Goal: Task Accomplishment & Management: Manage account settings

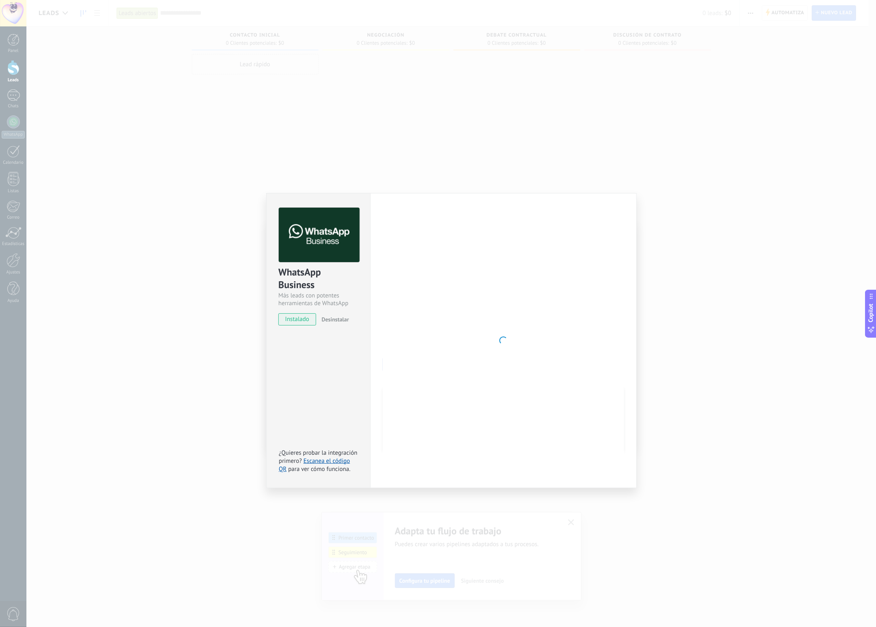
click at [669, 315] on div "WhatsApp Business Más leads con potentes herramientas de WhatsApp instalado Des…" at bounding box center [451, 313] width 850 height 627
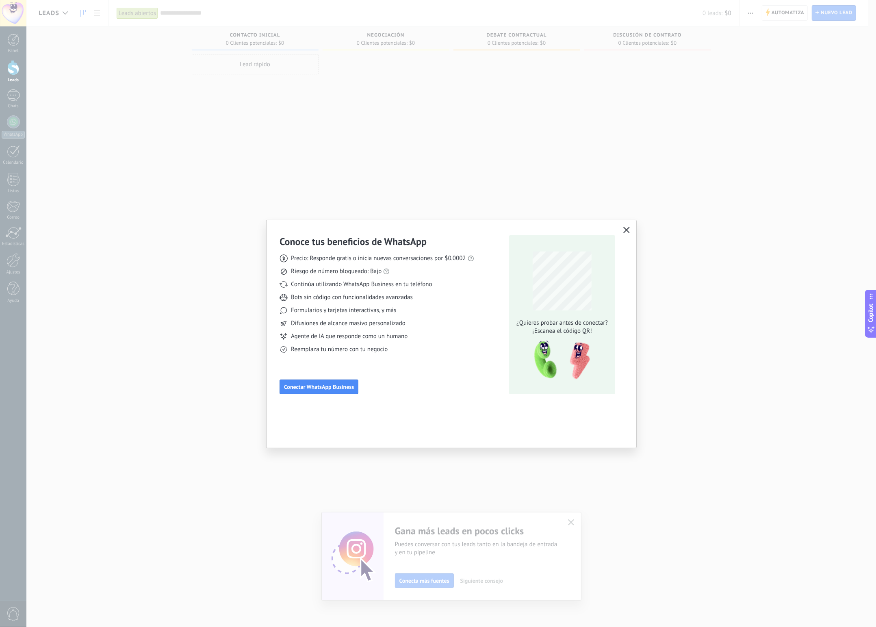
click at [625, 229] on icon "button" at bounding box center [626, 230] width 7 height 7
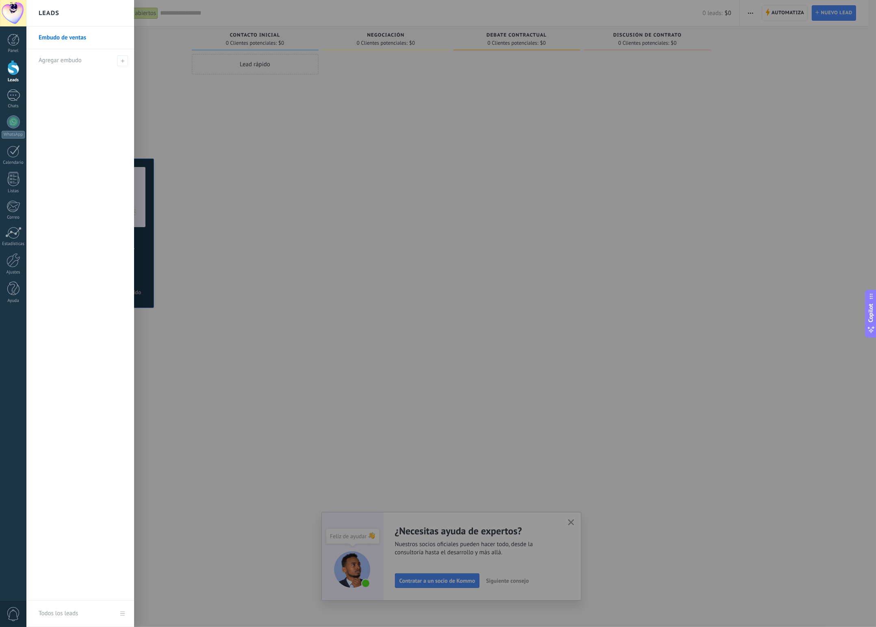
click at [14, 610] on span "0" at bounding box center [14, 614] width 14 height 14
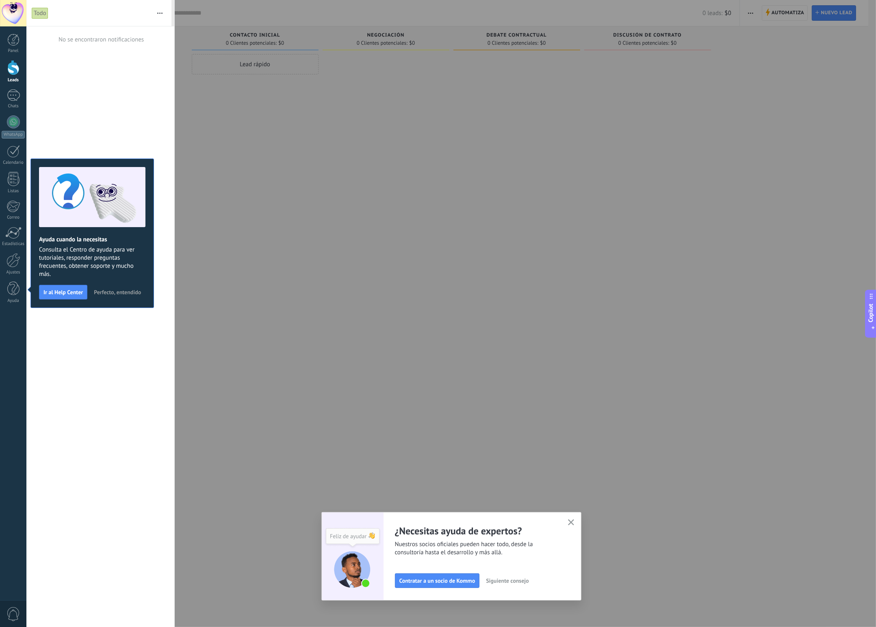
click at [14, 610] on span "0" at bounding box center [14, 614] width 14 height 14
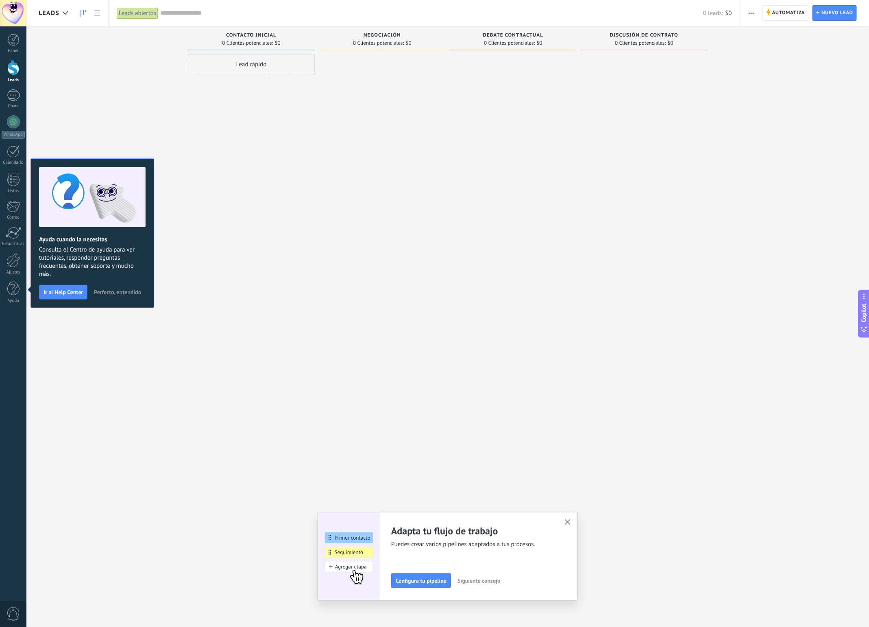
click at [570, 522] on use "button" at bounding box center [568, 522] width 6 height 6
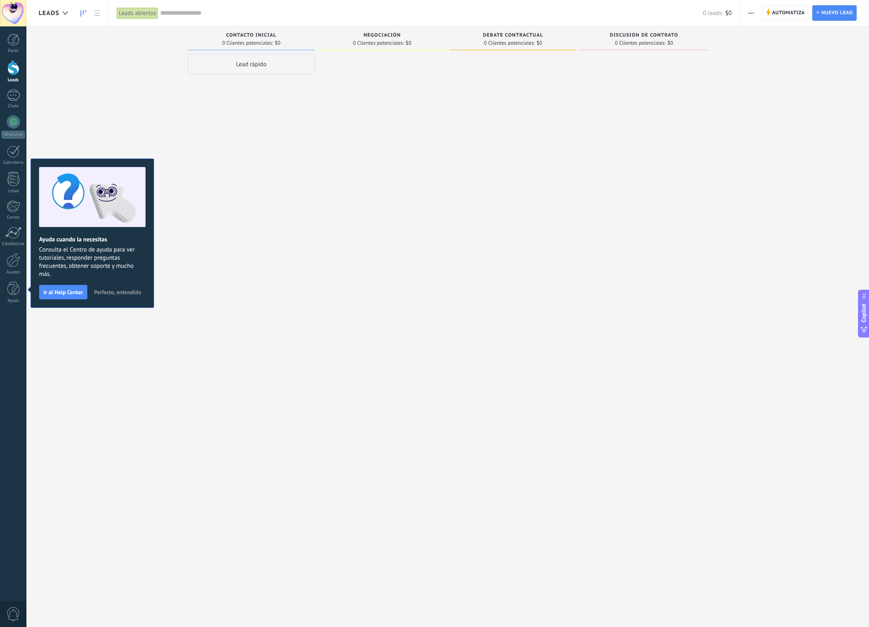
click at [119, 293] on span "Perfecto, entendido" at bounding box center [117, 292] width 47 height 6
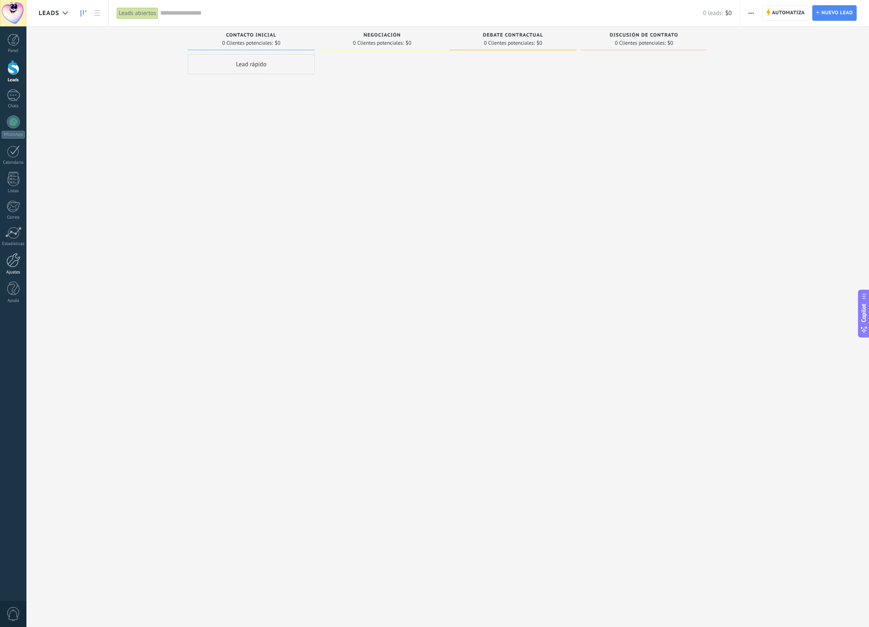
click at [17, 265] on div at bounding box center [14, 260] width 14 height 14
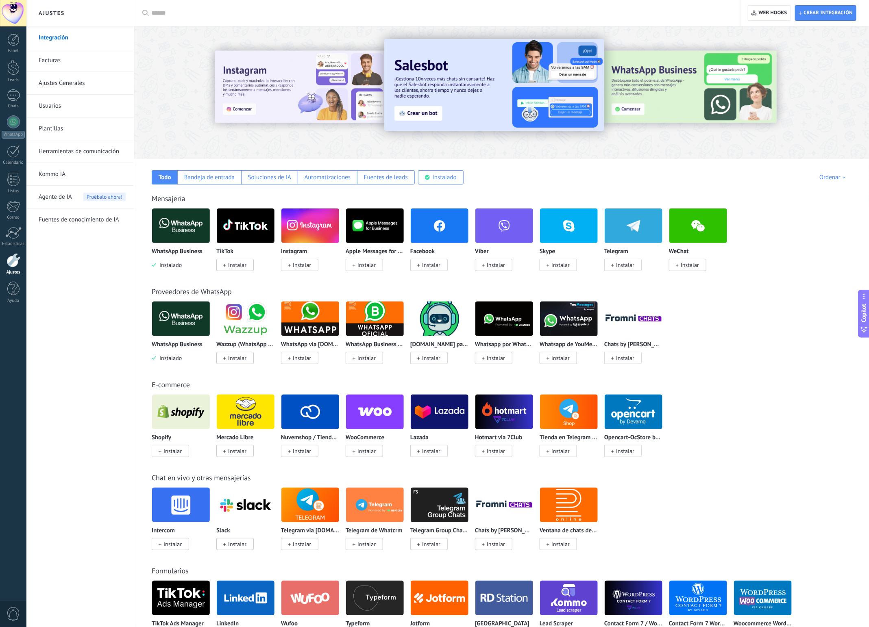
click at [7, 12] on div at bounding box center [13, 13] width 26 height 26
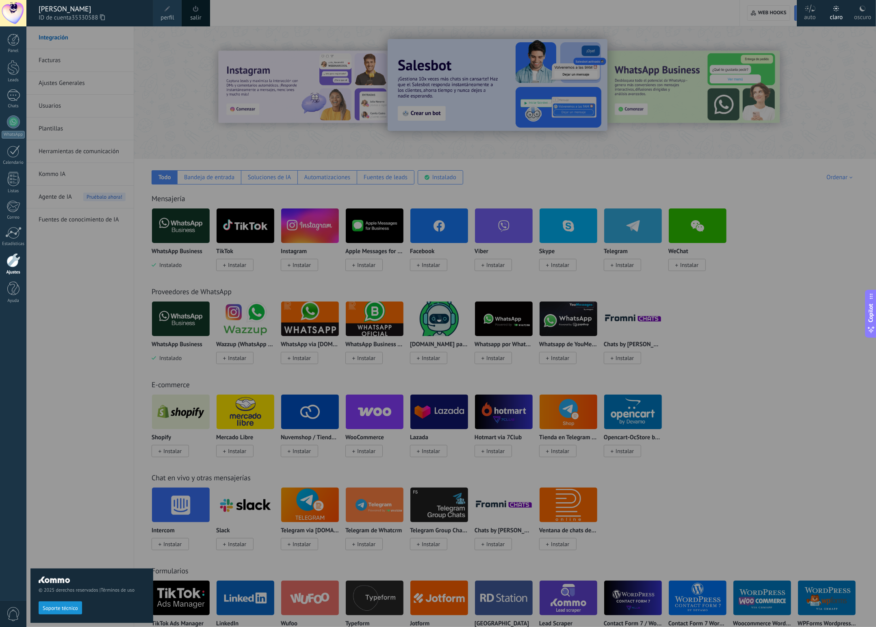
click at [172, 15] on span "perfil" at bounding box center [167, 17] width 13 height 9
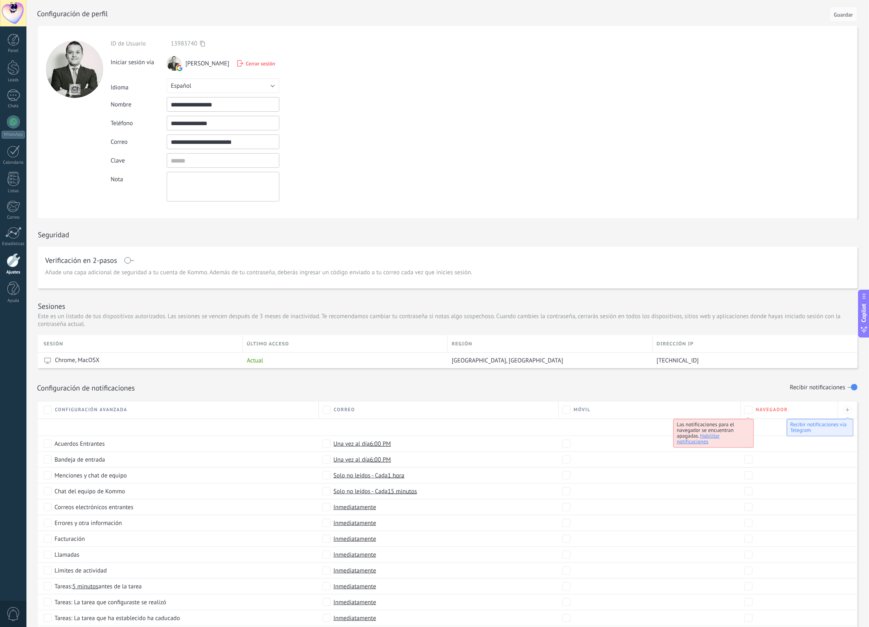
click at [15, 17] on div at bounding box center [13, 13] width 26 height 26
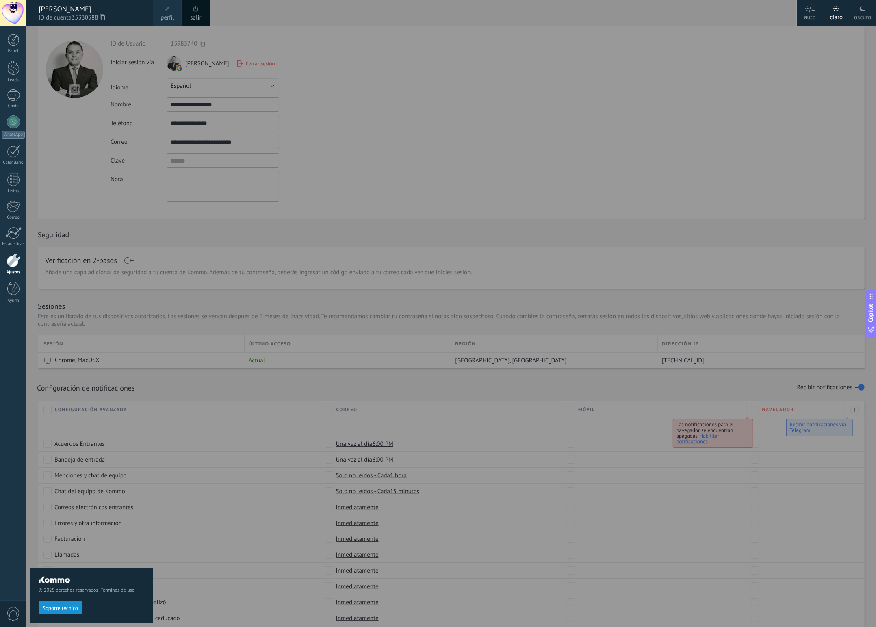
click at [66, 18] on span "ID de cuenta 35330588" at bounding box center [92, 17] width 106 height 9
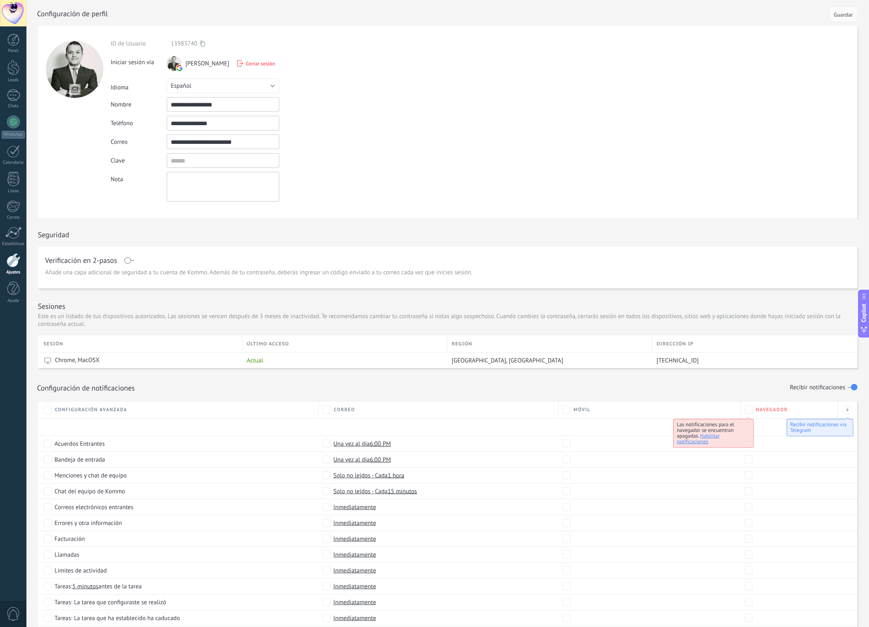
click at [11, 11] on div at bounding box center [13, 13] width 26 height 26
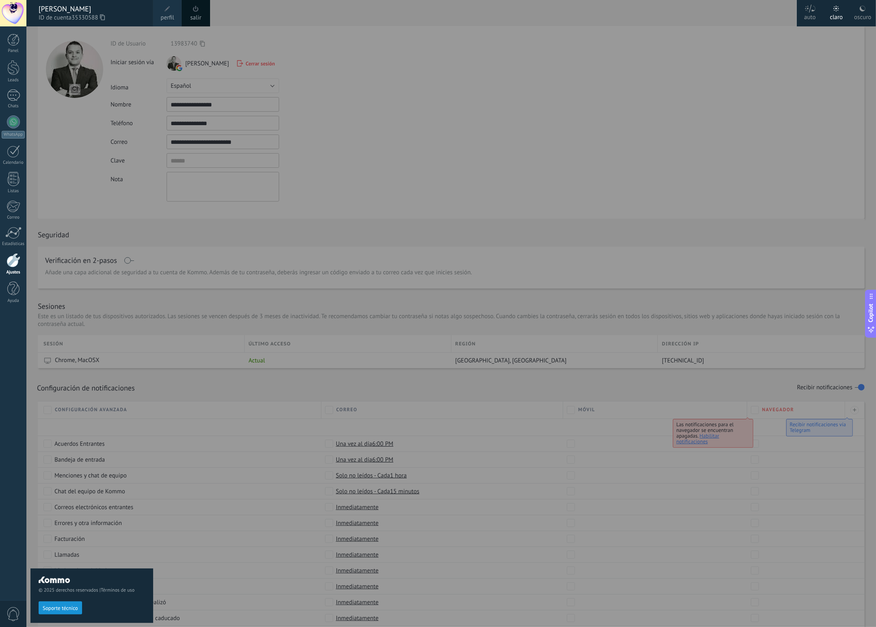
click at [52, 8] on div "Germán [PERSON_NAME] [PERSON_NAME]" at bounding box center [92, 8] width 106 height 9
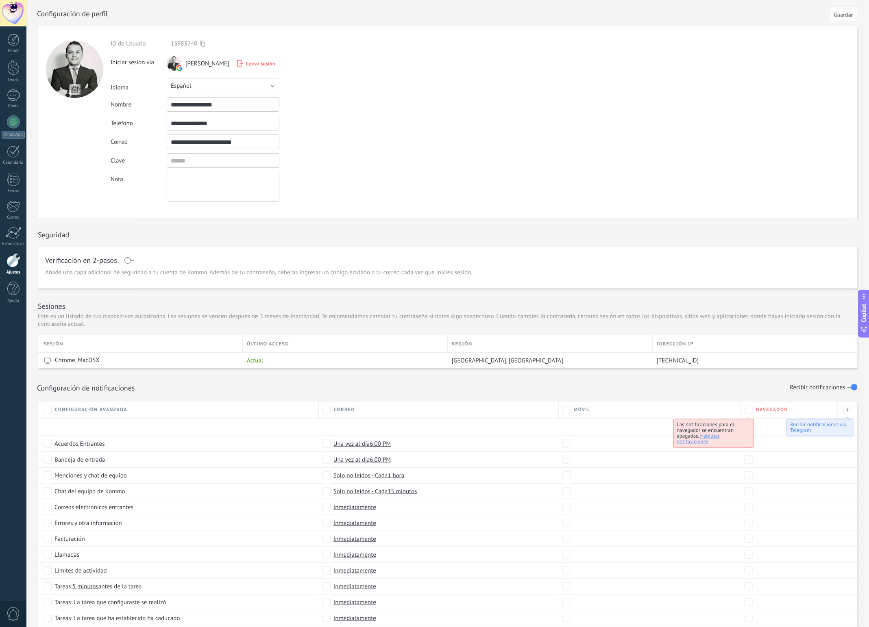
click at [9, 11] on div at bounding box center [13, 13] width 26 height 26
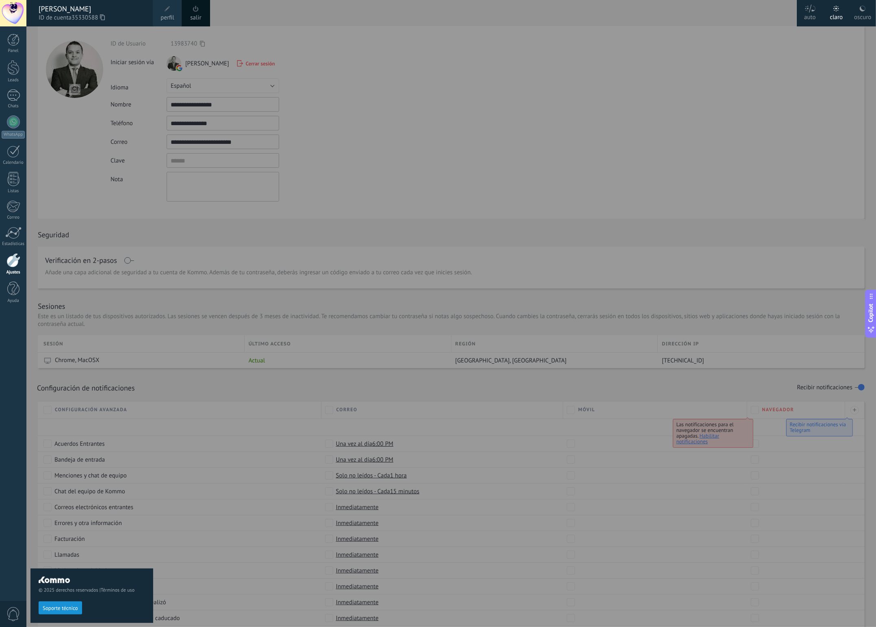
click at [170, 10] on span at bounding box center [168, 9] width 6 height 6
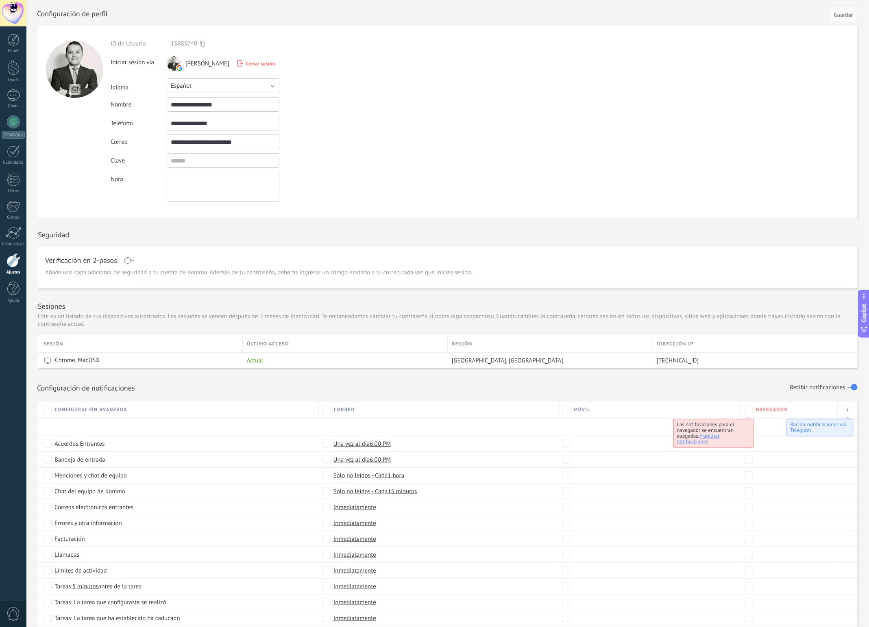
click at [256, 88] on button "Español" at bounding box center [223, 85] width 113 height 15
click at [235, 101] on span "English" at bounding box center [219, 100] width 115 height 8
click at [845, 12] on span "Guardar" at bounding box center [843, 15] width 19 height 6
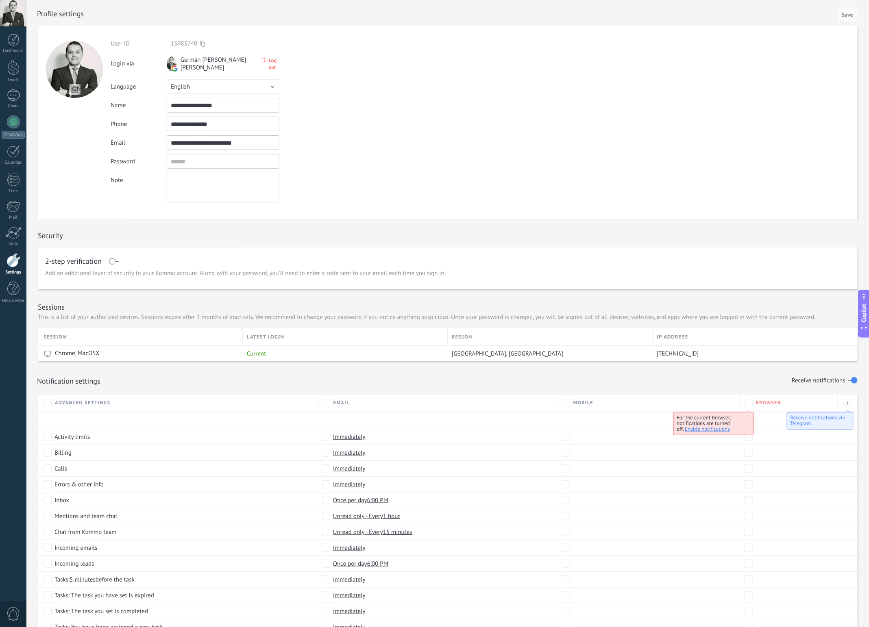
click at [13, 258] on div at bounding box center [14, 260] width 14 height 14
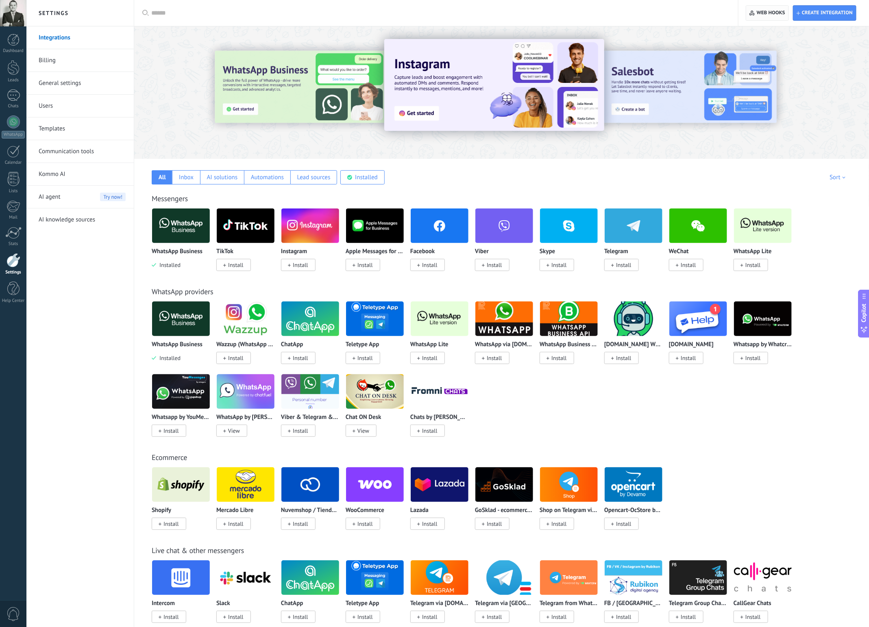
click at [758, 12] on span "Web hooks 0" at bounding box center [770, 13] width 28 height 7
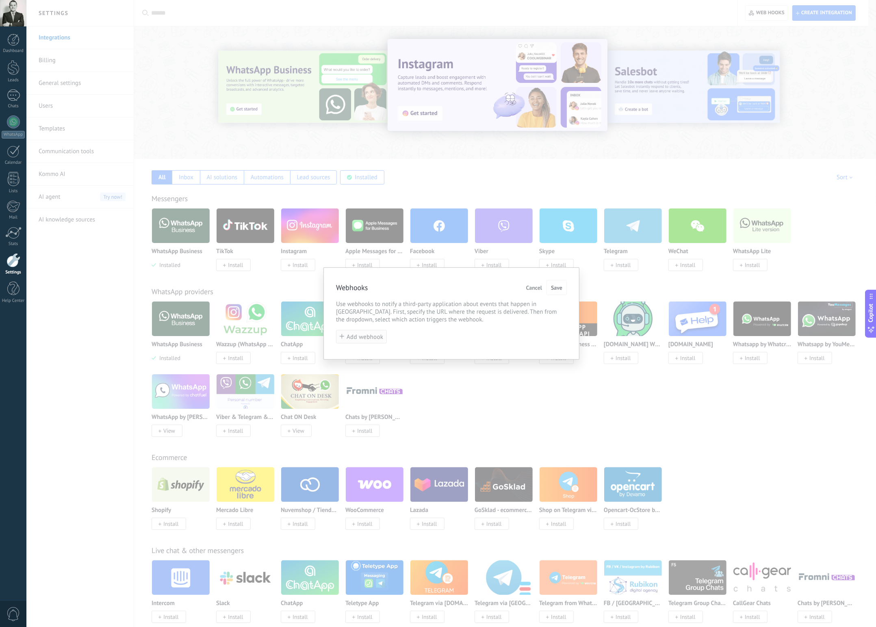
click at [379, 339] on span "Add webhook" at bounding box center [365, 337] width 37 height 6
click at [427, 330] on input "text" at bounding box center [392, 327] width 113 height 13
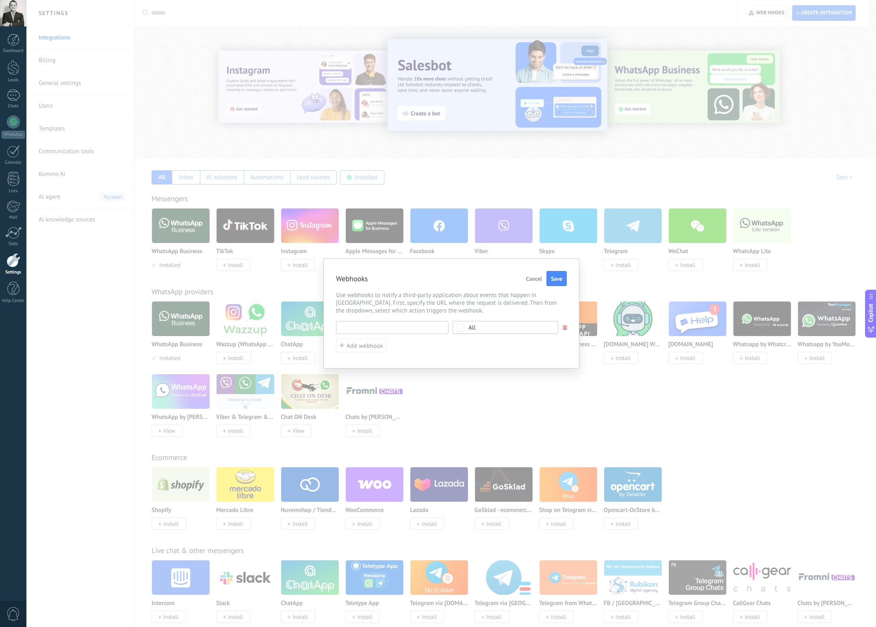
click at [428, 326] on input "text" at bounding box center [392, 327] width 113 height 13
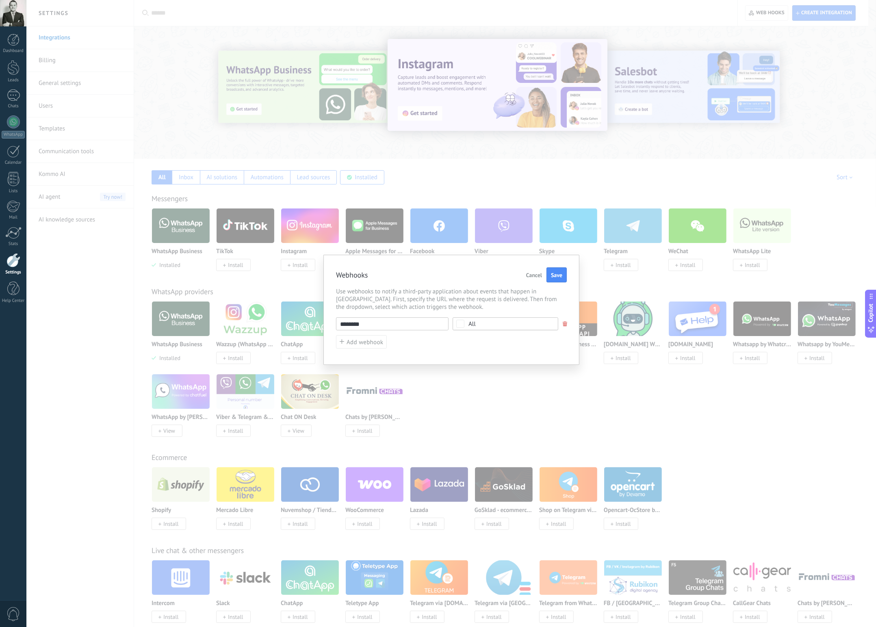
click at [404, 324] on input "********" at bounding box center [392, 323] width 113 height 13
paste input "**********"
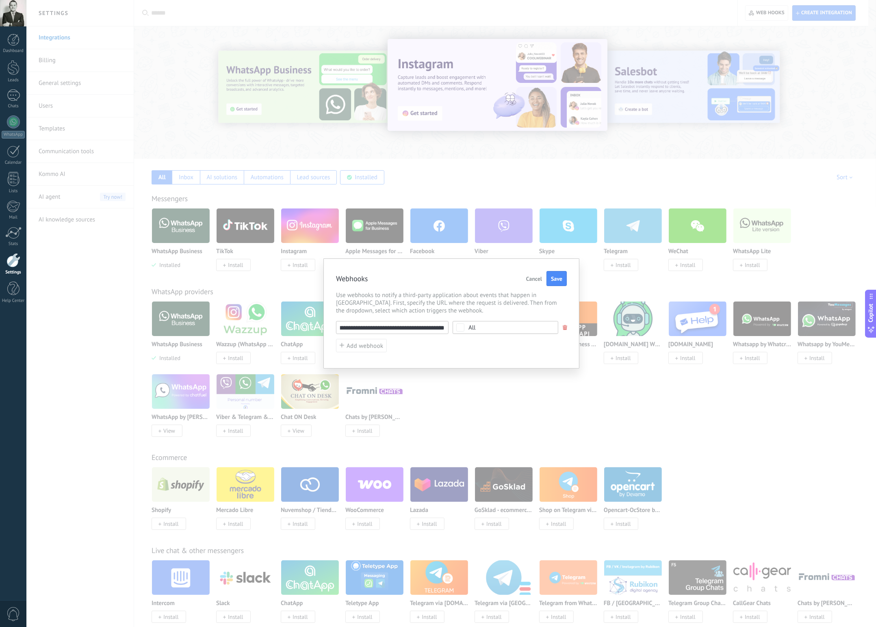
type input "**********"
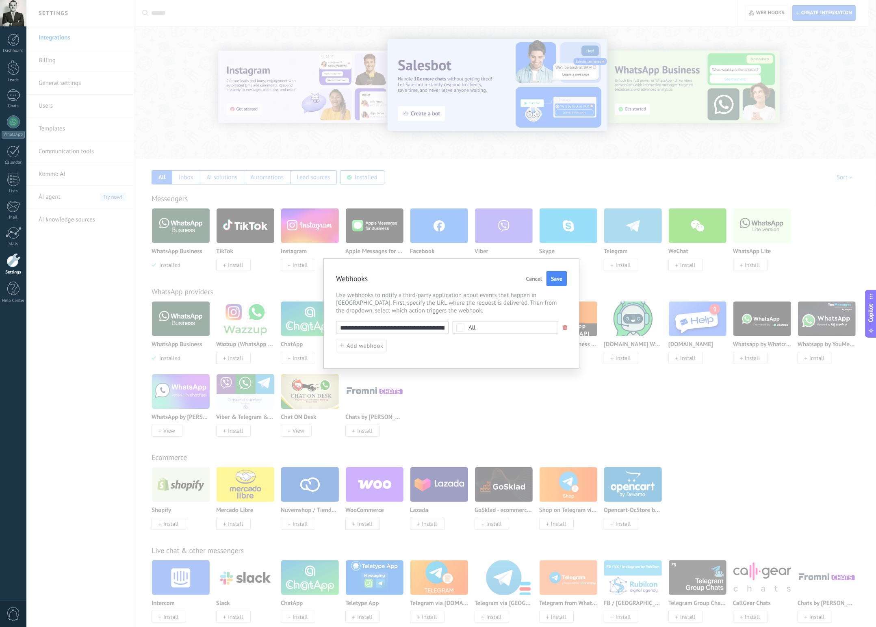
click at [455, 352] on div "**********" at bounding box center [451, 336] width 231 height 31
click at [491, 337] on div "**********" at bounding box center [451, 336] width 231 height 31
click at [493, 328] on span "All" at bounding box center [508, 328] width 79 height 6
click at [528, 329] on label "Select all" at bounding box center [505, 328] width 105 height 15
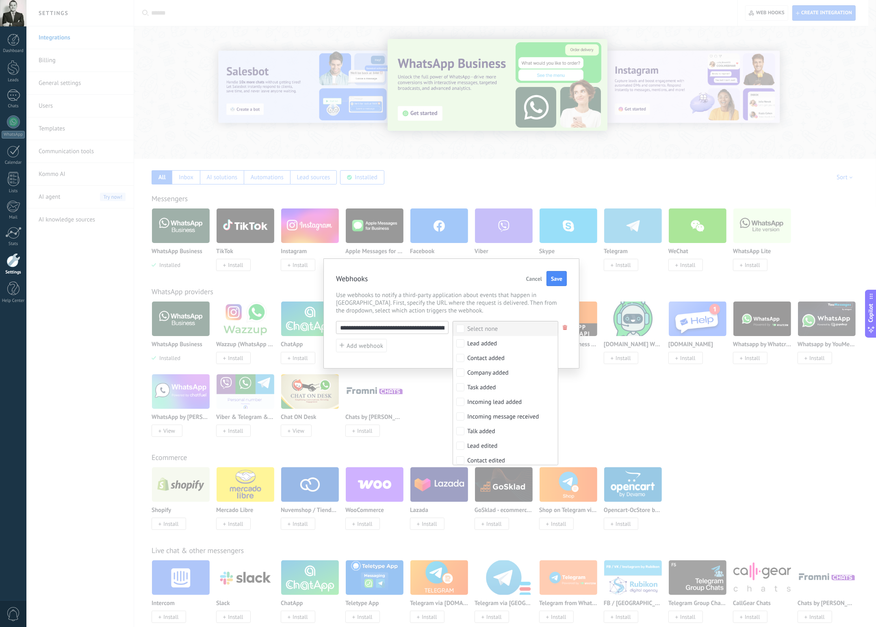
click at [508, 327] on label "Select none" at bounding box center [505, 328] width 105 height 15
click at [508, 327] on label "Select all" at bounding box center [505, 328] width 105 height 15
click at [572, 313] on div "**********" at bounding box center [452, 313] width 256 height 110
click at [563, 280] on button "Save" at bounding box center [557, 278] width 20 height 15
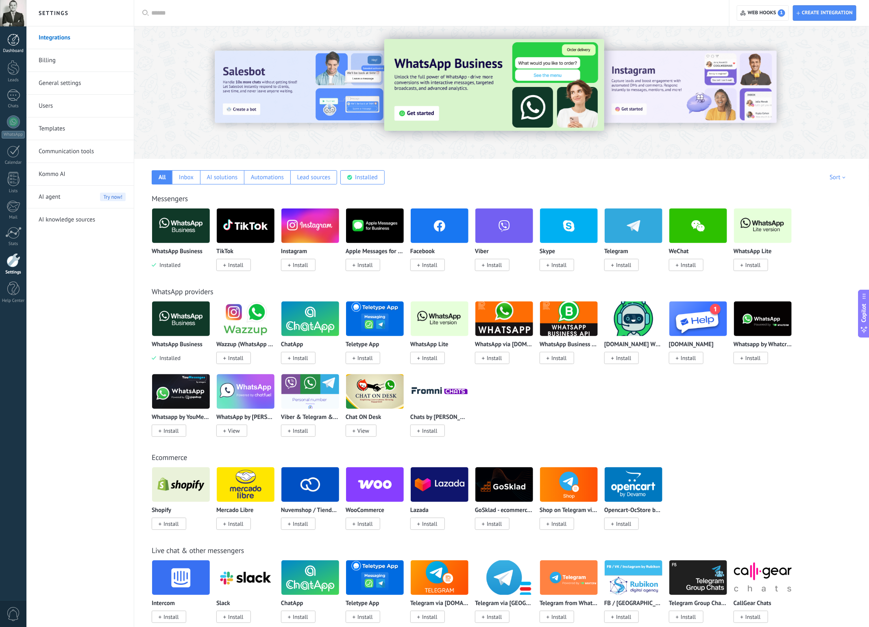
click at [20, 42] on link "Dashboard" at bounding box center [13, 44] width 26 height 20
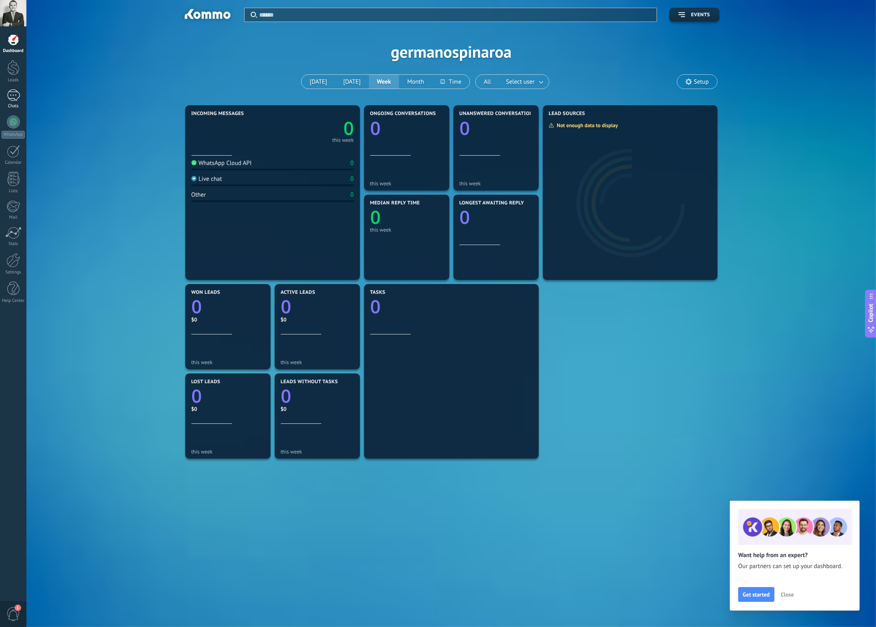
click at [17, 97] on div at bounding box center [13, 95] width 13 height 12
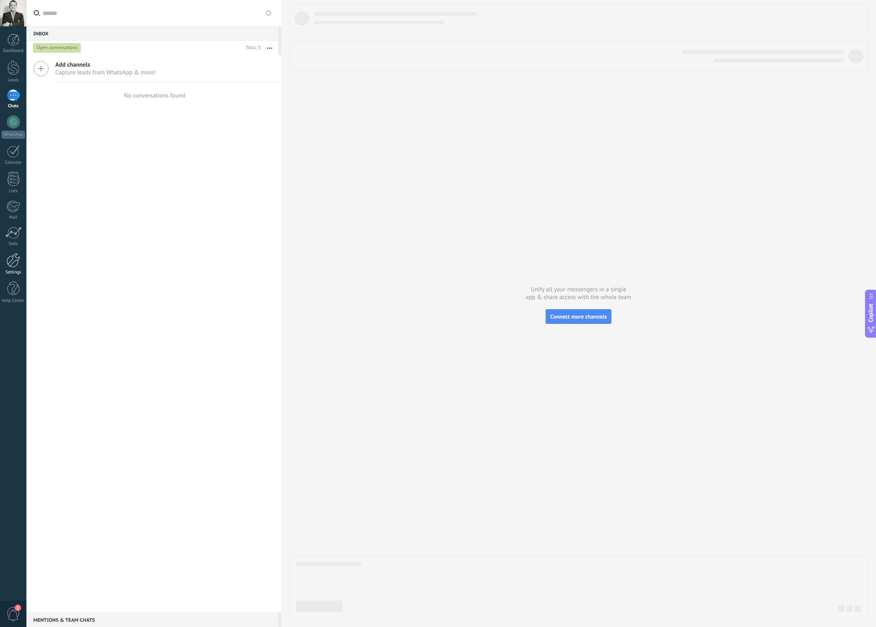
click at [15, 263] on div at bounding box center [14, 260] width 14 height 14
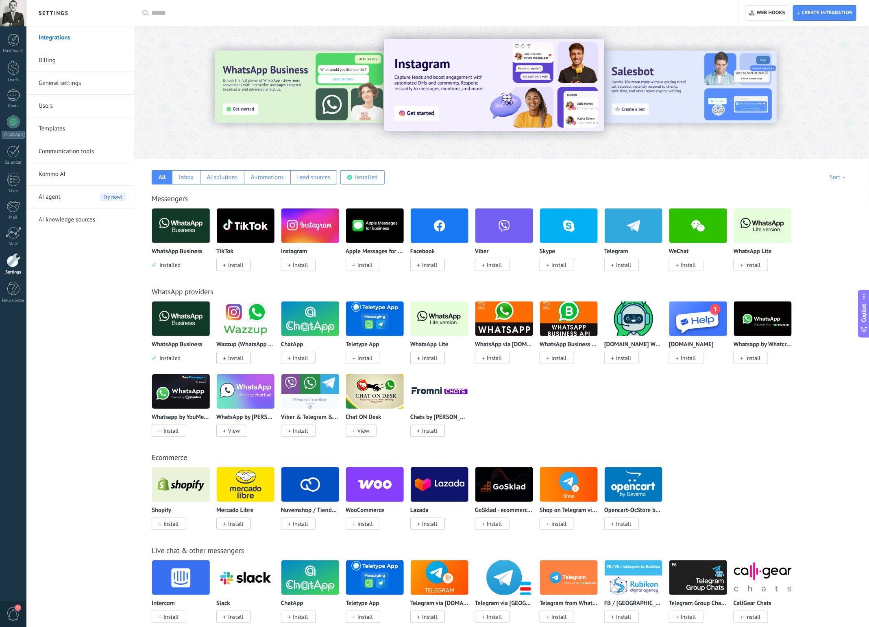
click at [54, 38] on link "Integrations" at bounding box center [82, 37] width 87 height 23
click at [54, 132] on link "Templates" at bounding box center [82, 128] width 87 height 23
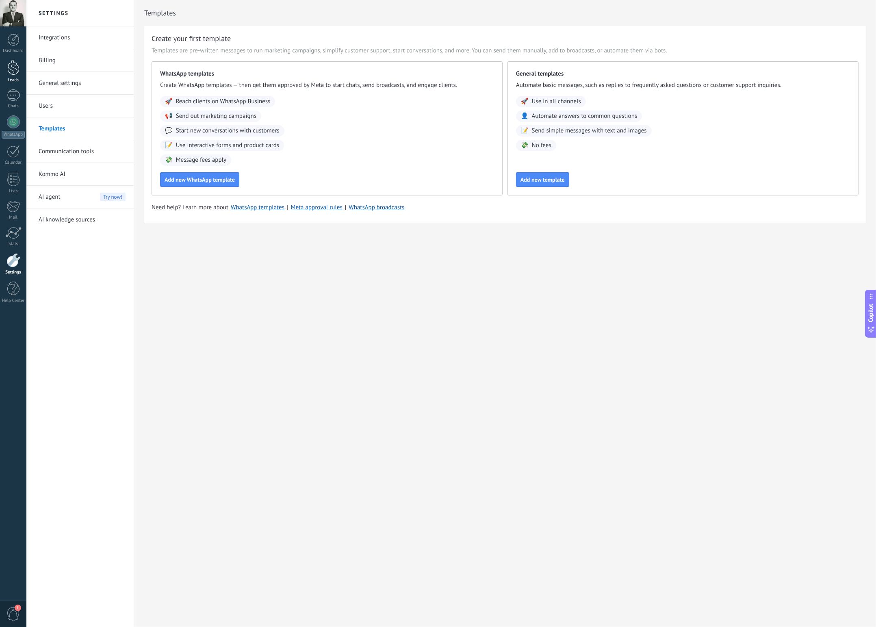
click at [12, 71] on div at bounding box center [13, 67] width 12 height 15
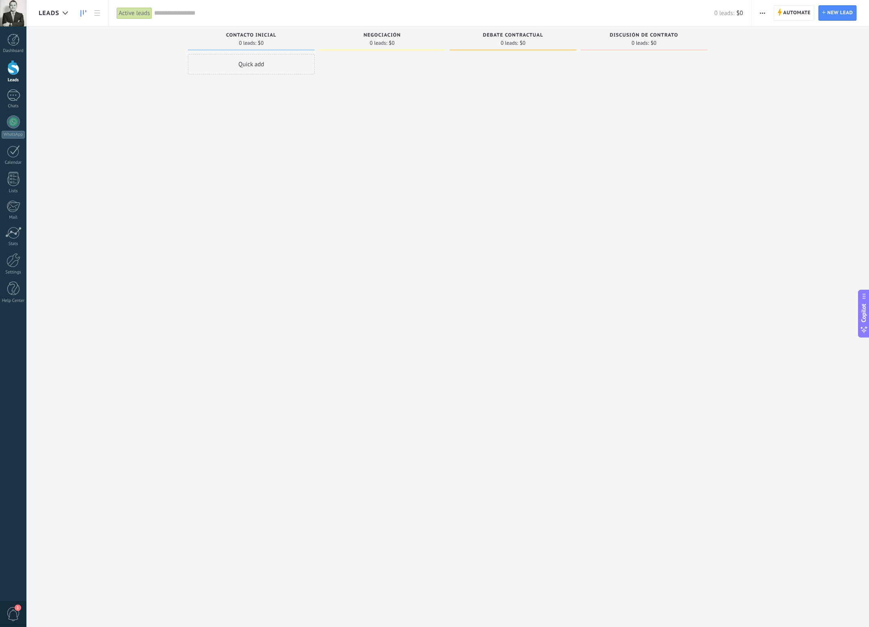
click at [384, 33] on span "Negociación" at bounding box center [381, 36] width 37 height 6
click at [382, 36] on span "Negociación" at bounding box center [381, 36] width 37 height 6
click at [124, 19] on div "Active leads" at bounding box center [135, 13] width 37 height 26
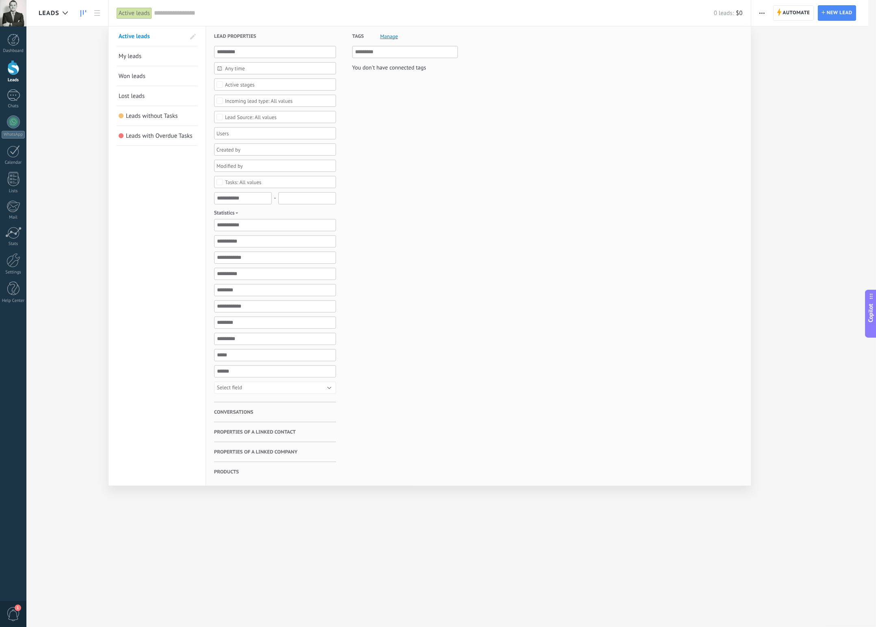
click at [126, 15] on div "Active leads" at bounding box center [134, 13] width 35 height 12
click at [101, 227] on div at bounding box center [438, 313] width 876 height 627
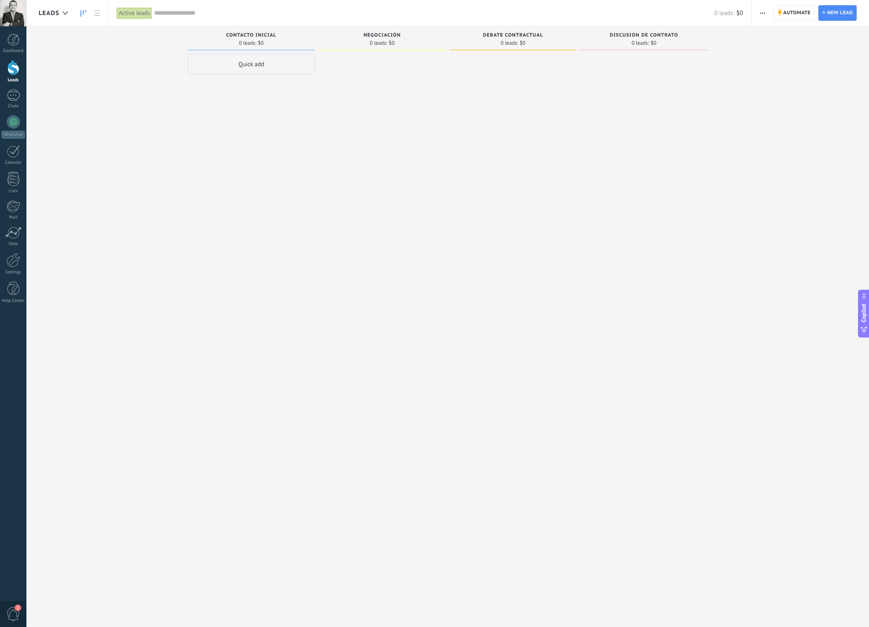
click at [265, 34] on span "Contacto inicial" at bounding box center [251, 36] width 50 height 6
click at [388, 33] on span "Negociación" at bounding box center [381, 36] width 37 height 6
click at [55, 10] on span "Leads" at bounding box center [49, 13] width 21 height 8
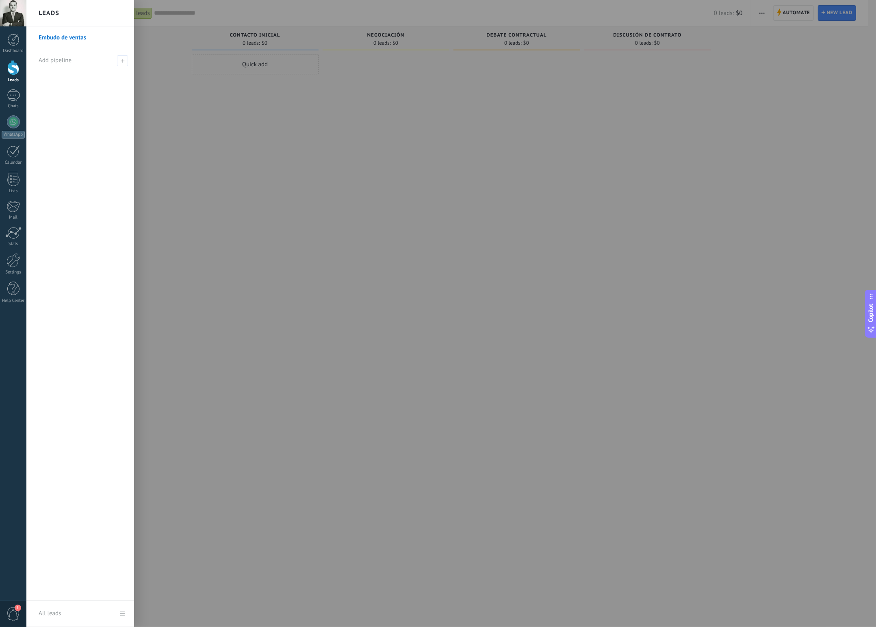
click at [63, 36] on link "Embudo de ventas" at bounding box center [82, 37] width 87 height 23
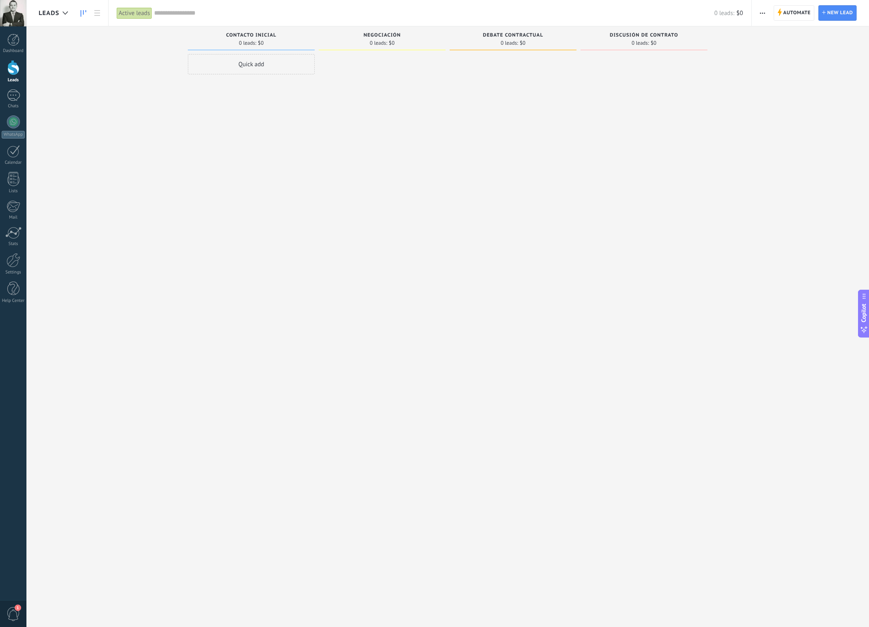
click at [245, 30] on div "Contacto inicial 0 leads: $0" at bounding box center [251, 38] width 127 height 24
click at [395, 44] on div "0 leads: $0" at bounding box center [382, 42] width 119 height 7
click at [64, 13] on use at bounding box center [65, 12] width 5 height 3
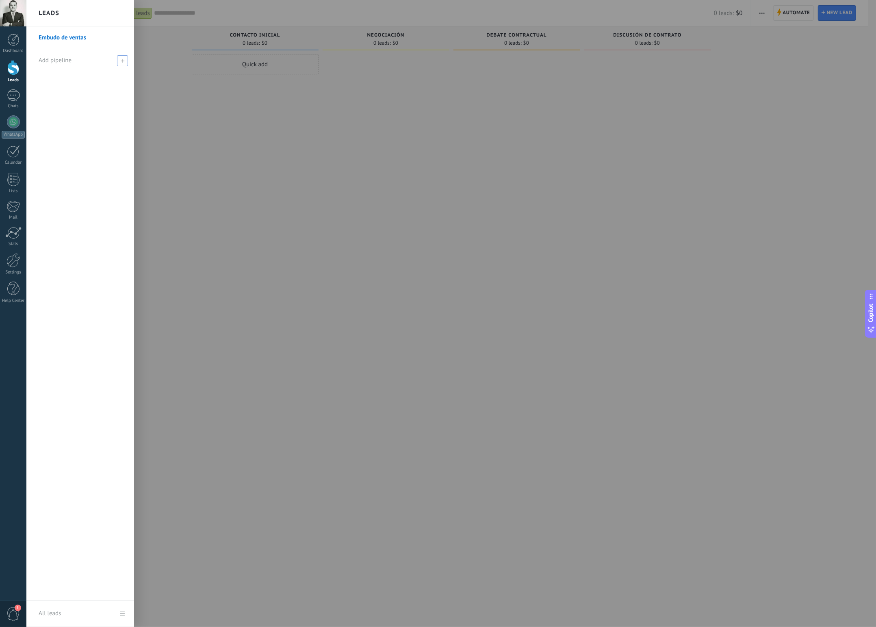
click at [63, 61] on span "Add pipeline" at bounding box center [55, 60] width 33 height 8
type input "**********"
click at [128, 61] on span at bounding box center [123, 60] width 9 height 10
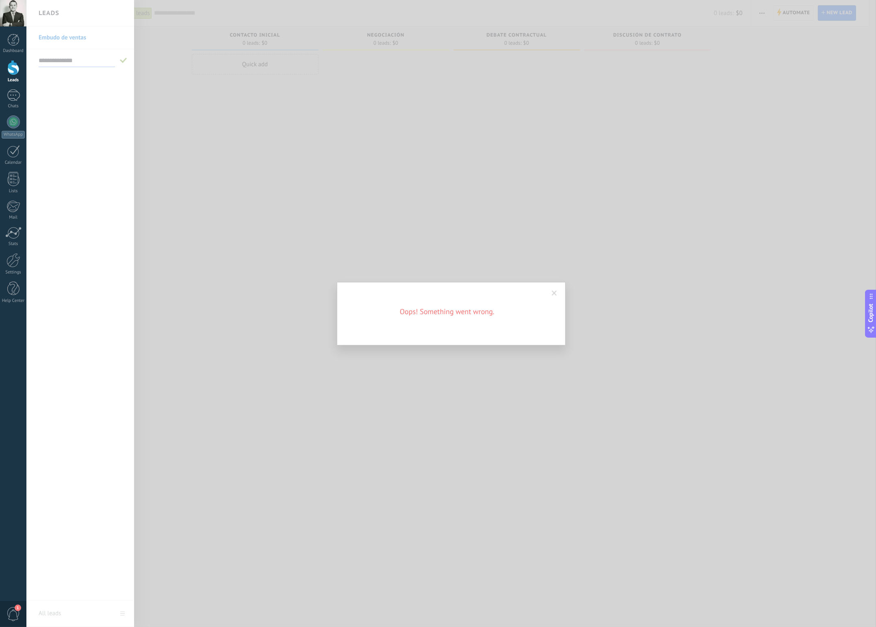
click at [245, 193] on div "Oops! Something went wrong." at bounding box center [451, 313] width 850 height 627
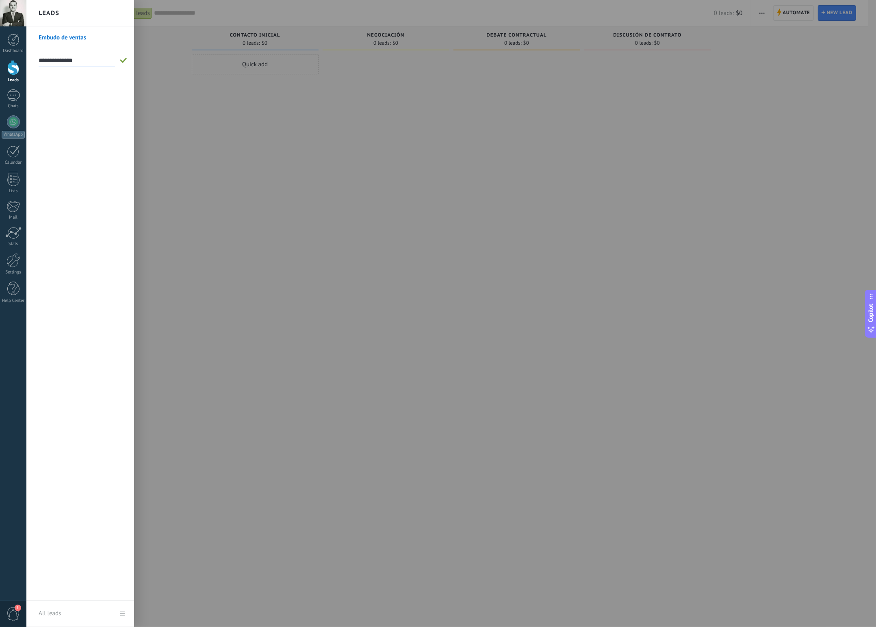
click at [65, 34] on link "Embudo de ventas" at bounding box center [82, 37] width 87 height 23
click at [166, 67] on div at bounding box center [464, 313] width 876 height 627
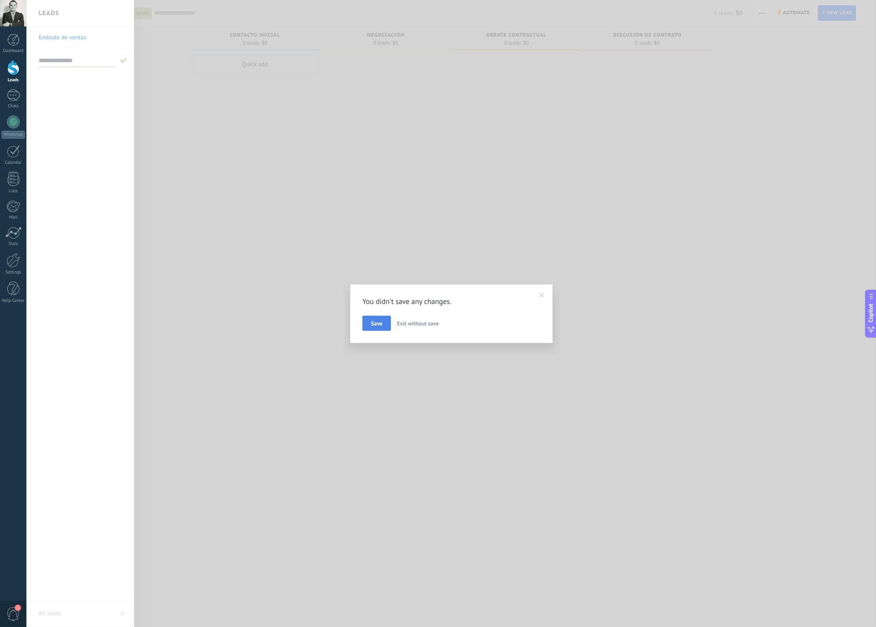
click at [378, 326] on span "Save" at bounding box center [376, 324] width 11 height 6
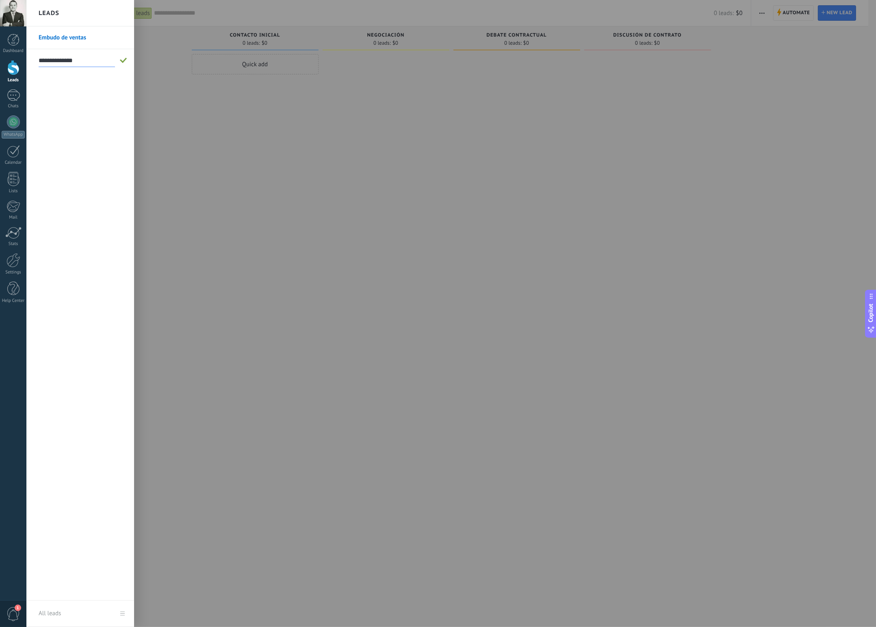
click at [166, 124] on div at bounding box center [464, 313] width 876 height 627
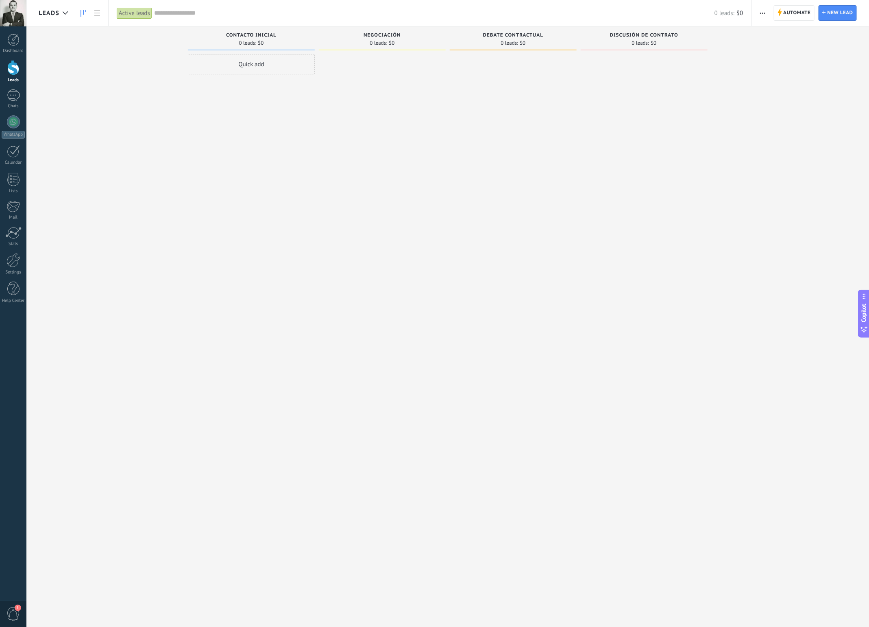
click at [51, 7] on div "Leads" at bounding box center [55, 13] width 33 height 26
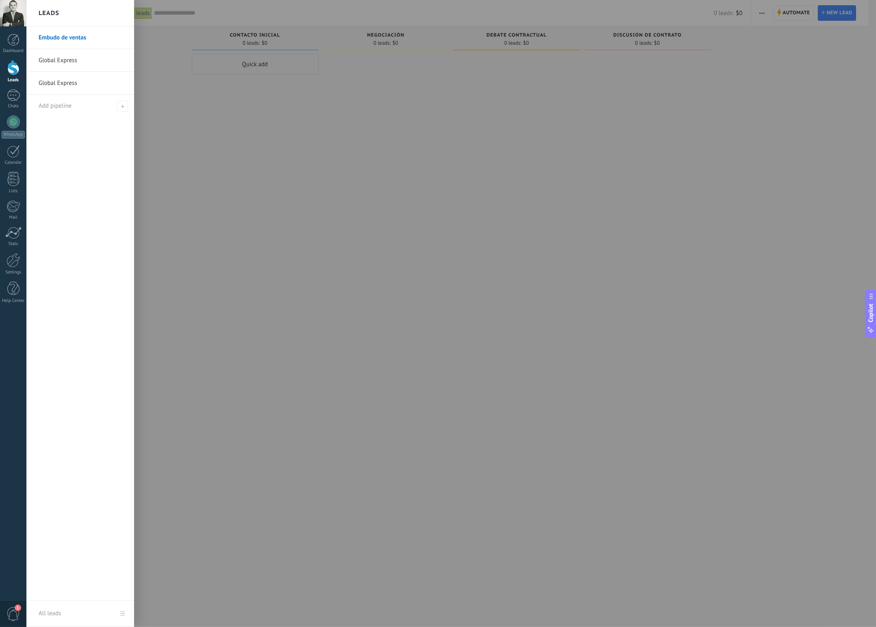
click at [57, 58] on link "Global Express" at bounding box center [82, 60] width 87 height 23
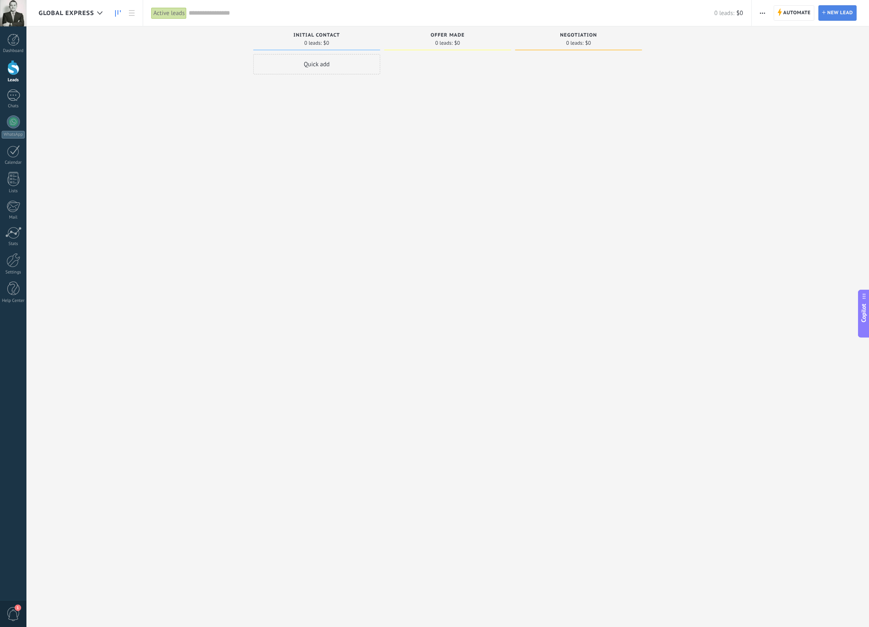
click at [836, 15] on span "New lead" at bounding box center [840, 13] width 26 height 15
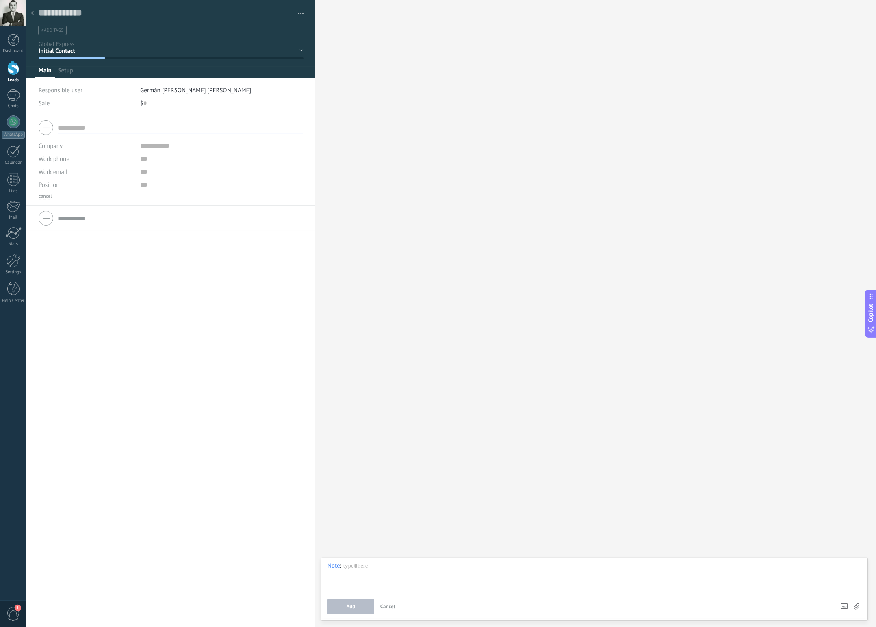
click at [31, 16] on div at bounding box center [32, 14] width 11 height 16
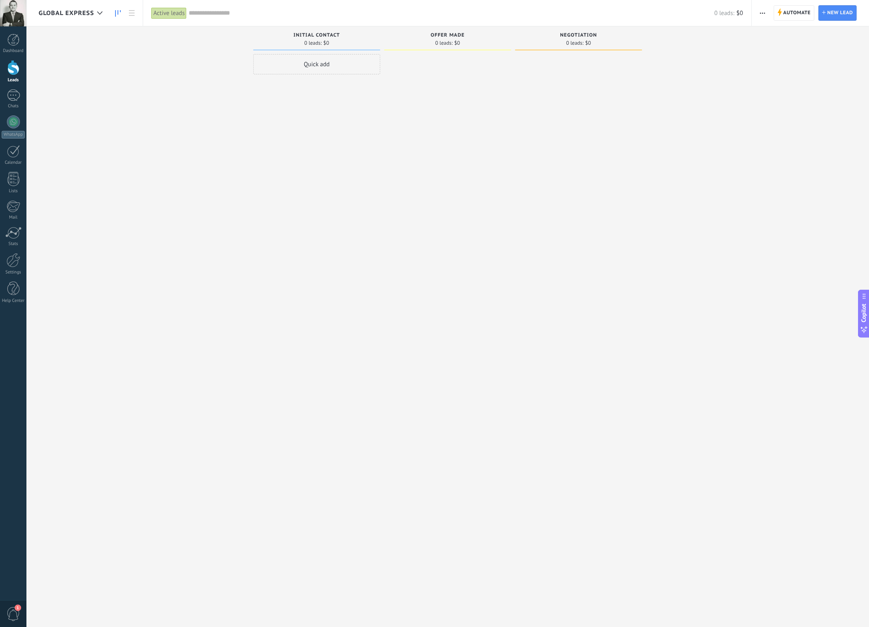
click at [311, 37] on span "Initial Contact" at bounding box center [316, 36] width 46 height 6
click at [432, 46] on div "0 leads: $0" at bounding box center [447, 42] width 119 height 7
click at [89, 15] on span "Global Express" at bounding box center [66, 13] width 55 height 8
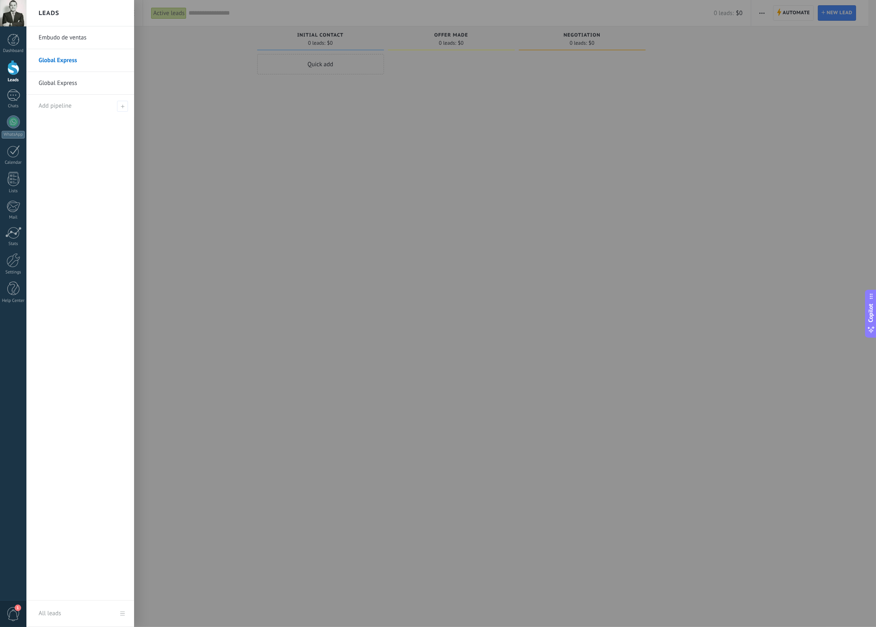
click at [64, 83] on link "Global Express" at bounding box center [82, 83] width 87 height 23
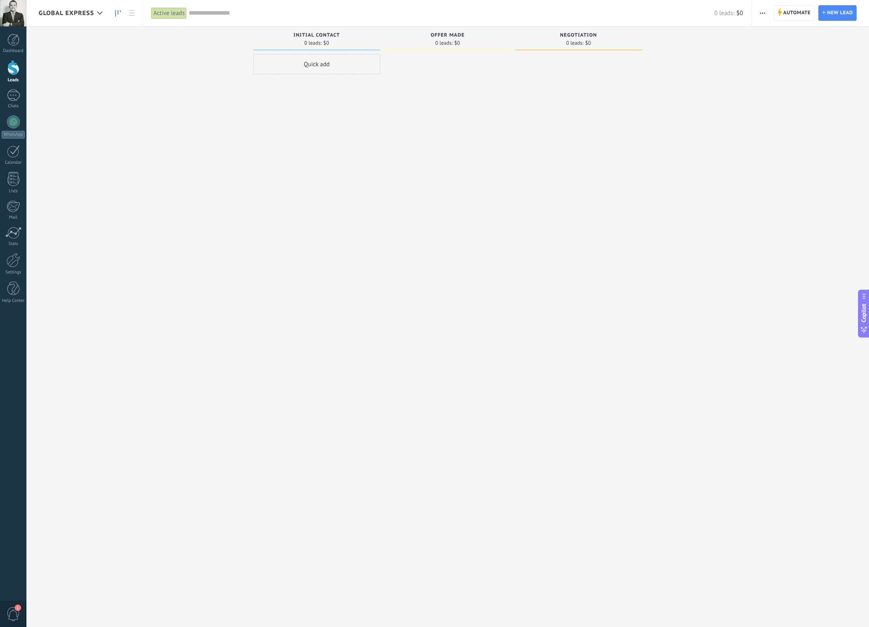
click at [762, 11] on span "button" at bounding box center [762, 12] width 5 height 15
click at [837, 195] on div "Incoming leads Requests: 0 0 0 0 0 0 0 0 0 Initial Contact 0 leads: $0 Quick ad…" at bounding box center [454, 300] width 830 height 549
click at [762, 13] on icon "button" at bounding box center [762, 13] width 5 height 1
click at [88, 13] on span "Global Express" at bounding box center [66, 13] width 55 height 8
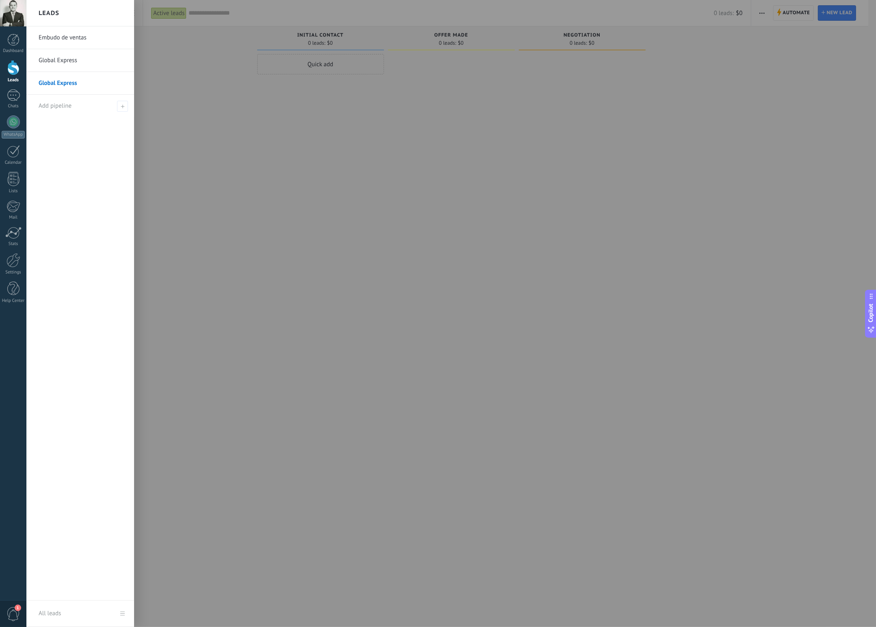
click at [74, 60] on link "Global Express" at bounding box center [82, 60] width 87 height 23
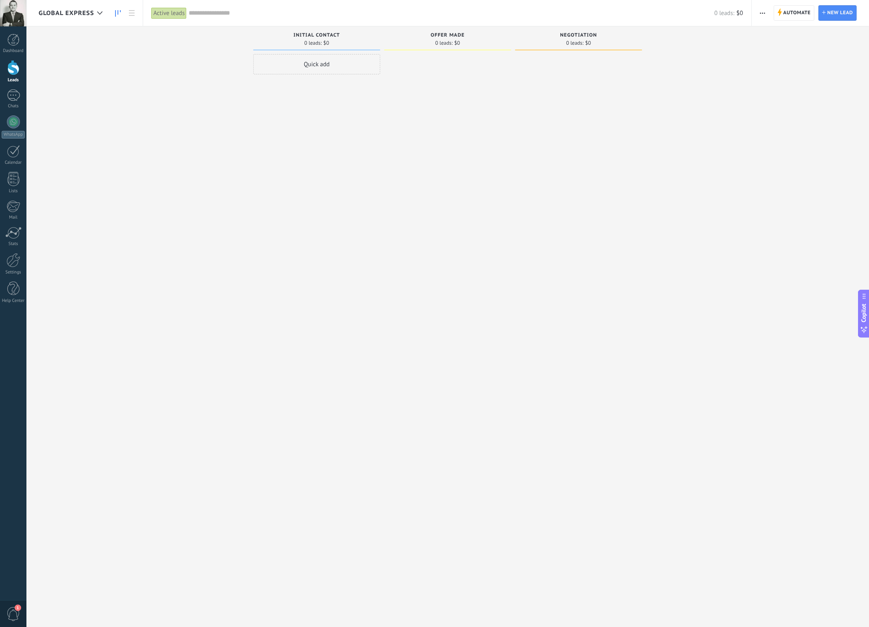
click at [762, 13] on icon "button" at bounding box center [762, 13] width 5 height 1
click at [797, 50] on span "Edit pipeline" at bounding box center [783, 51] width 33 height 16
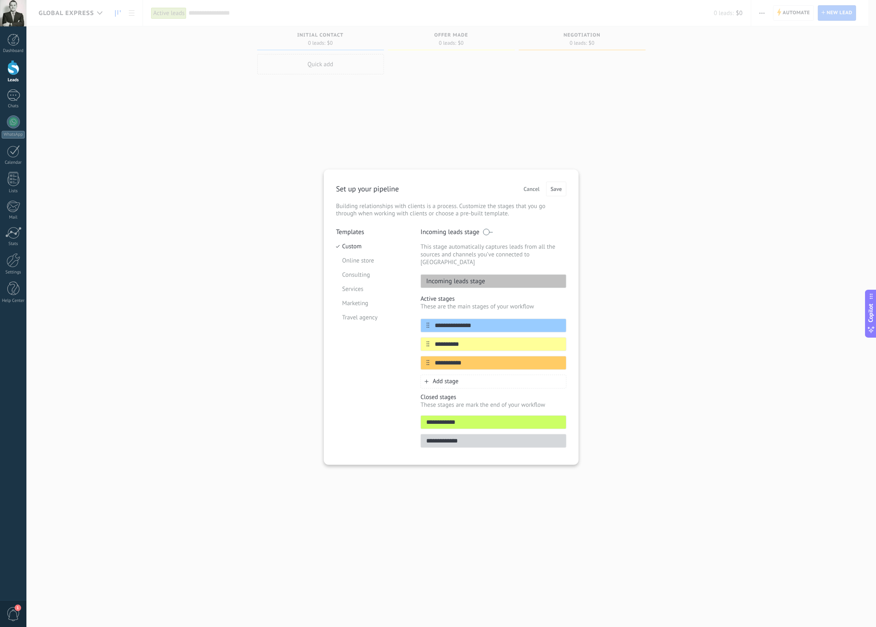
click at [457, 277] on p "Incoming leads stage" at bounding box center [453, 281] width 64 height 8
click at [487, 321] on input "**********" at bounding box center [489, 325] width 118 height 9
type input "**********"
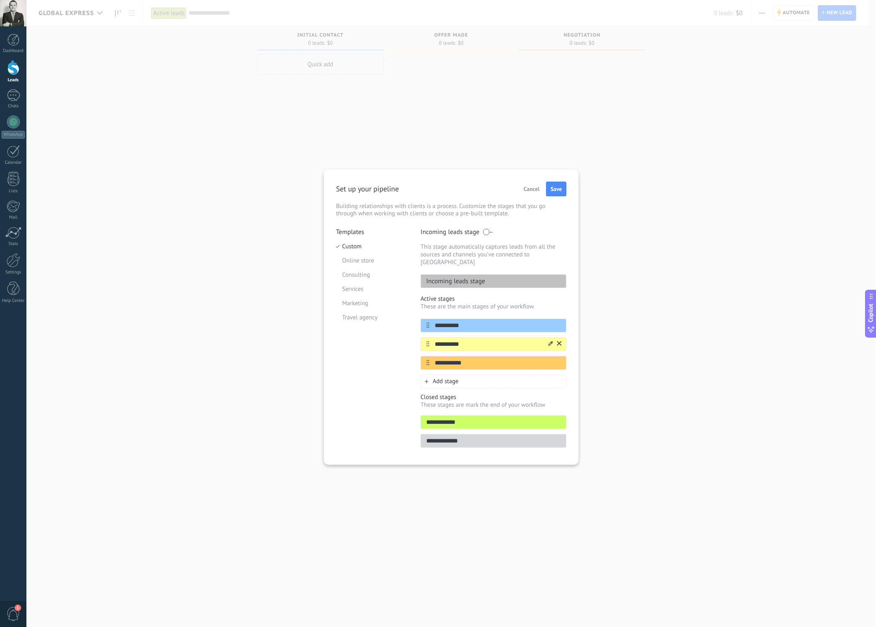
click at [487, 340] on input "**********" at bounding box center [489, 344] width 118 height 9
type input "**********"
click at [461, 358] on input "**********" at bounding box center [489, 362] width 118 height 9
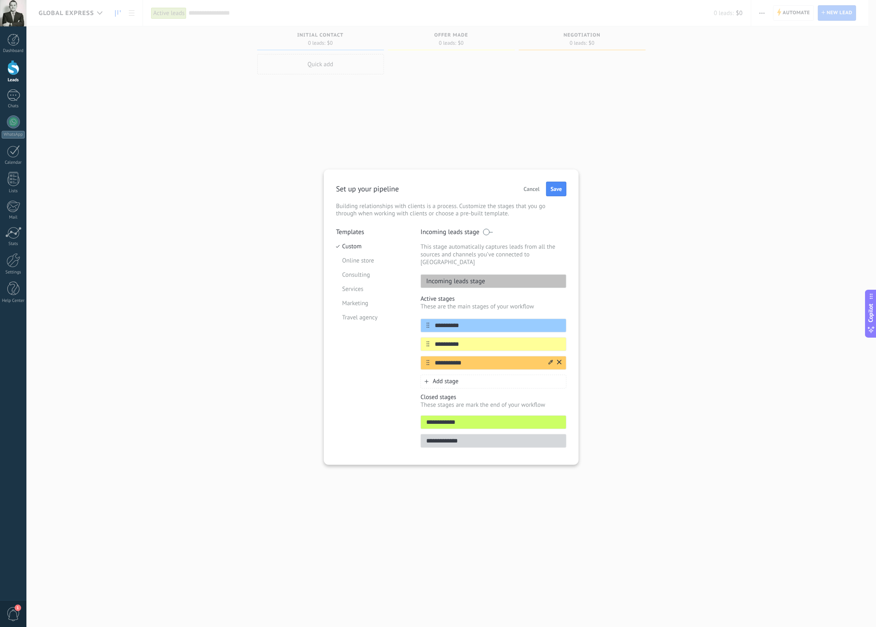
click at [461, 358] on input "**********" at bounding box center [489, 362] width 118 height 9
type input "**********"
click at [470, 321] on input "**********" at bounding box center [489, 325] width 118 height 9
click at [427, 323] on icon at bounding box center [428, 325] width 3 height 5
click at [550, 322] on icon at bounding box center [551, 324] width 4 height 5
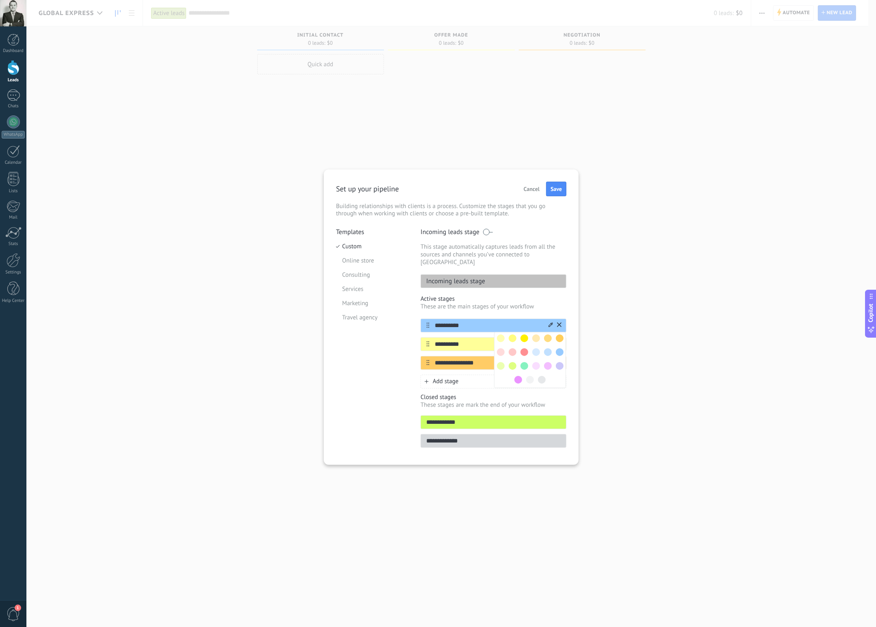
click at [512, 362] on span at bounding box center [513, 366] width 8 height 8
click at [443, 378] on span "Add stage" at bounding box center [446, 382] width 26 height 8
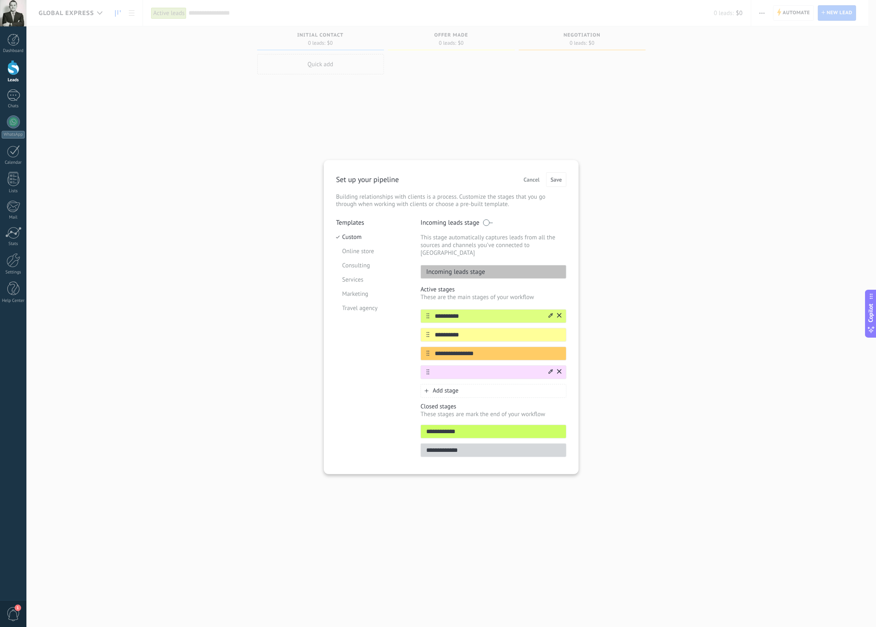
click at [552, 369] on icon at bounding box center [551, 371] width 4 height 5
click at [559, 395] on span at bounding box center [560, 399] width 8 height 8
click at [451, 368] on input "text" at bounding box center [489, 372] width 118 height 9
type input "**********"
click at [477, 386] on div "Add stage" at bounding box center [494, 391] width 146 height 14
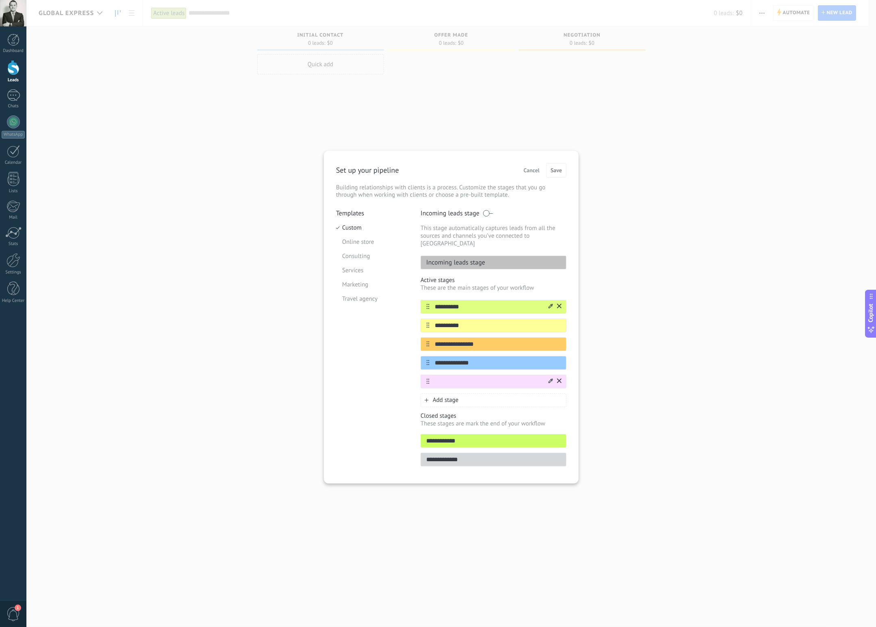
click at [513, 377] on input "text" at bounding box center [489, 381] width 118 height 9
type input "**********"
click at [473, 393] on div "Add stage" at bounding box center [494, 400] width 146 height 14
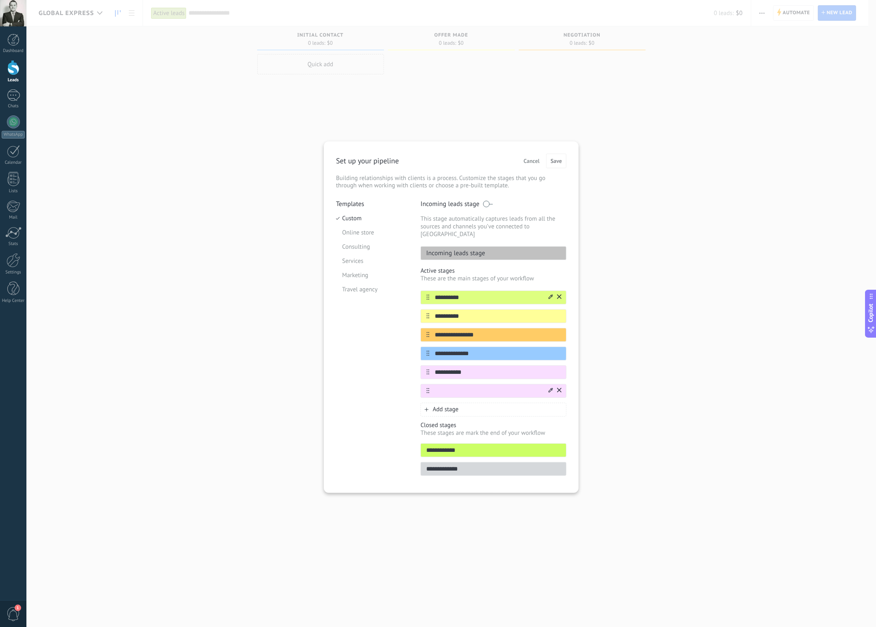
click at [551, 388] on icon at bounding box center [551, 390] width 4 height 5
click at [524, 414] on span at bounding box center [525, 418] width 8 height 8
click at [467, 387] on input "text" at bounding box center [489, 391] width 118 height 9
type input "********"
click at [521, 404] on div "Add stage" at bounding box center [494, 410] width 146 height 14
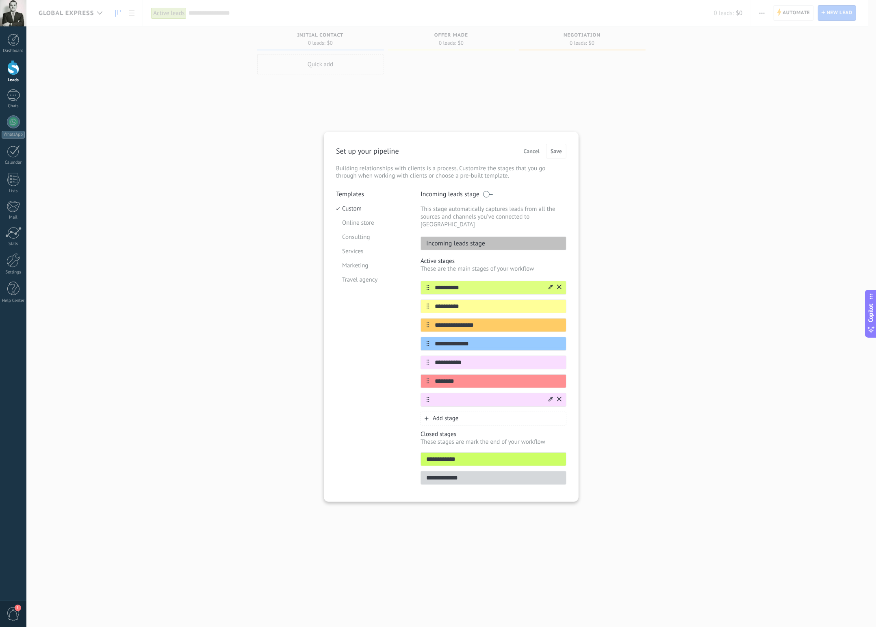
click at [551, 397] on icon at bounding box center [551, 399] width 4 height 4
click at [541, 450] on span at bounding box center [542, 454] width 8 height 8
click at [490, 395] on input "text" at bounding box center [489, 399] width 118 height 9
type input "*"
type input "**********"
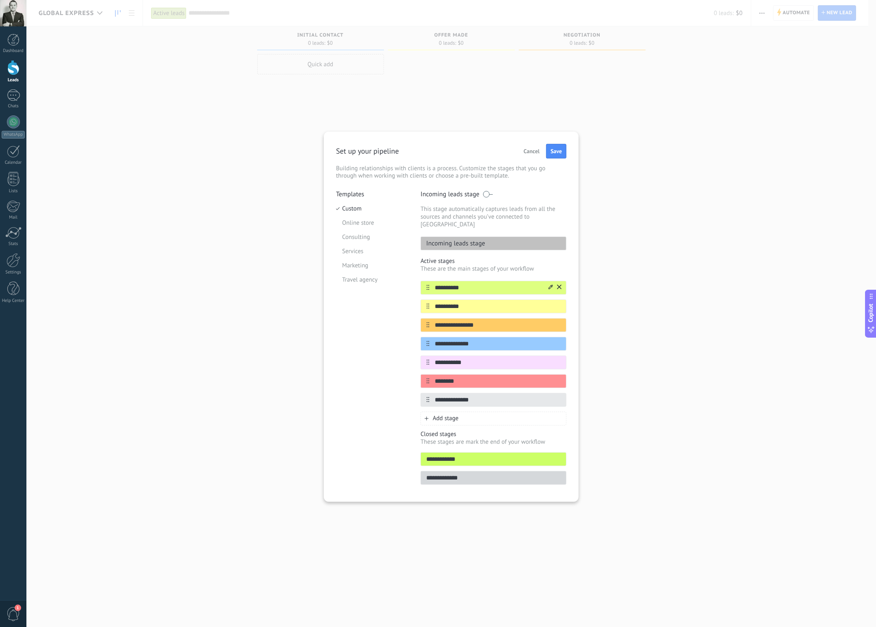
click at [486, 412] on div "Add stage" at bounding box center [494, 419] width 146 height 14
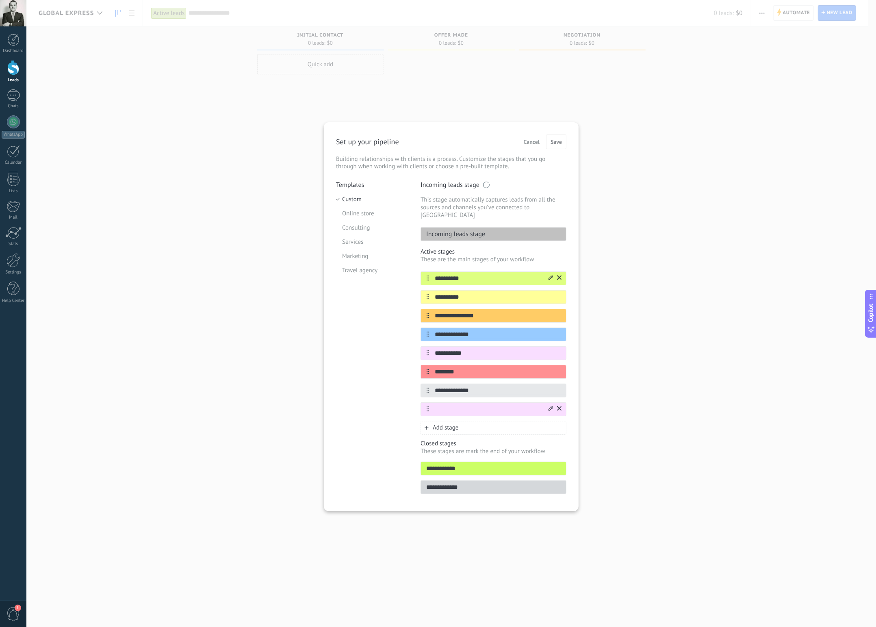
click at [550, 406] on icon at bounding box center [551, 408] width 4 height 4
click at [524, 446] on span at bounding box center [525, 450] width 8 height 8
click at [487, 405] on input "text" at bounding box center [489, 409] width 118 height 9
type input "**********"
click at [638, 445] on div "**********" at bounding box center [451, 313] width 850 height 627
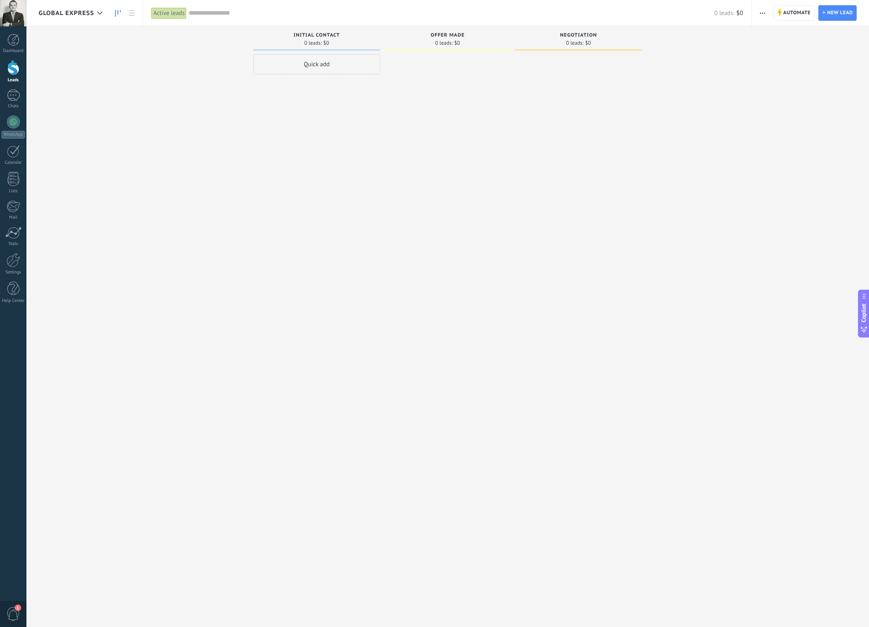
click at [762, 13] on span "button" at bounding box center [762, 12] width 5 height 15
click at [782, 49] on span "Edit pipeline" at bounding box center [783, 51] width 33 height 16
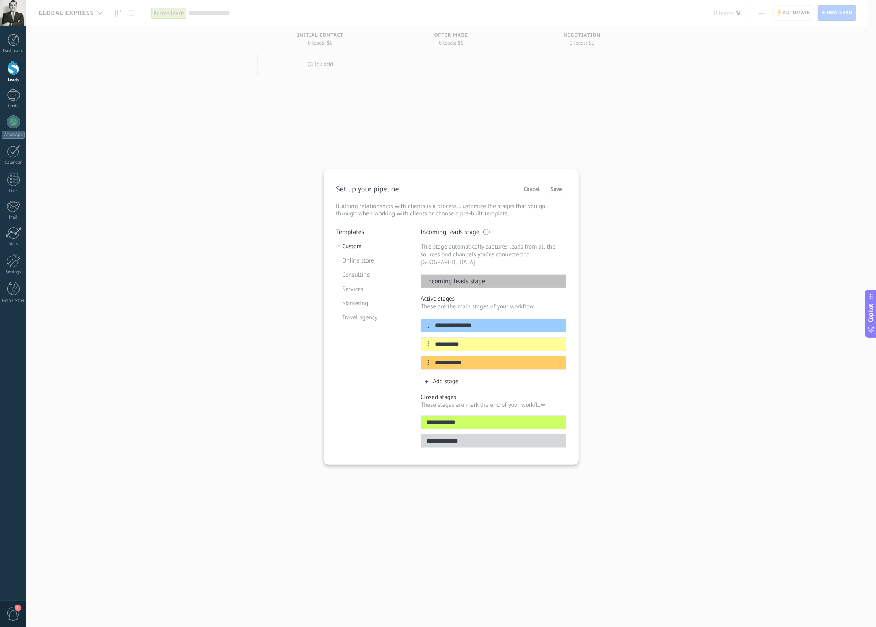
click at [460, 277] on p "Incoming leads stage" at bounding box center [453, 281] width 64 height 8
click at [492, 274] on div "Incoming leads stage" at bounding box center [494, 281] width 146 height 14
click at [489, 233] on span at bounding box center [488, 232] width 10 height 7
click at [489, 278] on div "Incoming leads stage" at bounding box center [494, 281] width 146 height 14
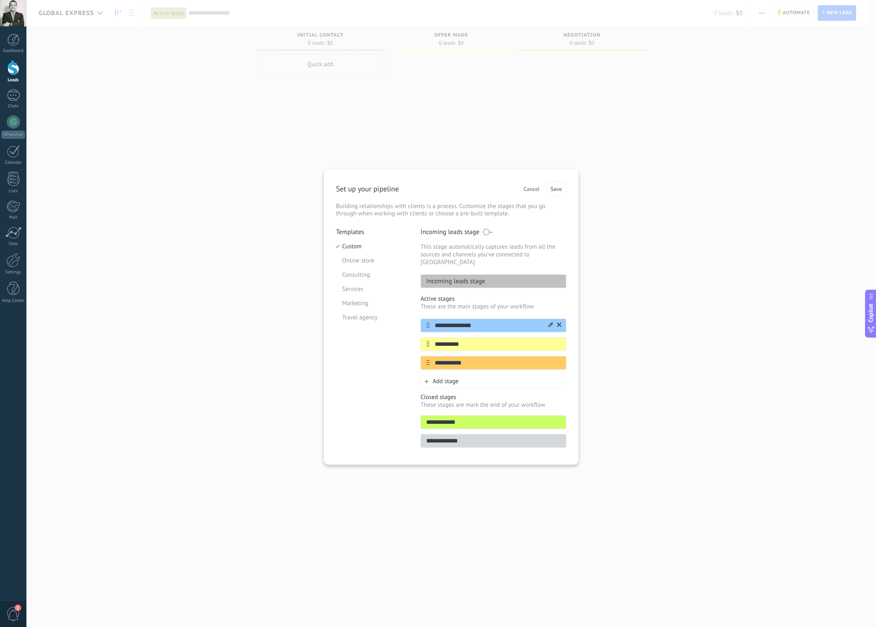
click at [477, 321] on input "**********" at bounding box center [489, 325] width 118 height 9
type input "**********"
click at [549, 323] on icon at bounding box center [551, 325] width 4 height 4
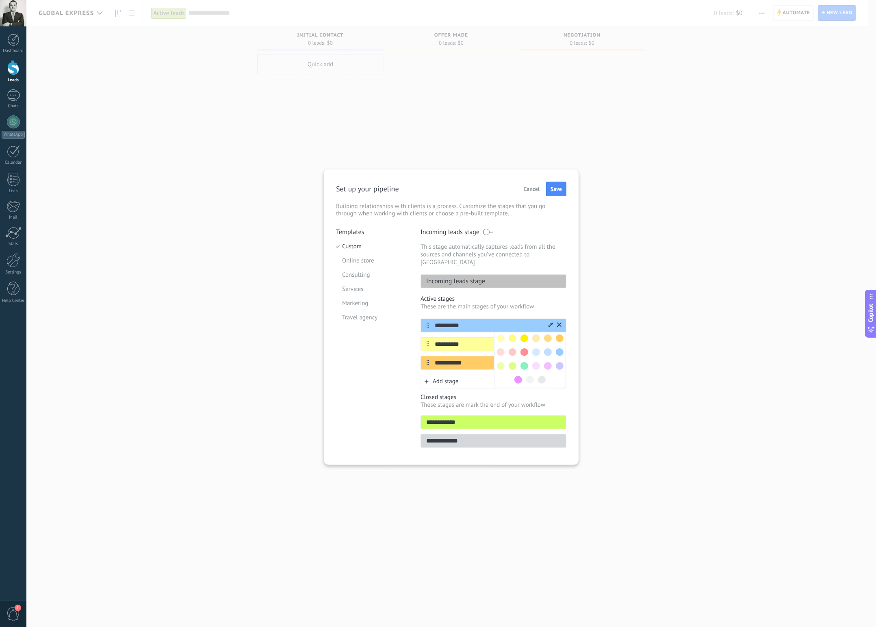
click at [526, 362] on span at bounding box center [525, 366] width 8 height 8
click at [524, 321] on input "**********" at bounding box center [489, 325] width 118 height 9
click at [0, 0] on div at bounding box center [0, 0] width 0 height 0
click at [0, 0] on icon at bounding box center [0, 0] width 0 height 0
click at [511, 362] on span at bounding box center [513, 366] width 8 height 8
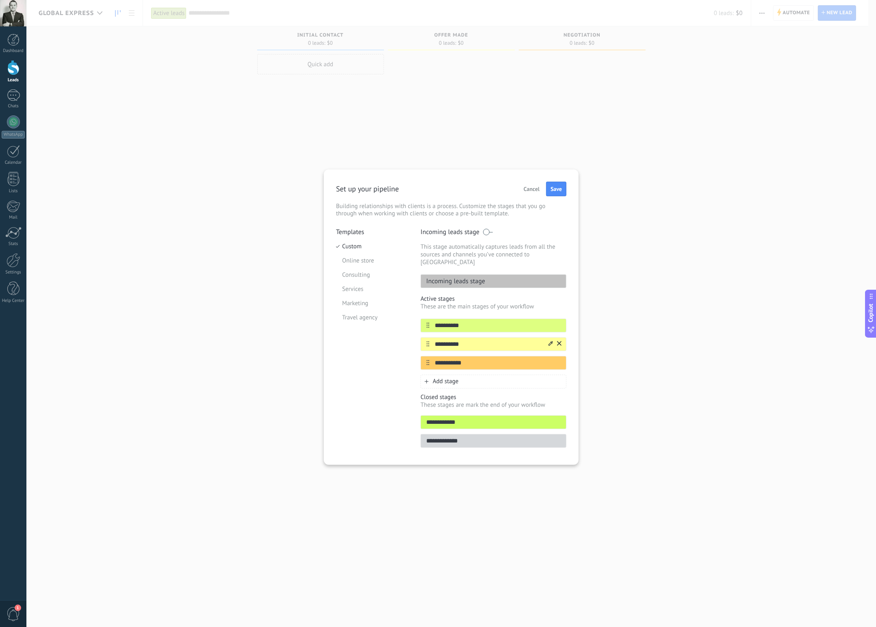
click at [498, 340] on input "**********" at bounding box center [489, 344] width 118 height 9
click at [469, 340] on input "**********" at bounding box center [489, 344] width 118 height 9
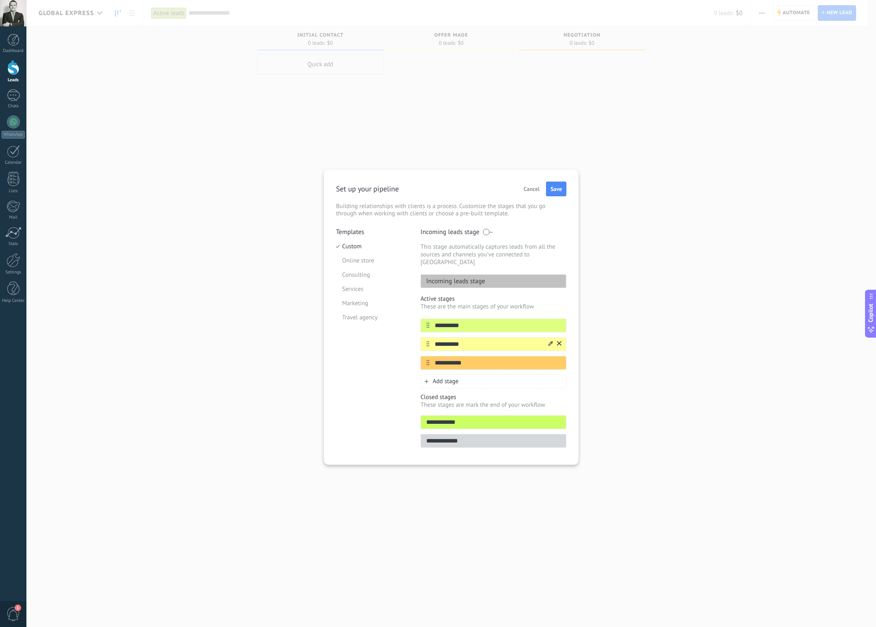
click at [469, 340] on input "**********" at bounding box center [489, 344] width 118 height 9
paste input "**********"
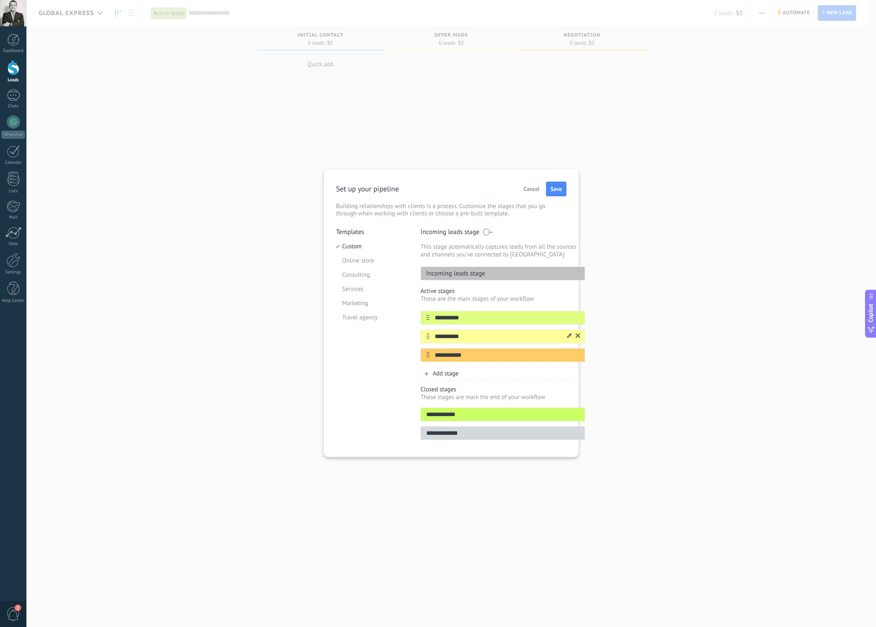
click at [458, 334] on input "**********" at bounding box center [498, 336] width 137 height 9
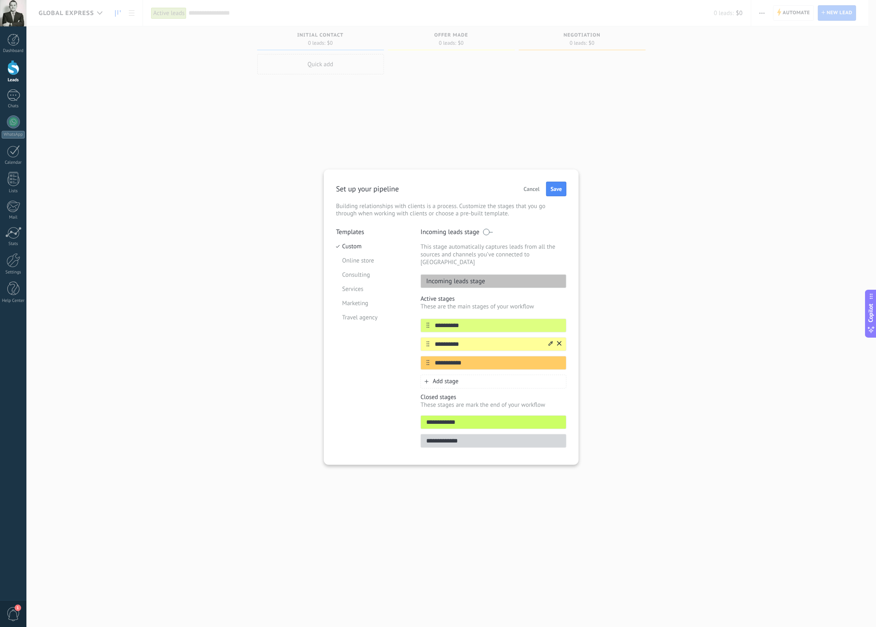
click at [458, 340] on input "**********" at bounding box center [489, 344] width 118 height 9
paste input "**********"
type input "**********"
click at [478, 358] on input "**********" at bounding box center [489, 362] width 118 height 9
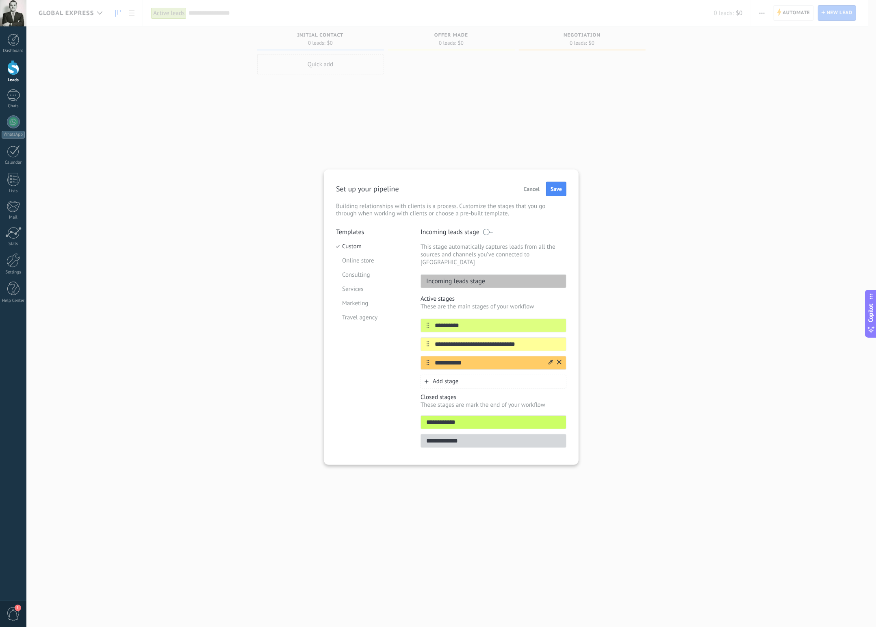
click at [478, 358] on input "**********" at bounding box center [489, 362] width 118 height 9
paste input "*****"
type input "**********"
click at [502, 376] on div "Add stage" at bounding box center [494, 382] width 146 height 14
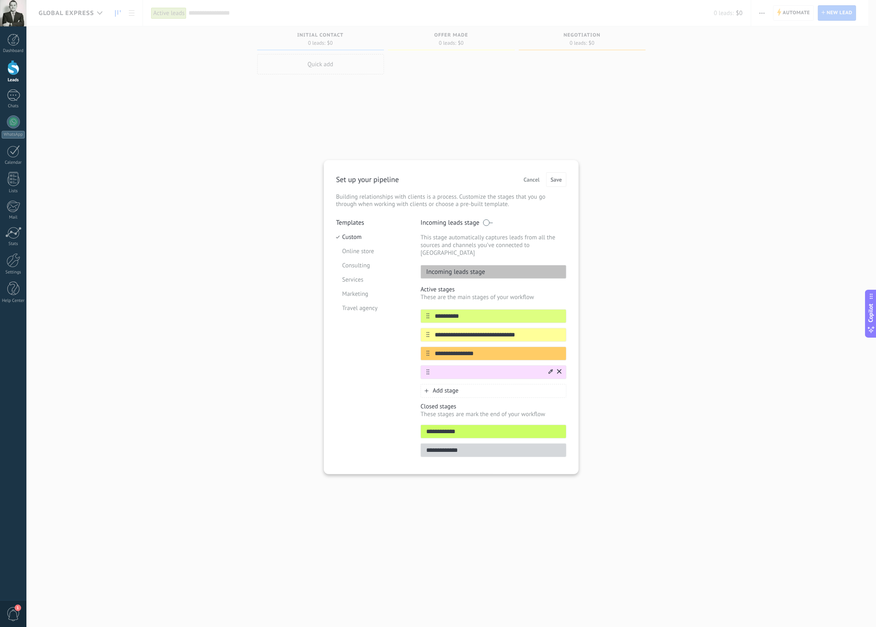
click at [550, 369] on icon at bounding box center [551, 371] width 4 height 5
click at [559, 395] on span at bounding box center [560, 399] width 8 height 8
click at [474, 368] on input "text" at bounding box center [489, 372] width 118 height 9
paste input "**********"
type input "**********"
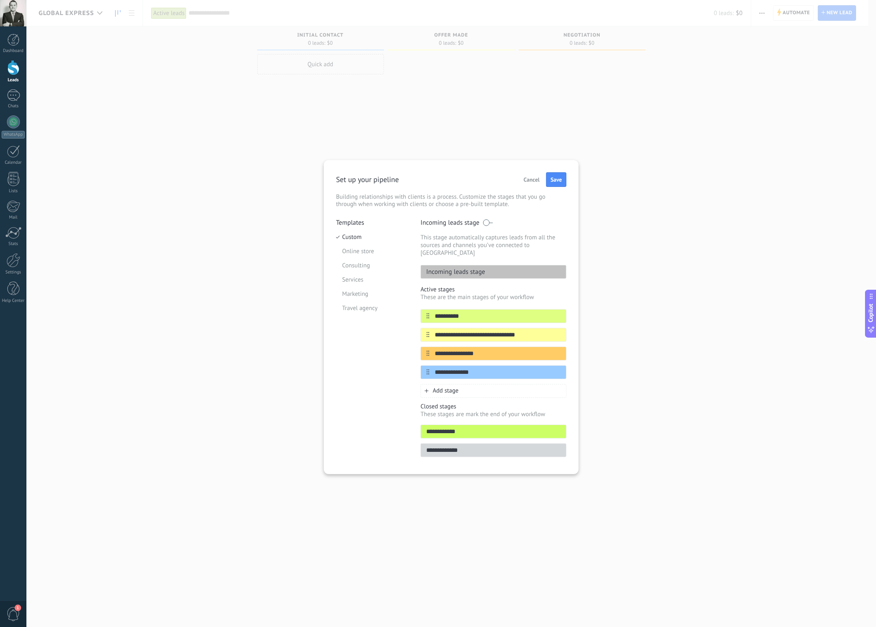
click at [450, 387] on span "Add stage" at bounding box center [446, 391] width 26 height 8
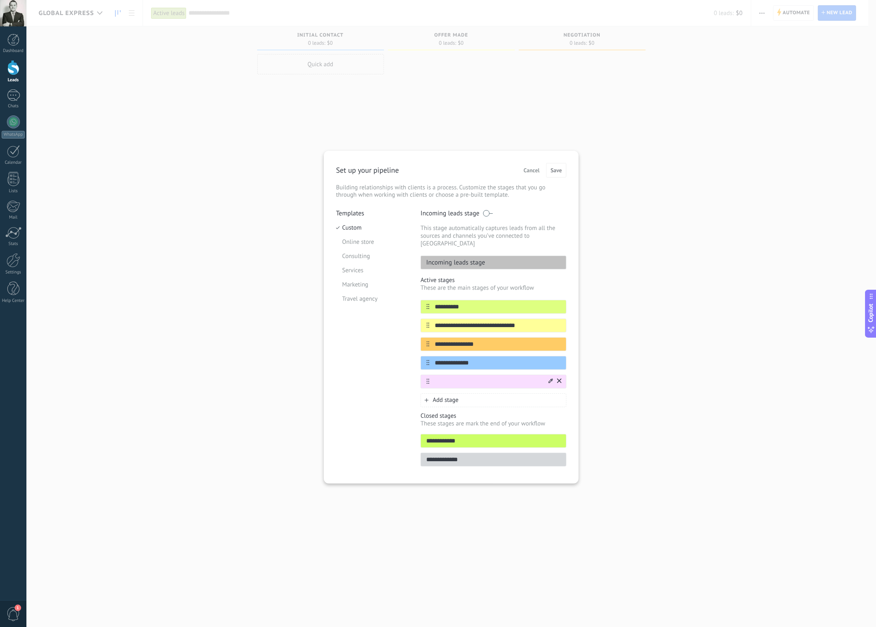
click at [511, 377] on input "text" at bounding box center [489, 381] width 118 height 9
type input "**********"
click at [487, 395] on div "Add stage" at bounding box center [494, 400] width 146 height 14
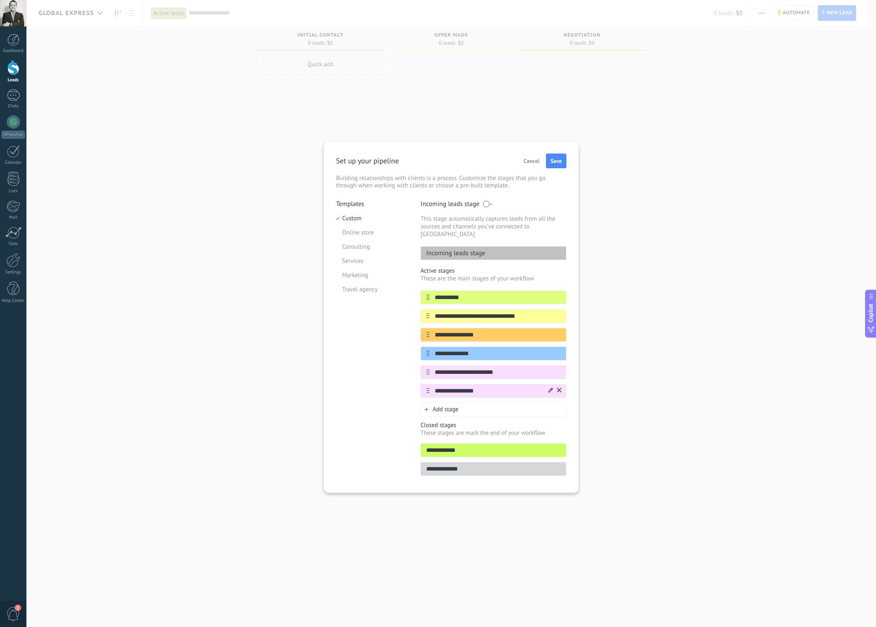
type input "**********"
click at [551, 388] on icon at bounding box center [551, 390] width 4 height 5
click at [523, 414] on span at bounding box center [525, 418] width 8 height 8
click at [576, 403] on div "**********" at bounding box center [451, 317] width 255 height 352
click at [449, 406] on span "Add stage" at bounding box center [446, 410] width 26 height 8
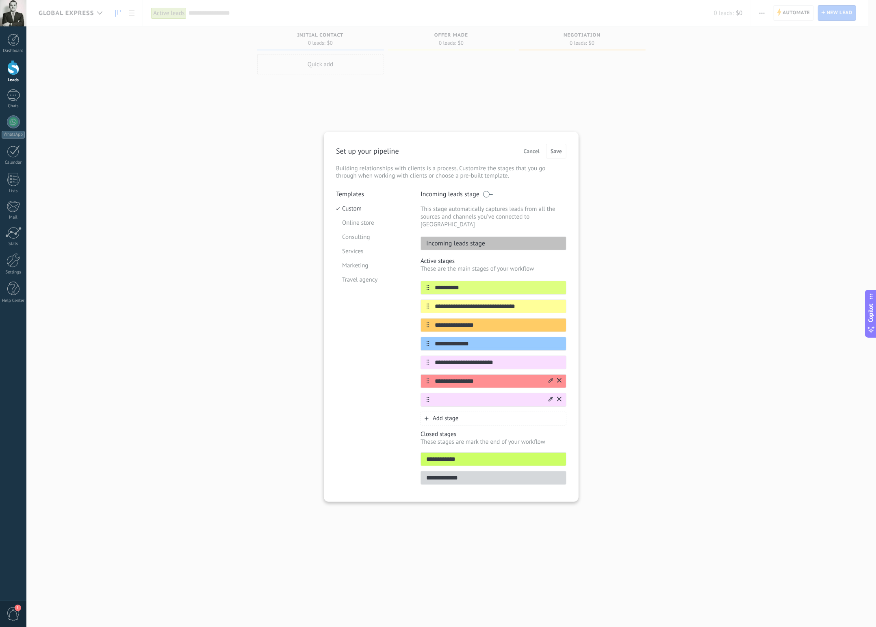
click at [458, 395] on input "text" at bounding box center [489, 399] width 118 height 9
click at [551, 396] on div at bounding box center [551, 400] width 4 height 8
click at [538, 423] on span at bounding box center [536, 427] width 8 height 8
click at [487, 395] on input "text" at bounding box center [489, 399] width 118 height 9
paste input "**********"
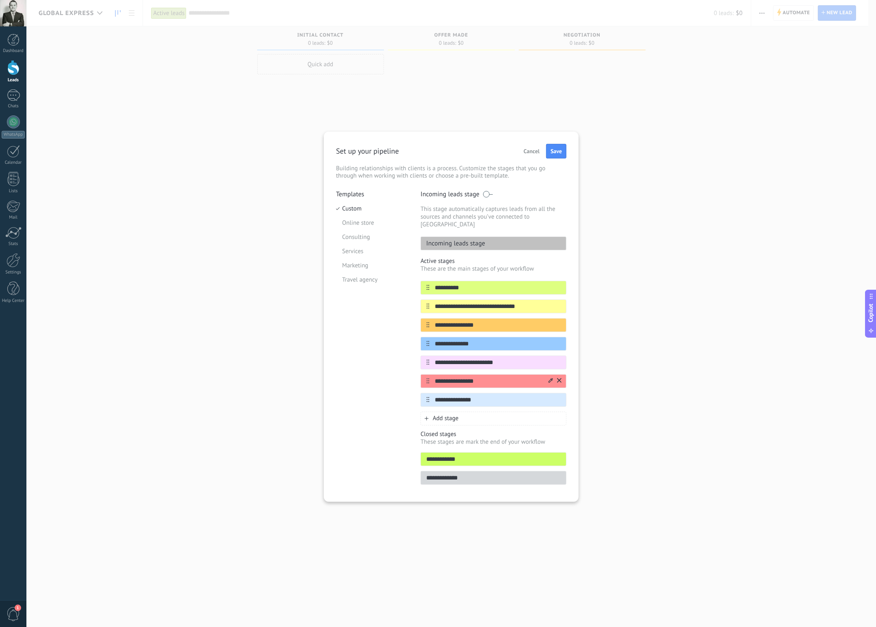
type input "**********"
click at [0, 0] on icon at bounding box center [0, 0] width 0 height 0
click at [501, 409] on span at bounding box center [501, 413] width 8 height 8
click at [532, 302] on input "**********" at bounding box center [489, 306] width 118 height 9
click at [550, 303] on icon at bounding box center [551, 305] width 4 height 5
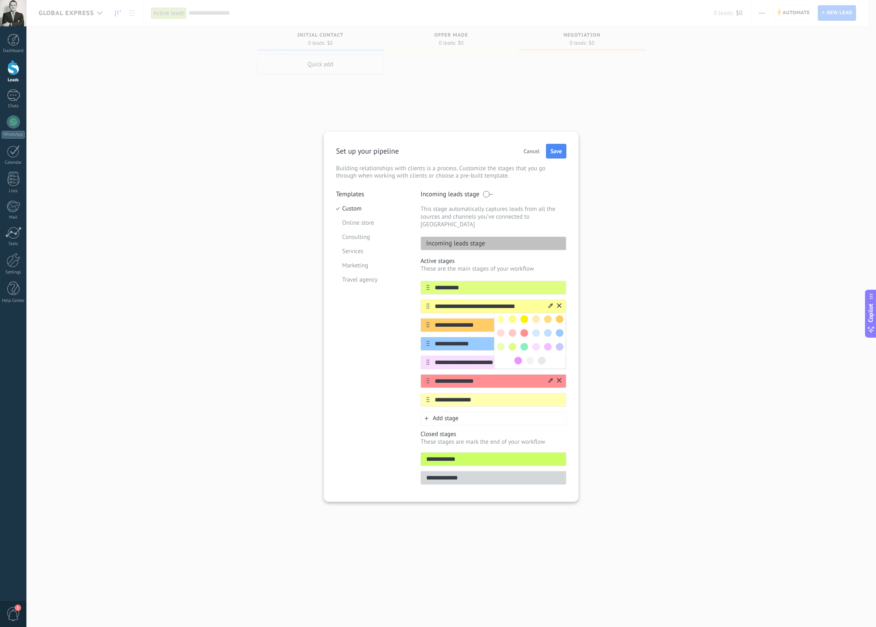
click at [525, 315] on span at bounding box center [525, 319] width 8 height 8
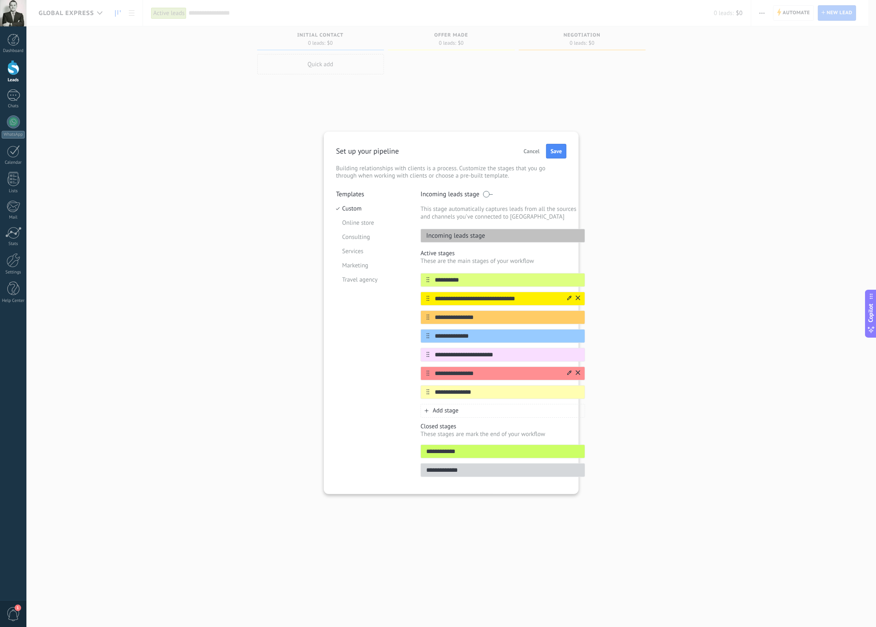
click at [469, 414] on div "Add stage" at bounding box center [503, 411] width 165 height 14
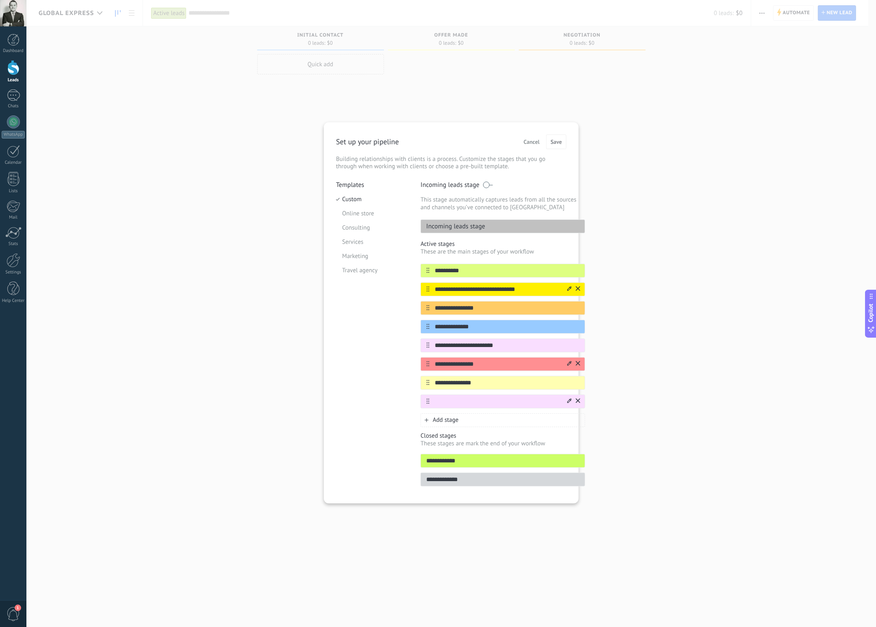
click at [472, 404] on input "text" at bounding box center [498, 401] width 137 height 9
click at [567, 402] on icon at bounding box center [569, 400] width 4 height 5
click at [551, 430] on span at bounding box center [555, 428] width 8 height 8
click at [500, 401] on input "text" at bounding box center [498, 401] width 137 height 9
paste input "**********"
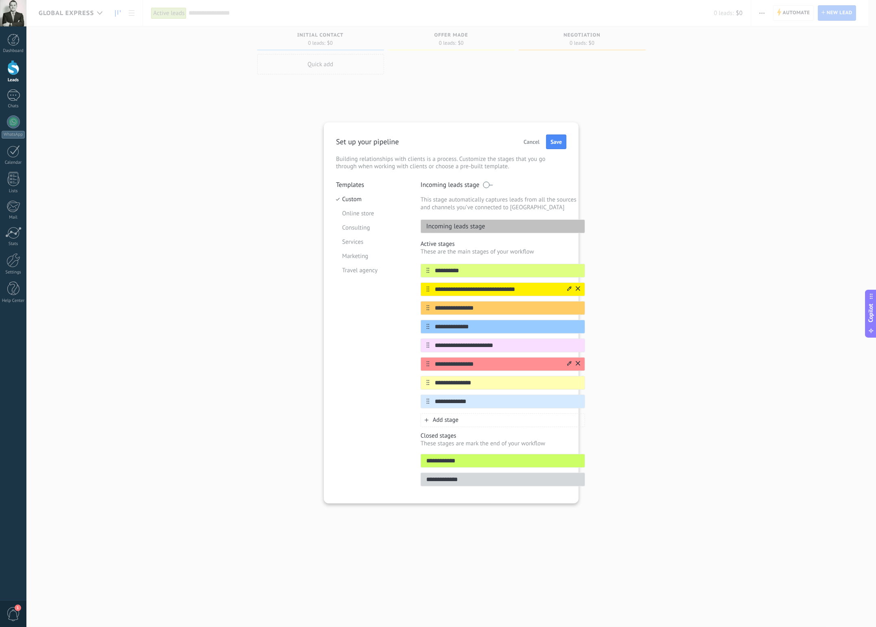
type input "**********"
click at [454, 423] on span "Add stage" at bounding box center [446, 420] width 26 height 8
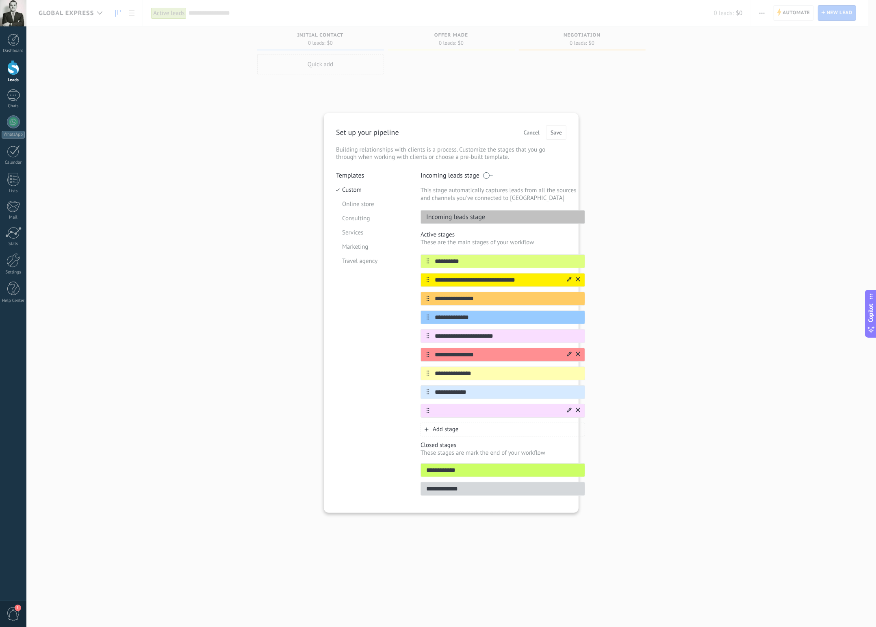
click at [504, 415] on input "text" at bounding box center [498, 410] width 137 height 9
type input "**********"
click at [567, 413] on icon at bounding box center [569, 410] width 4 height 4
click at [557, 465] on span at bounding box center [561, 465] width 8 height 8
click at [565, 132] on button "Save" at bounding box center [556, 132] width 20 height 15
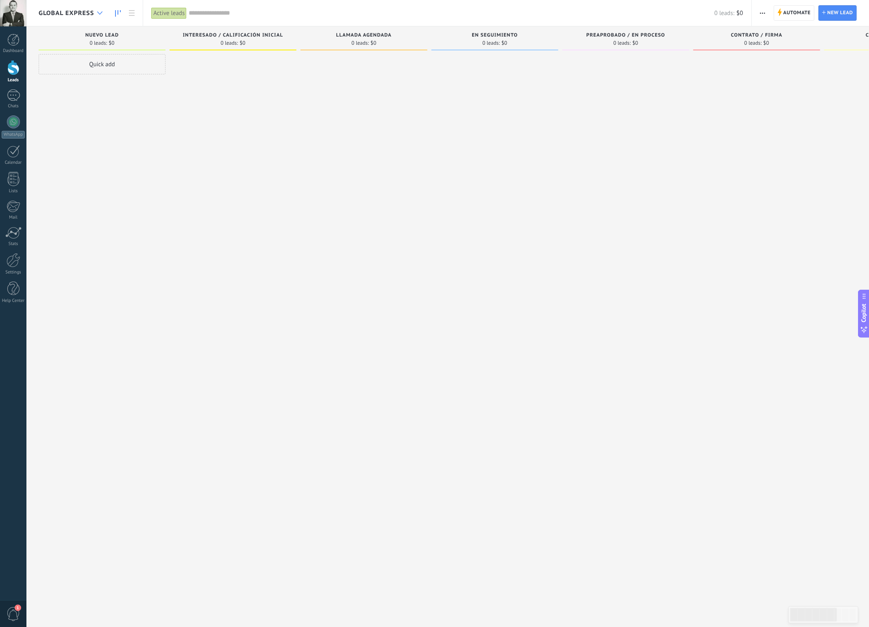
click at [101, 9] on div at bounding box center [99, 13] width 13 height 16
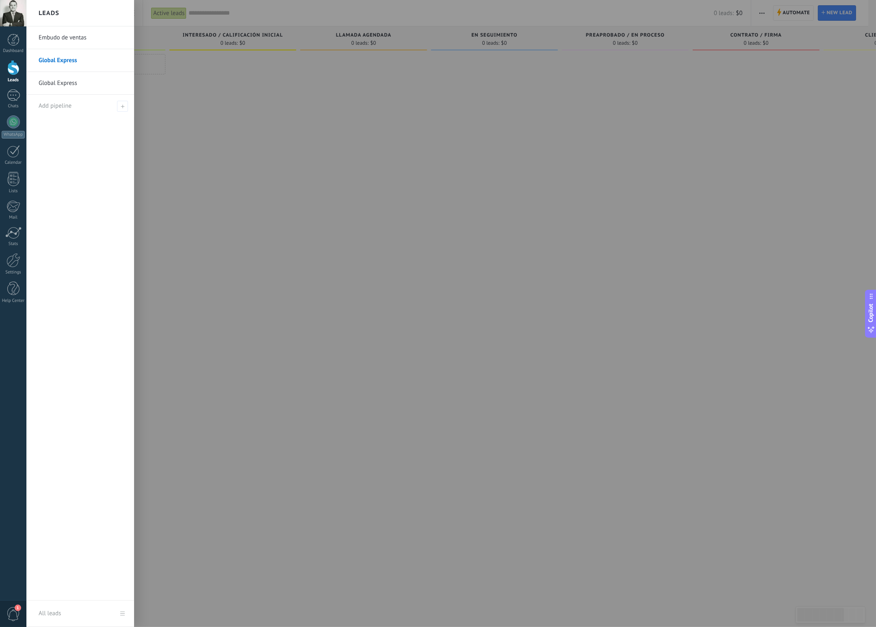
click at [56, 82] on link "Global Express" at bounding box center [82, 83] width 87 height 23
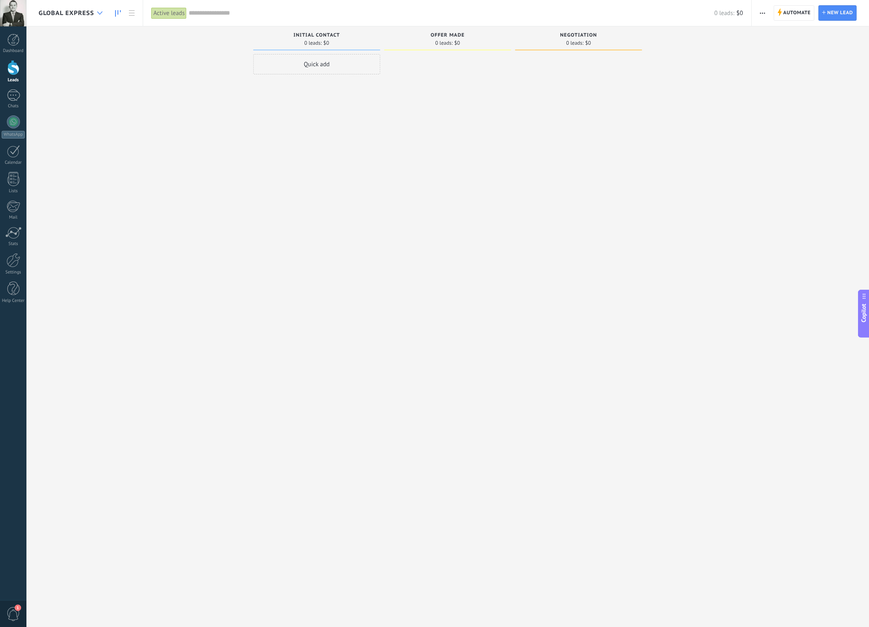
click at [98, 15] on div at bounding box center [99, 13] width 13 height 16
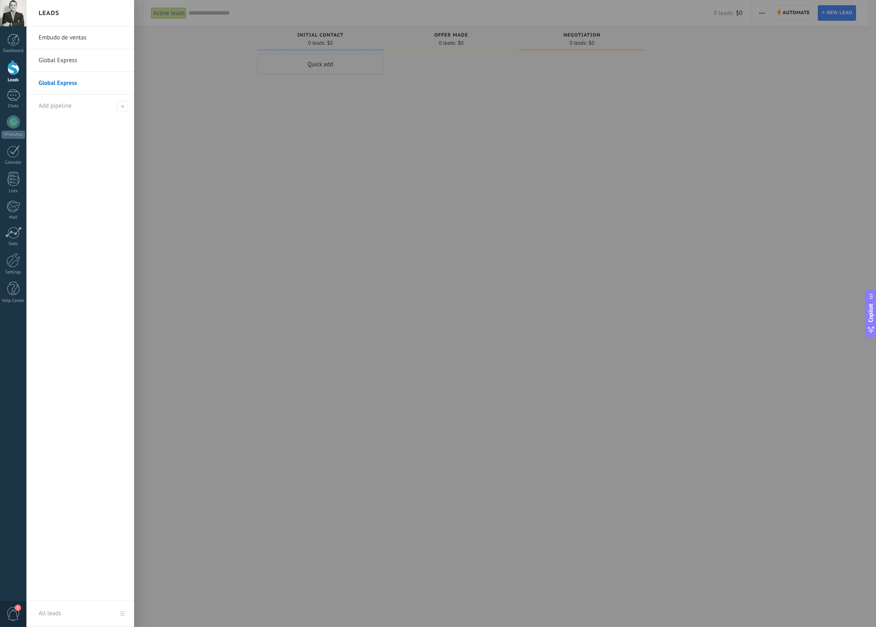
click at [49, 11] on h2 "Leads" at bounding box center [49, 13] width 21 height 26
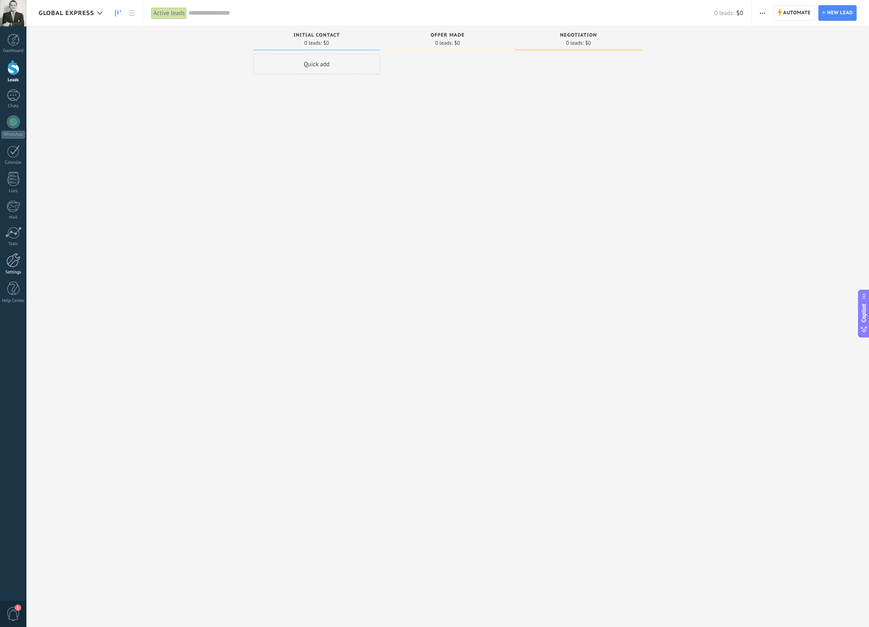
click at [14, 265] on div at bounding box center [14, 260] width 14 height 14
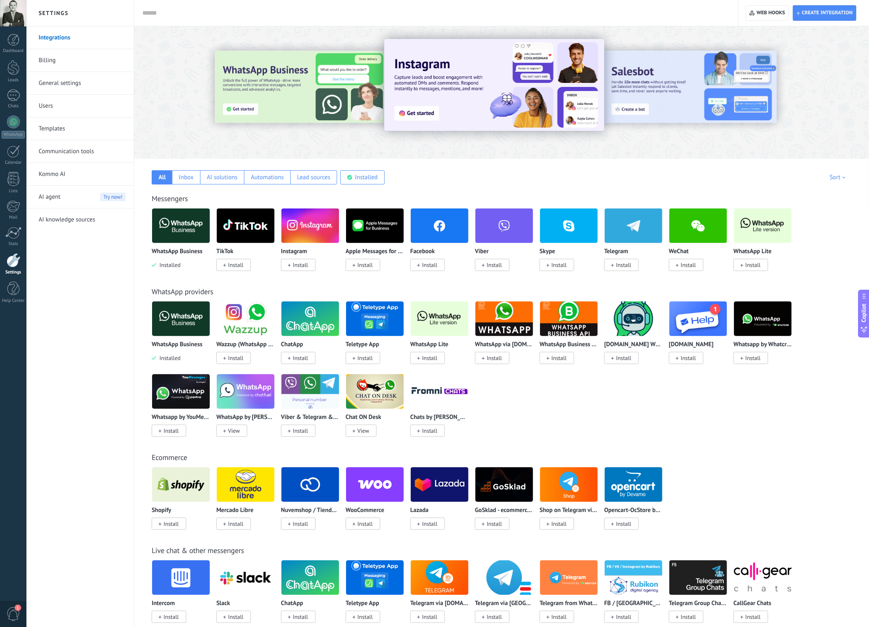
click at [65, 85] on link "General settings" at bounding box center [82, 83] width 87 height 23
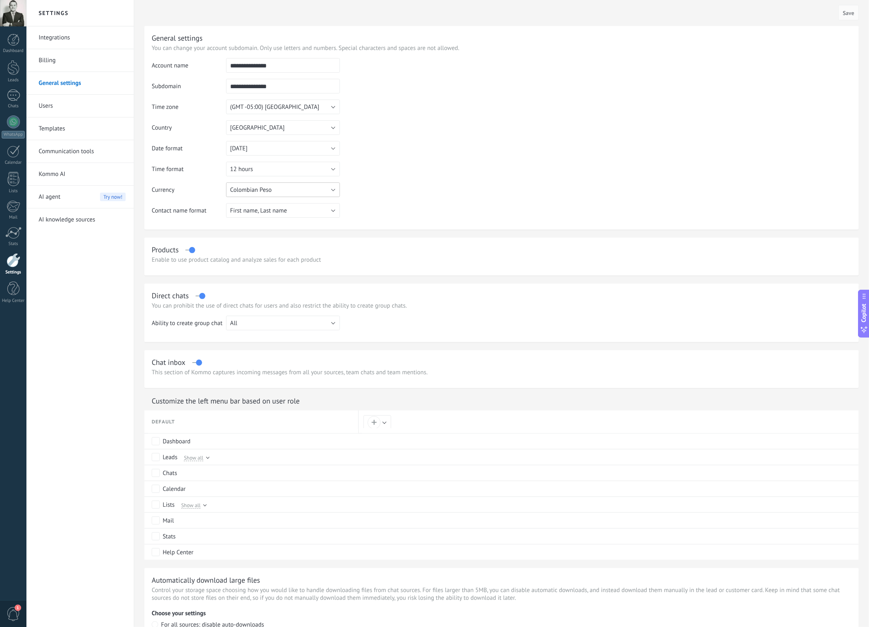
click at [275, 189] on button "Colombian Peso" at bounding box center [283, 189] width 114 height 15
click at [265, 192] on span "US Dollar" at bounding box center [279, 190] width 116 height 8
click at [58, 133] on link "Templates" at bounding box center [82, 128] width 87 height 23
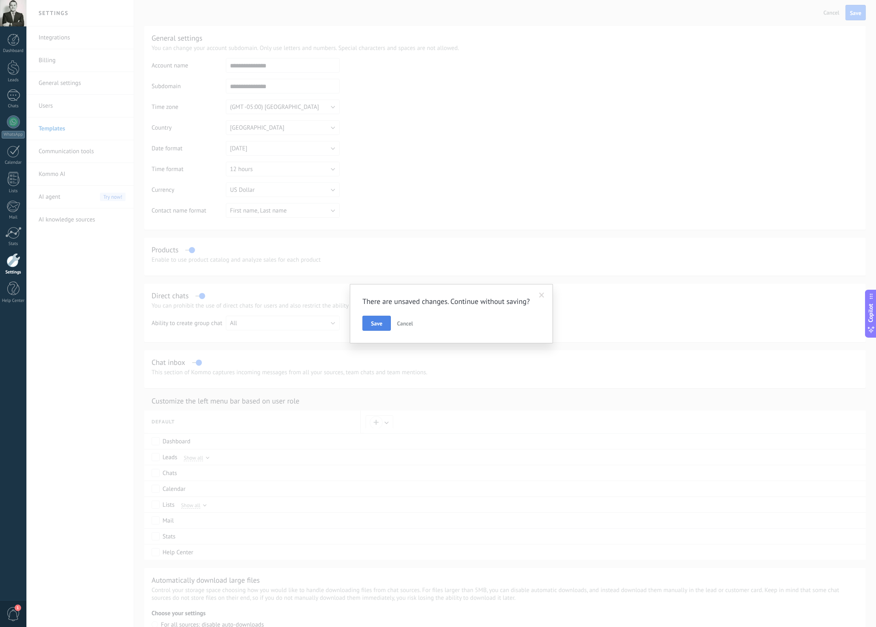
click at [384, 326] on button "Save" at bounding box center [377, 323] width 28 height 15
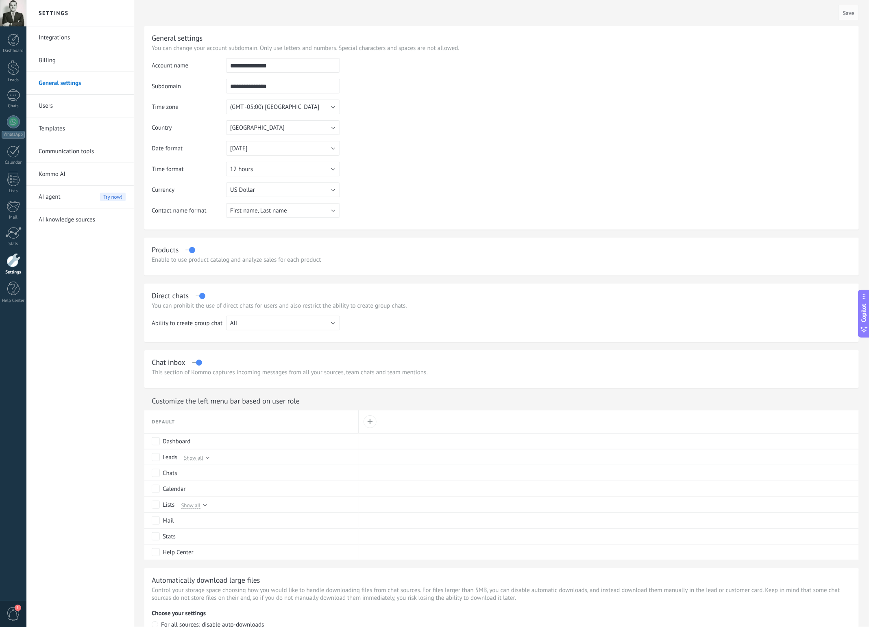
click at [52, 134] on link "Templates" at bounding box center [82, 128] width 87 height 23
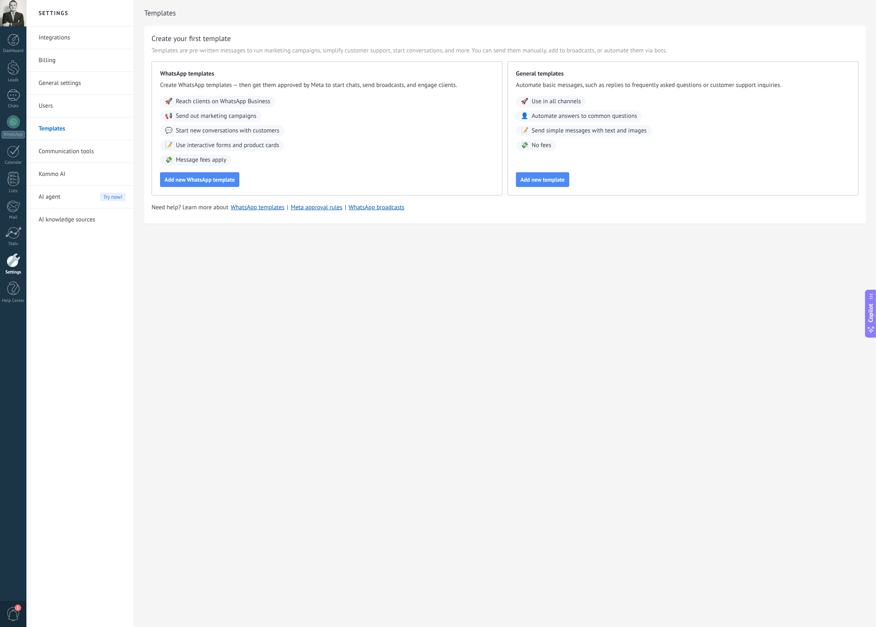
click at [54, 39] on link "Integrations" at bounding box center [82, 37] width 87 height 23
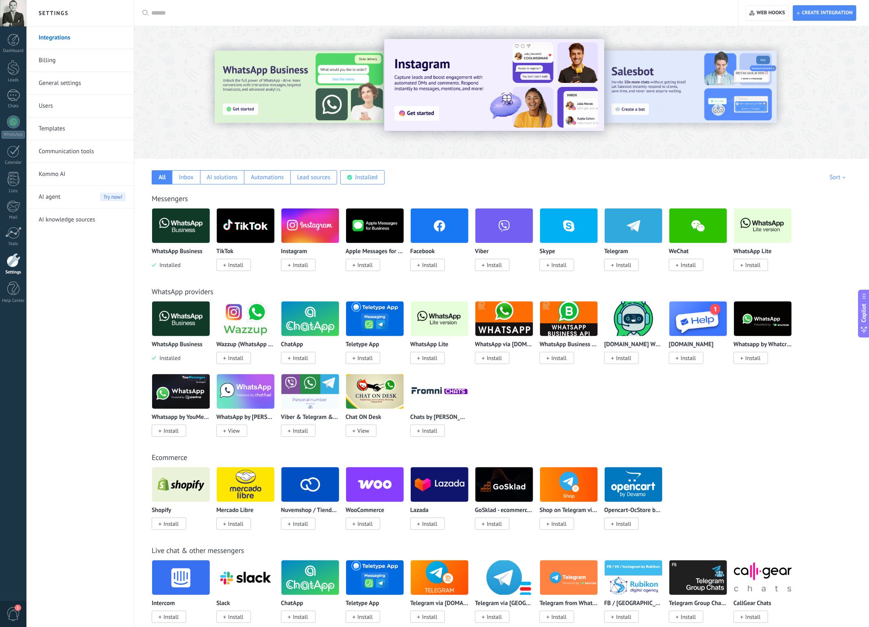
click at [43, 65] on link "Billing" at bounding box center [82, 60] width 87 height 23
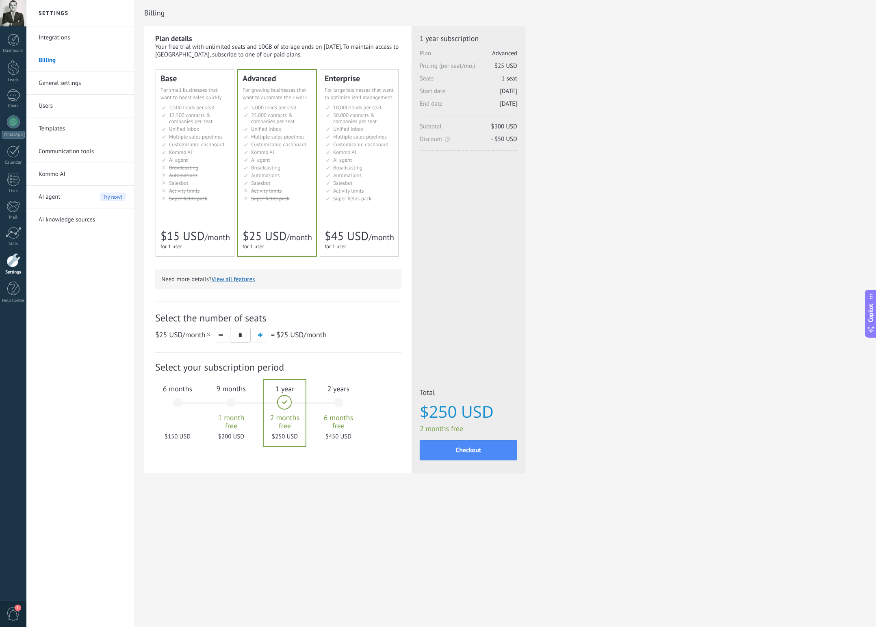
click at [273, 162] on li "AI-агент AI agent Agente de IA AI agent Agente de IA Agen AI AI Temsilcisi" at bounding box center [278, 160] width 68 height 6
click at [176, 438] on span "$150 USD" at bounding box center [178, 437] width 44 height 8
click at [220, 339] on button "button" at bounding box center [221, 335] width 15 height 15
click at [191, 161] on li "AI-агент AI agent Agente de IA AI agent Agente de IA Agen AI AI Temsilcisi" at bounding box center [196, 160] width 68 height 6
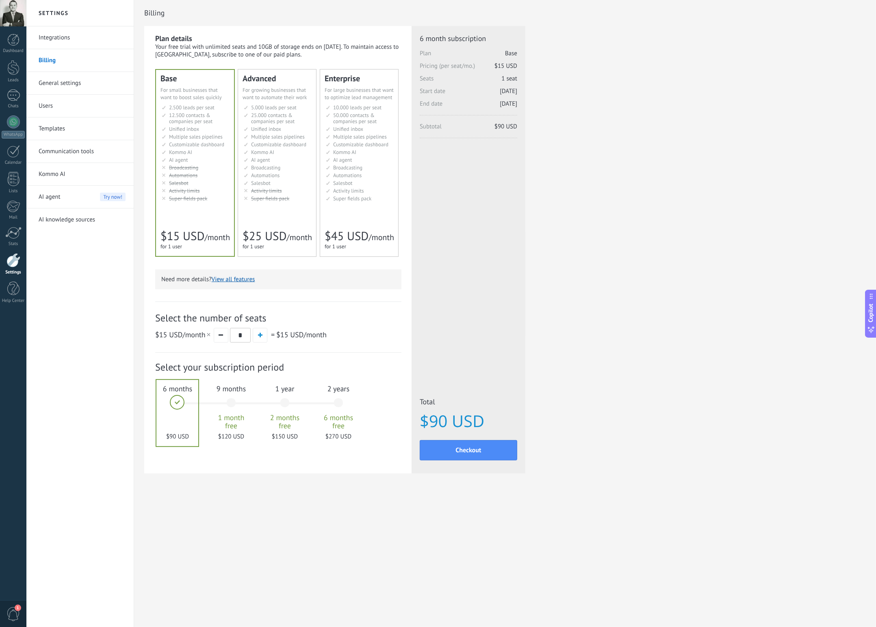
click at [267, 196] on span "Super fields pack" at bounding box center [270, 198] width 38 height 7
click at [74, 83] on link "General settings" at bounding box center [82, 83] width 87 height 23
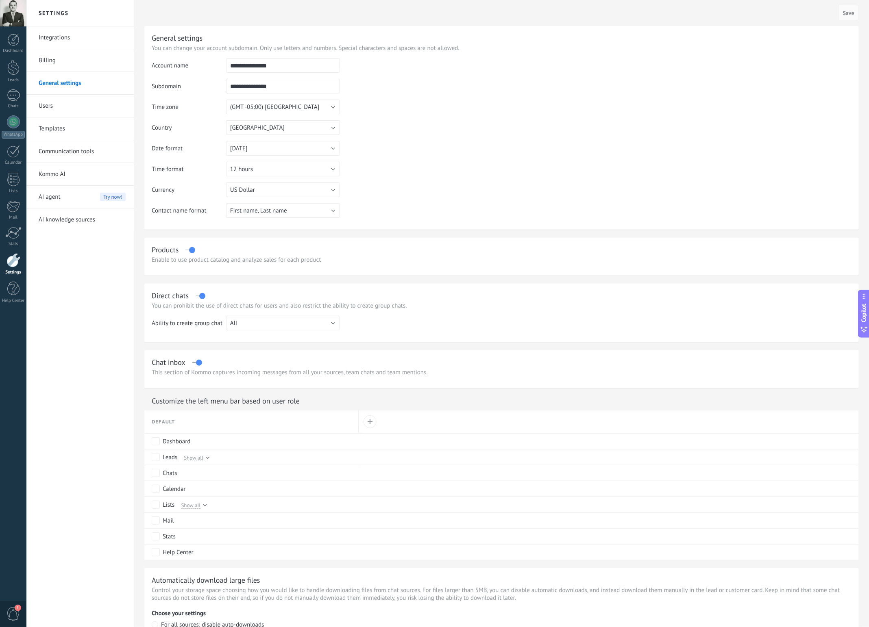
click at [45, 35] on link "Integrations" at bounding box center [82, 37] width 87 height 23
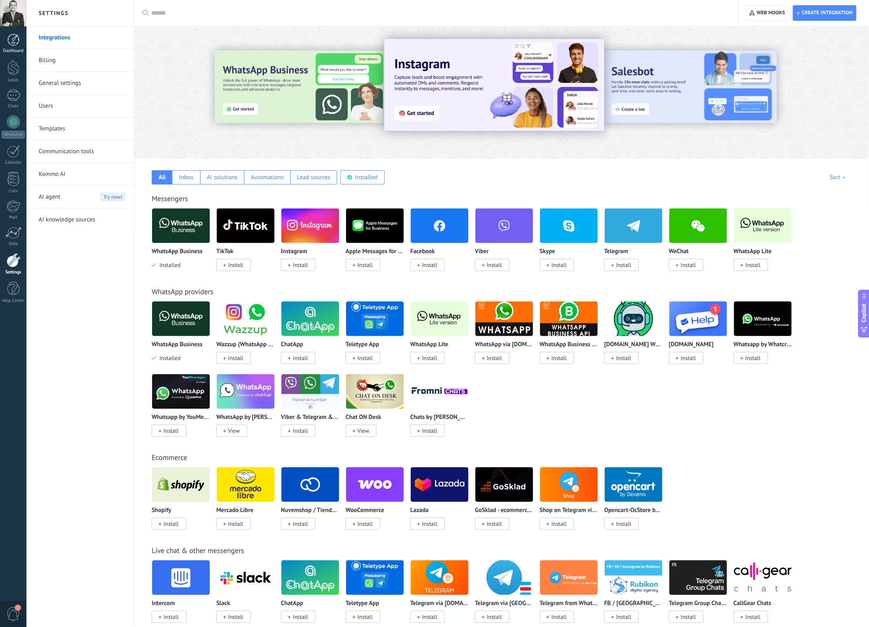
click at [16, 43] on div at bounding box center [13, 40] width 12 height 12
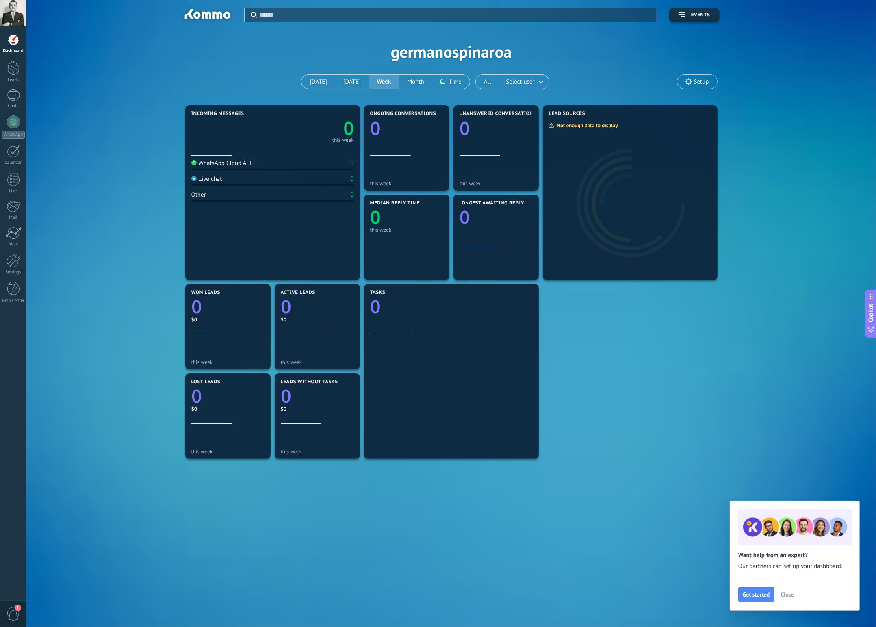
click at [696, 83] on span "Setup" at bounding box center [701, 81] width 15 height 7
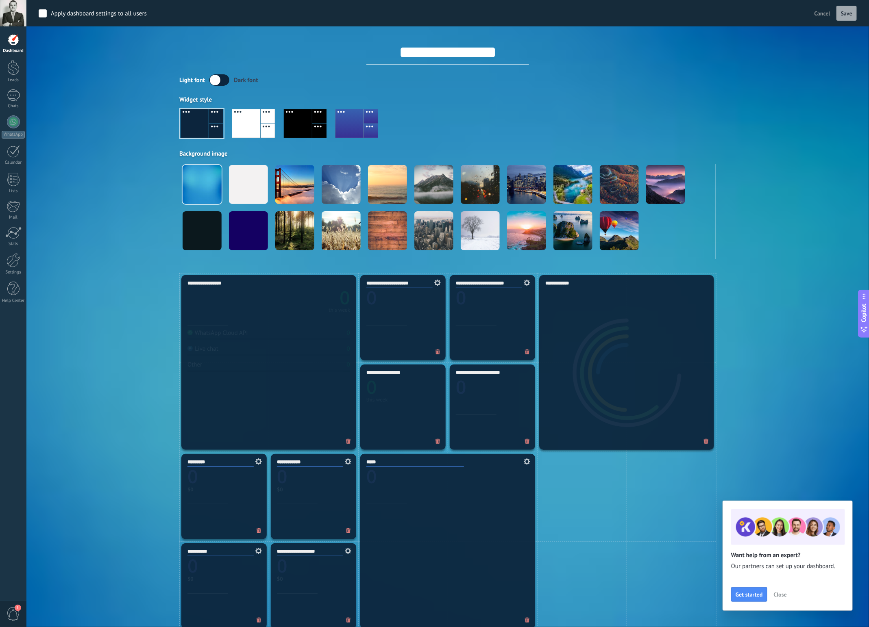
click at [11, 47] on link "Dashboard" at bounding box center [13, 44] width 26 height 20
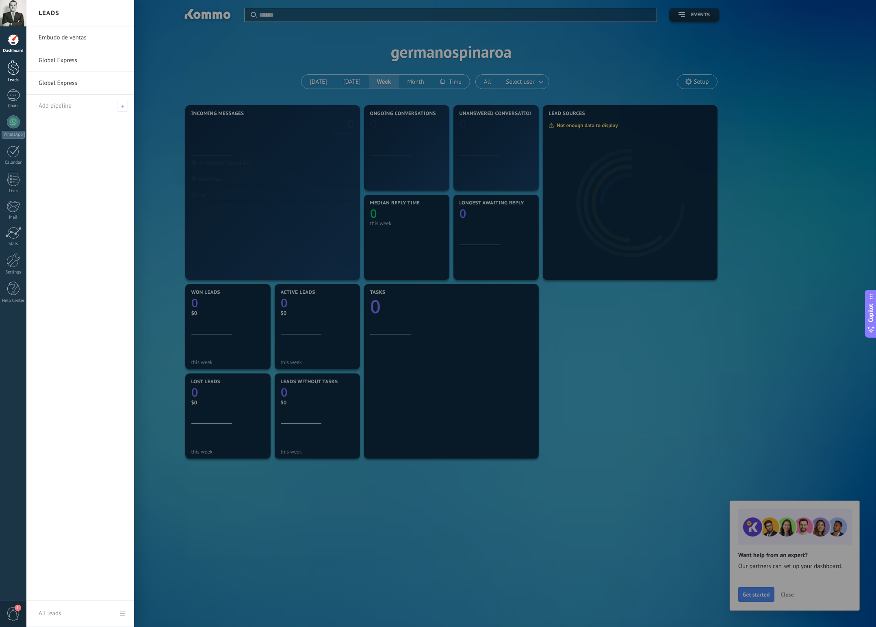
click at [11, 74] on div at bounding box center [13, 67] width 12 height 15
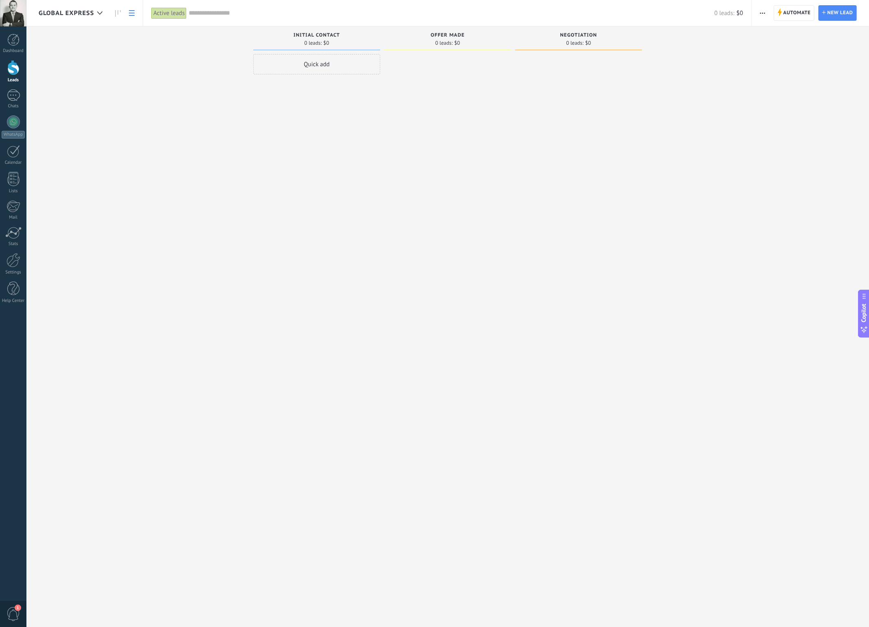
click at [135, 11] on link at bounding box center [132, 13] width 14 height 16
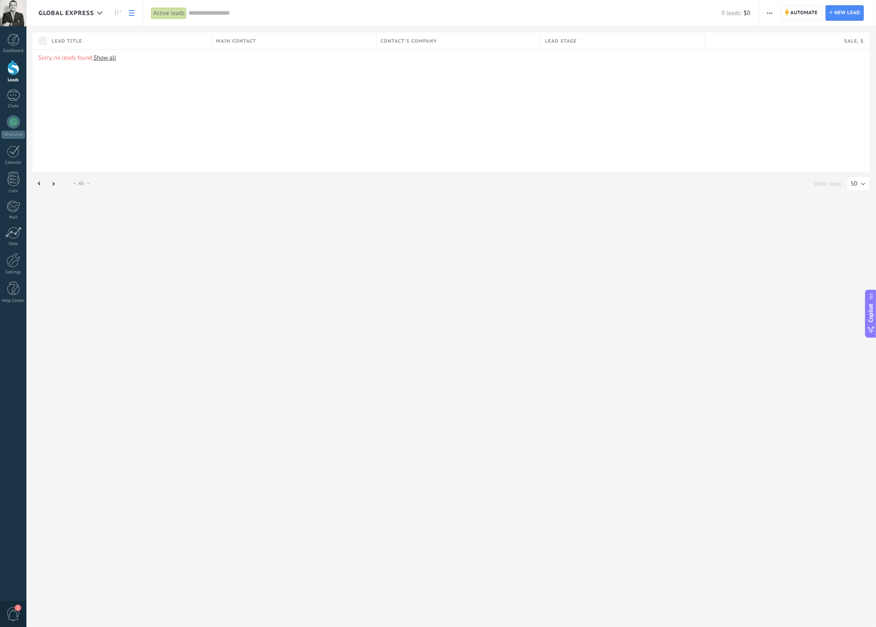
click at [140, 11] on div "Global Express" at bounding box center [84, 13] width 116 height 26
click at [119, 15] on icon at bounding box center [118, 13] width 6 height 7
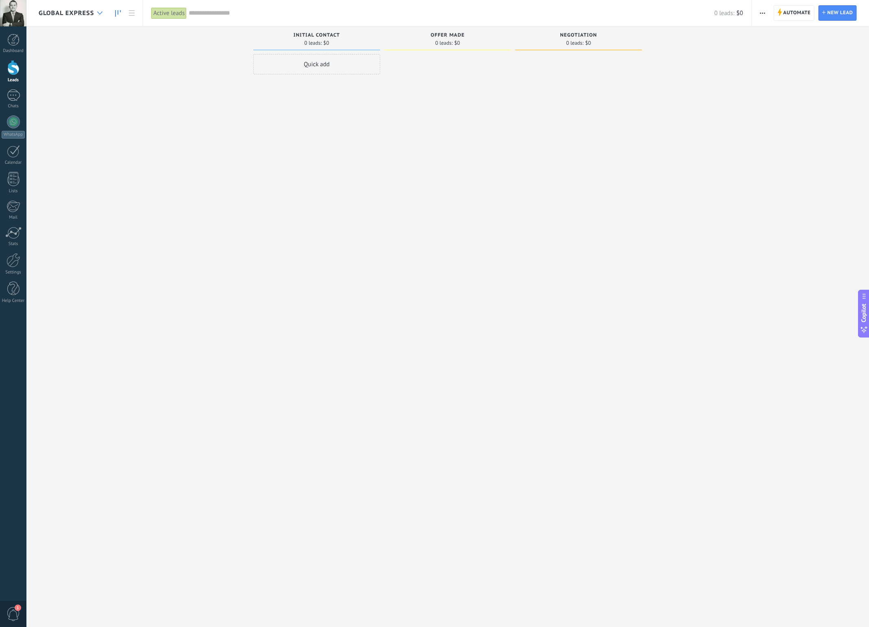
click at [98, 12] on icon at bounding box center [99, 12] width 5 height 3
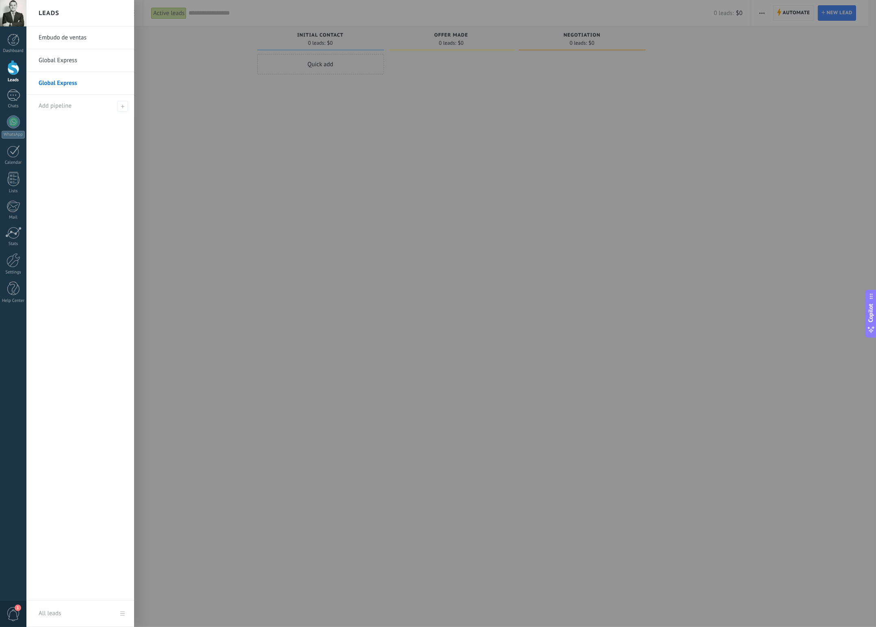
click at [123, 613] on link "All leads" at bounding box center [80, 614] width 108 height 26
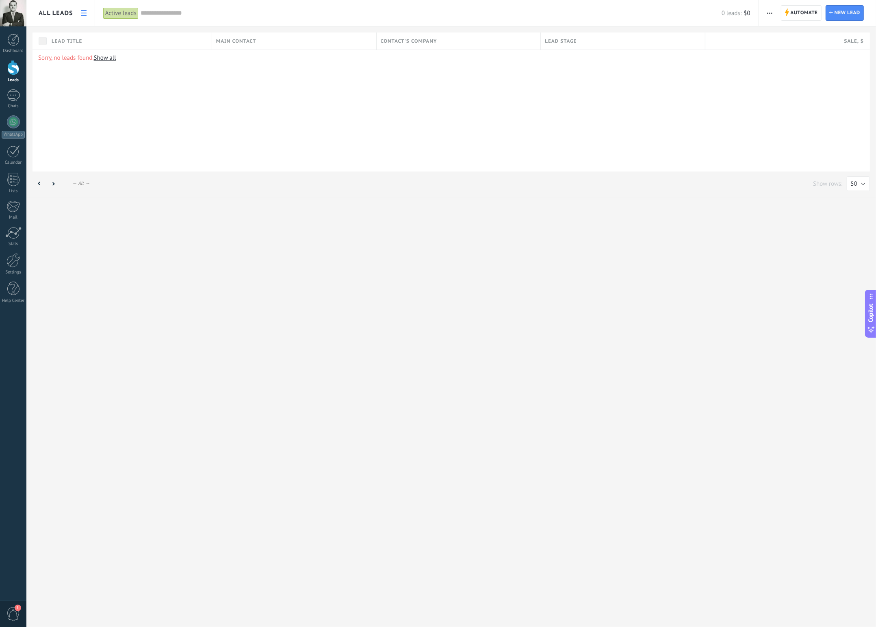
click at [58, 16] on span "All leads" at bounding box center [56, 13] width 35 height 8
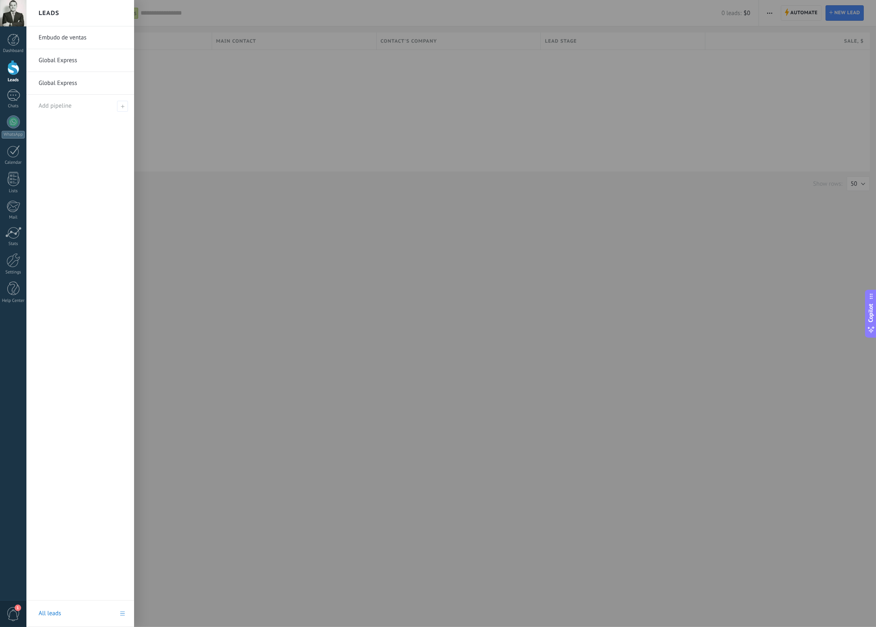
click at [124, 614] on link "All leads" at bounding box center [80, 614] width 108 height 26
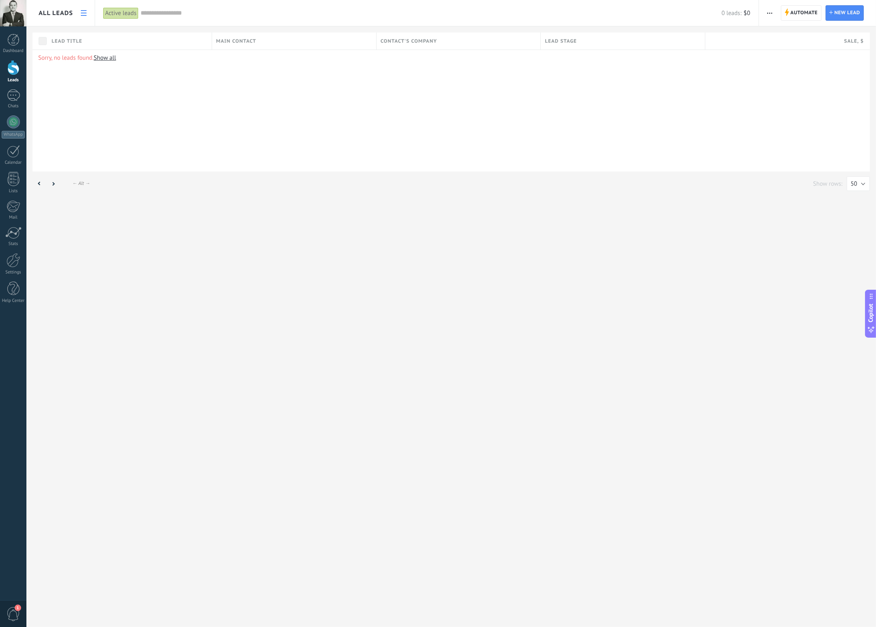
click at [768, 10] on span "button" at bounding box center [769, 12] width 5 height 15
click at [769, 13] on icon "button" at bounding box center [769, 13] width 5 height 1
click at [65, 10] on span "All leads" at bounding box center [56, 13] width 35 height 8
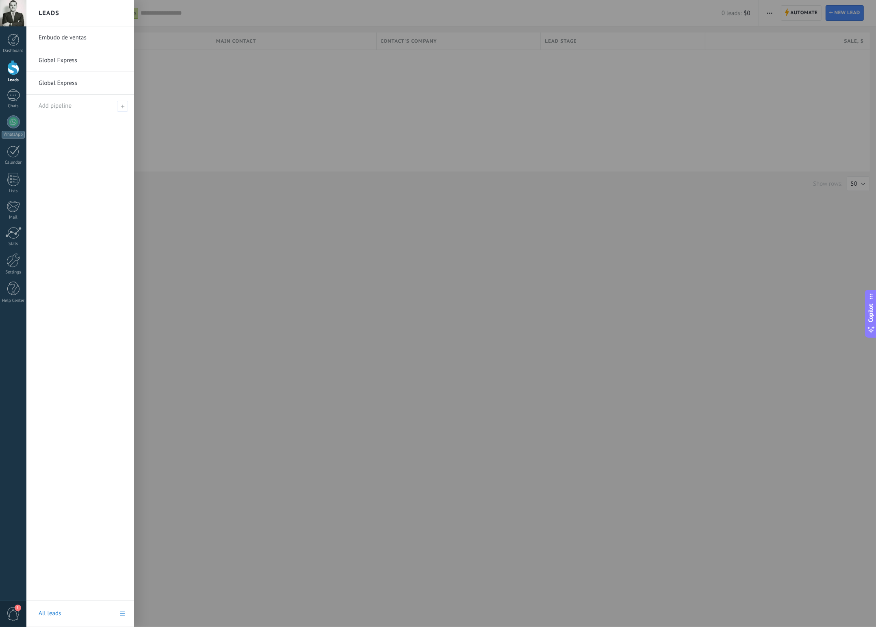
click at [65, 63] on link "Global Express" at bounding box center [82, 60] width 87 height 23
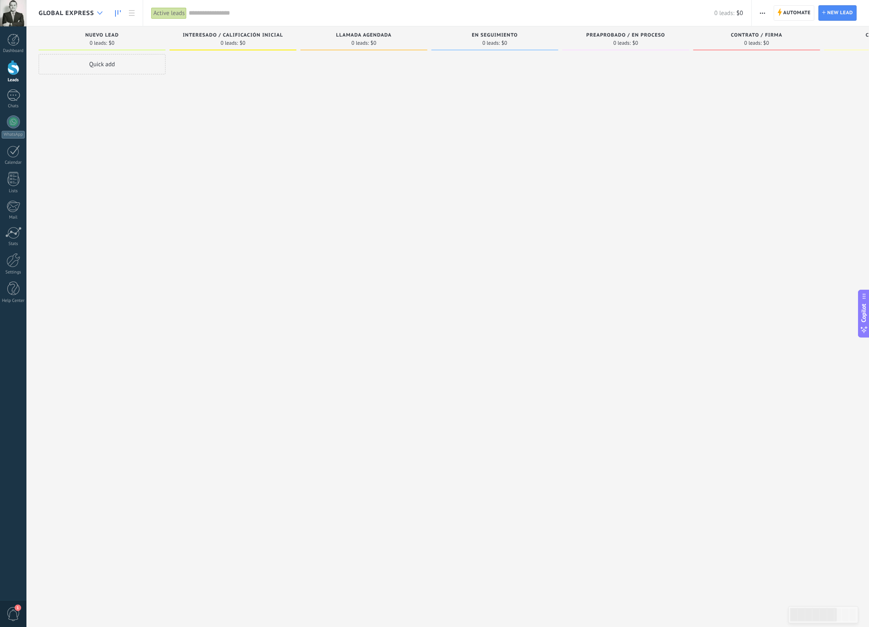
click at [102, 12] on use at bounding box center [99, 12] width 5 height 3
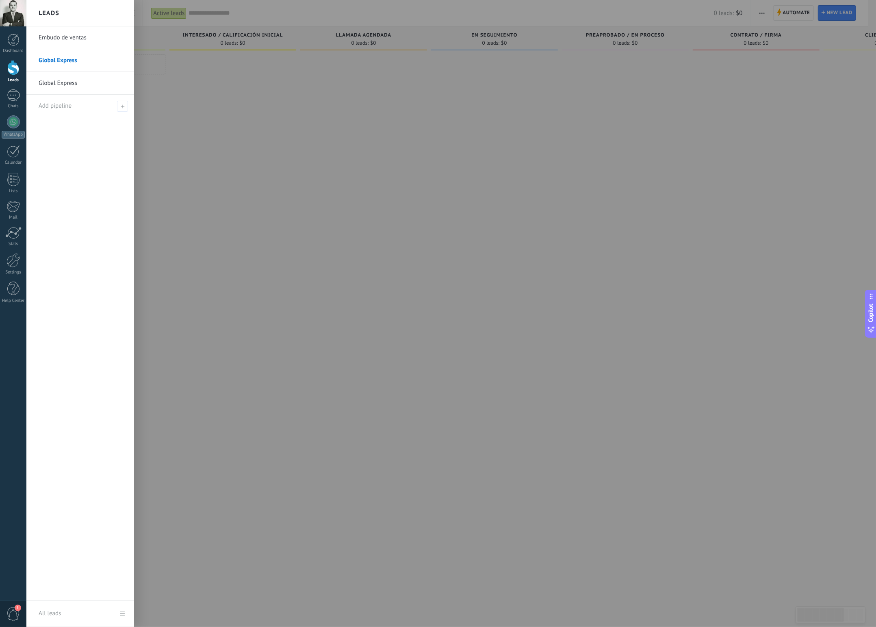
click at [58, 85] on link "Global Express" at bounding box center [82, 83] width 87 height 23
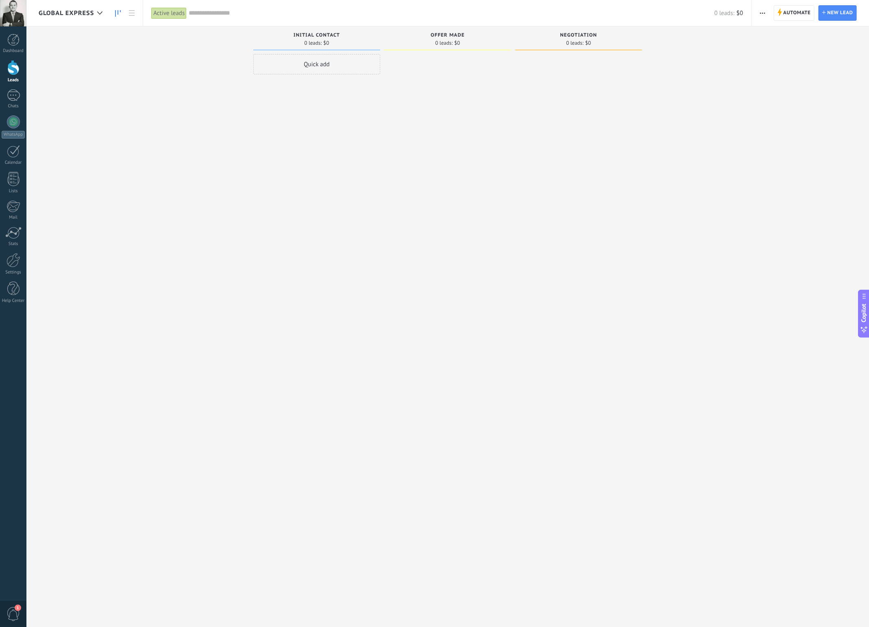
click at [765, 13] on button "button" at bounding box center [762, 12] width 12 height 15
click at [793, 55] on span "Edit pipeline" at bounding box center [783, 51] width 33 height 16
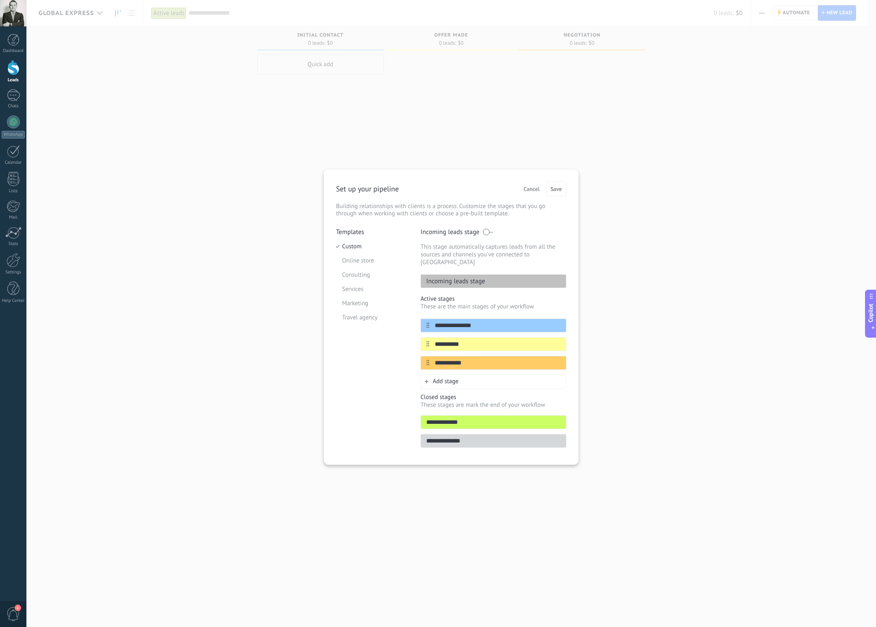
click at [532, 190] on span "Cancel" at bounding box center [532, 189] width 16 height 6
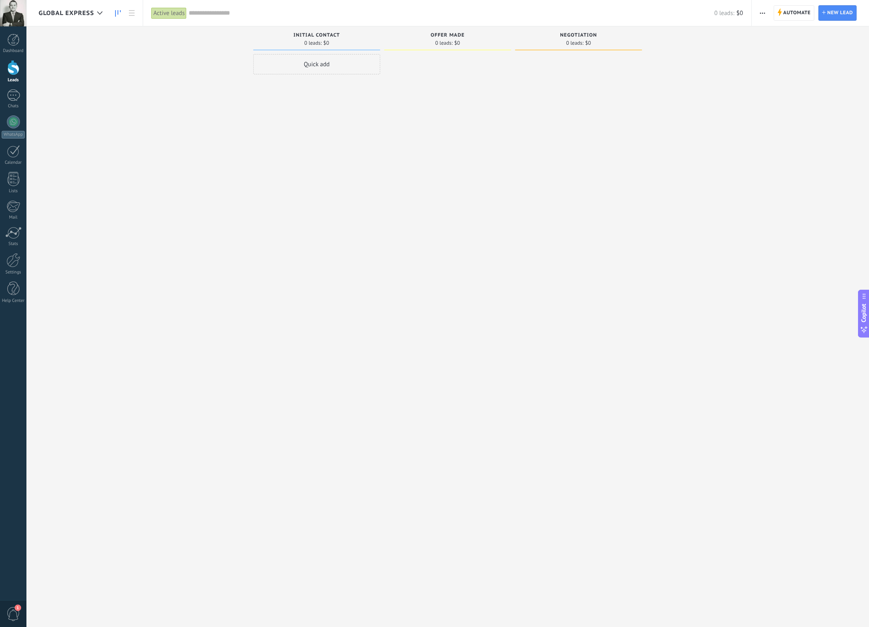
click at [762, 11] on span "button" at bounding box center [762, 12] width 5 height 15
click at [763, 14] on span "button" at bounding box center [762, 12] width 5 height 15
click at [96, 15] on div at bounding box center [99, 13] width 13 height 16
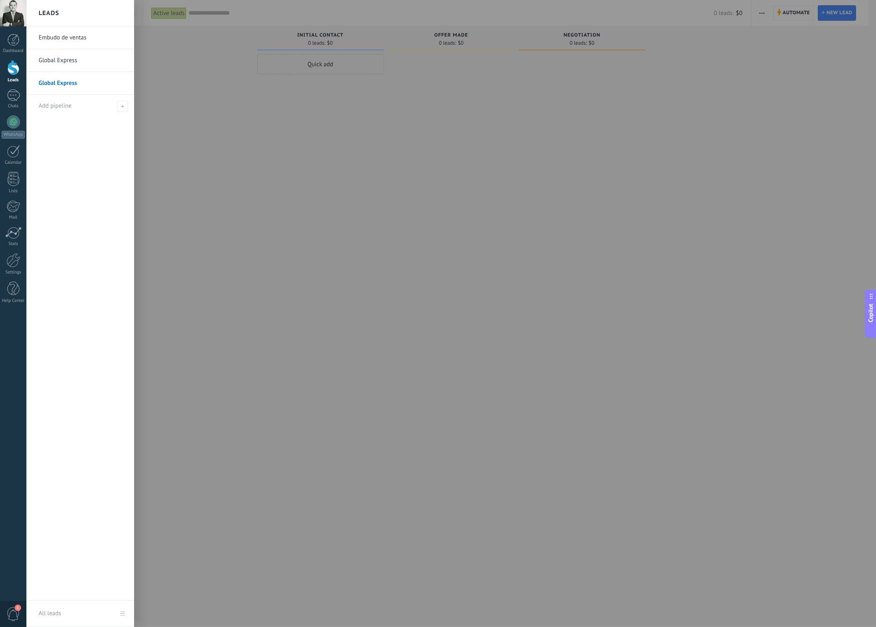
click at [91, 61] on link "Global Express" at bounding box center [82, 60] width 87 height 23
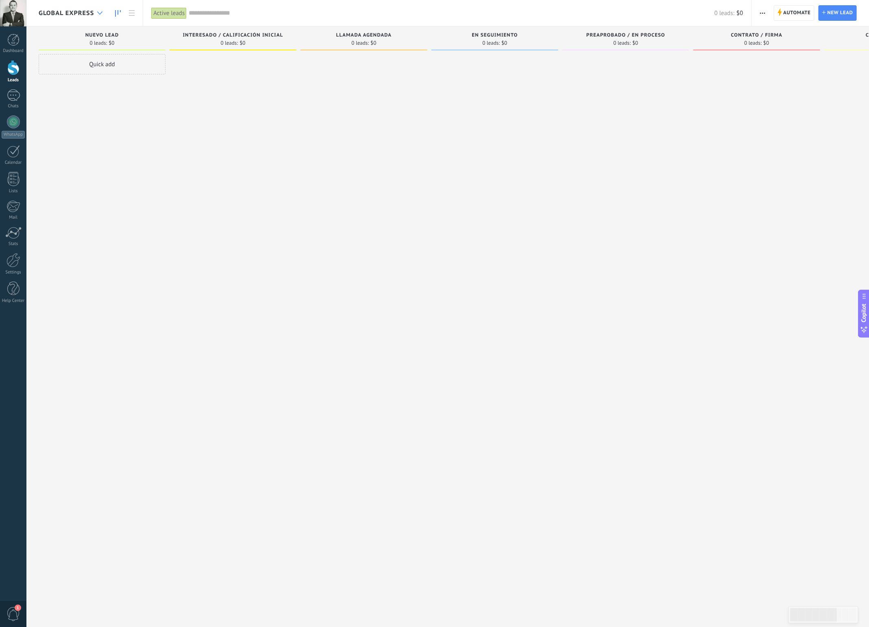
click at [98, 12] on icon at bounding box center [99, 12] width 5 height 3
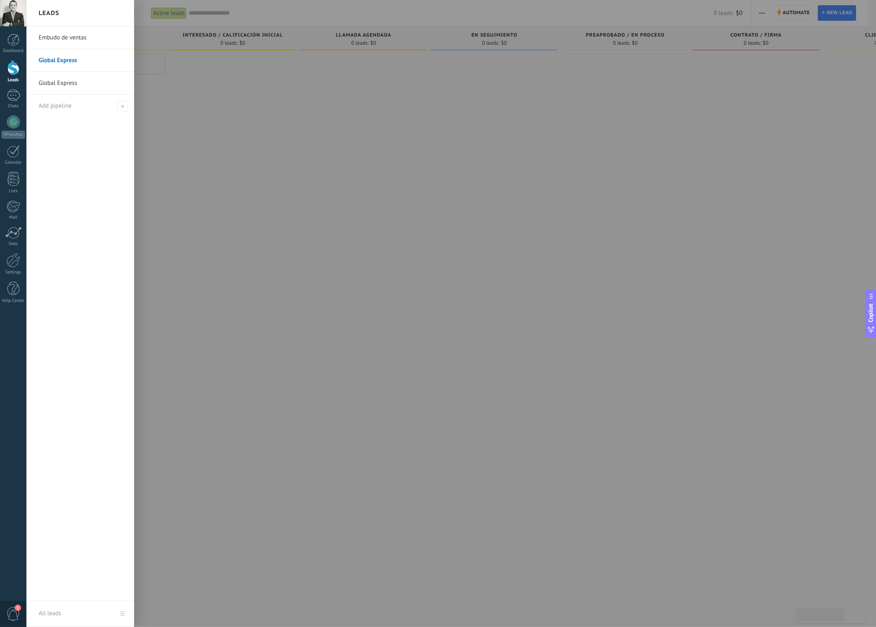
click at [98, 12] on div "Leads" at bounding box center [80, 13] width 108 height 26
click at [14, 70] on div at bounding box center [13, 67] width 12 height 15
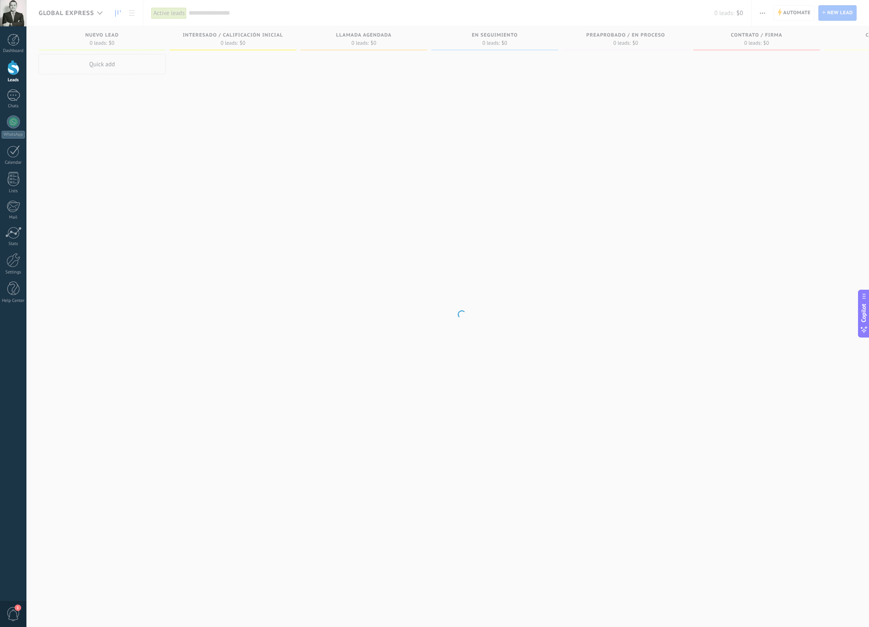
click at [15, 69] on div at bounding box center [13, 67] width 12 height 15
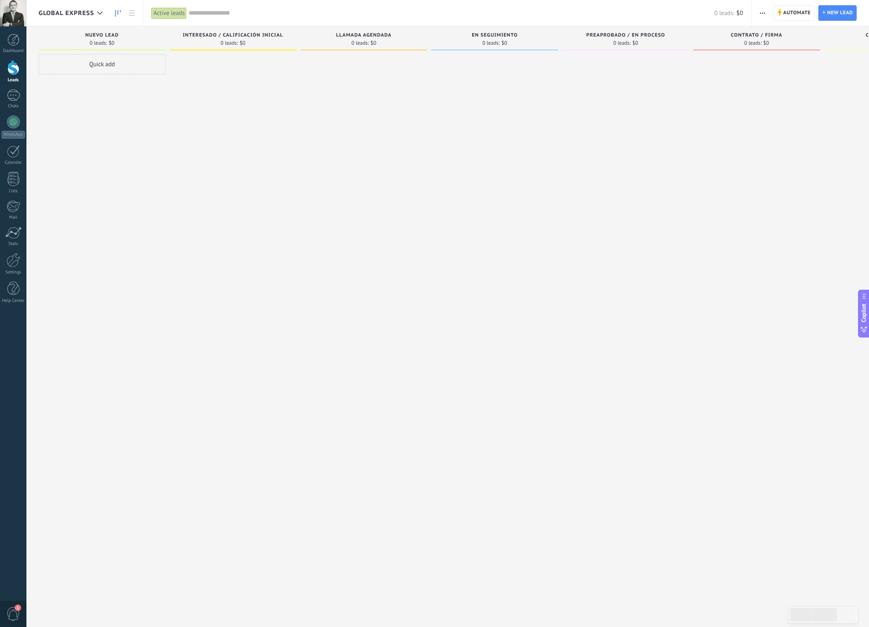
click at [14, 69] on div at bounding box center [13, 67] width 12 height 15
click at [10, 70] on div at bounding box center [13, 67] width 12 height 15
click at [12, 45] on div at bounding box center [13, 40] width 12 height 12
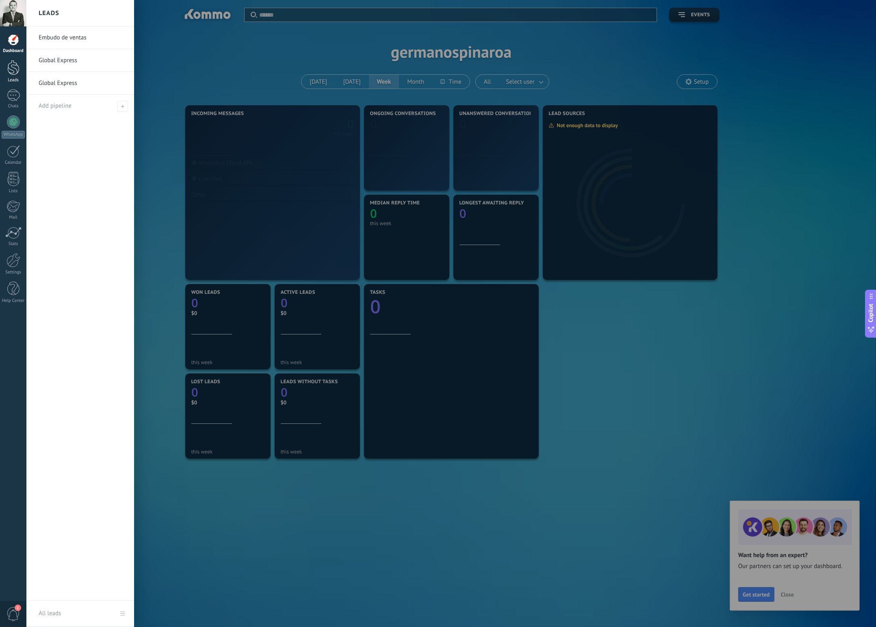
click at [13, 71] on div at bounding box center [13, 67] width 12 height 15
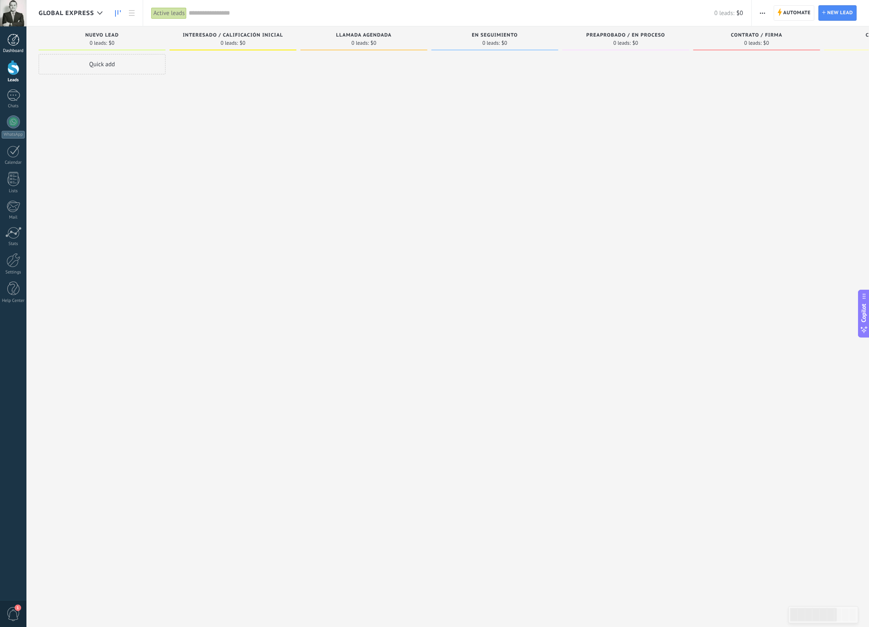
click at [17, 44] on div at bounding box center [13, 40] width 12 height 12
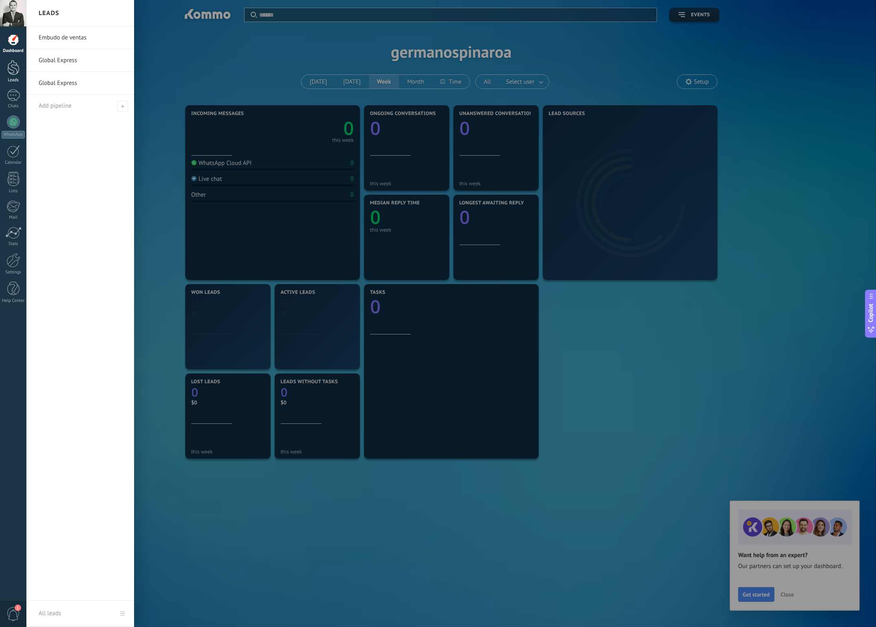
click at [13, 66] on div at bounding box center [13, 67] width 12 height 15
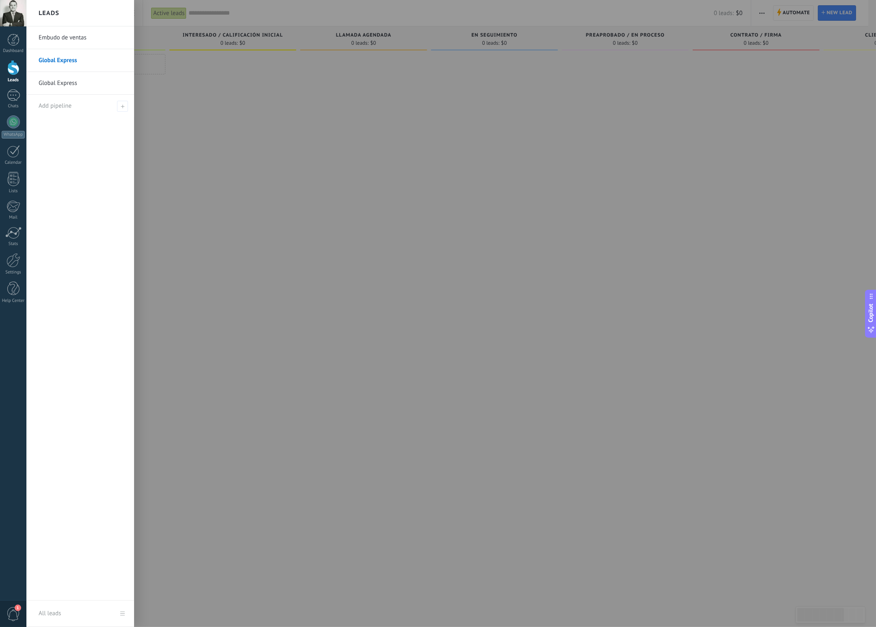
click at [48, 12] on h2 "Leads" at bounding box center [49, 13] width 21 height 26
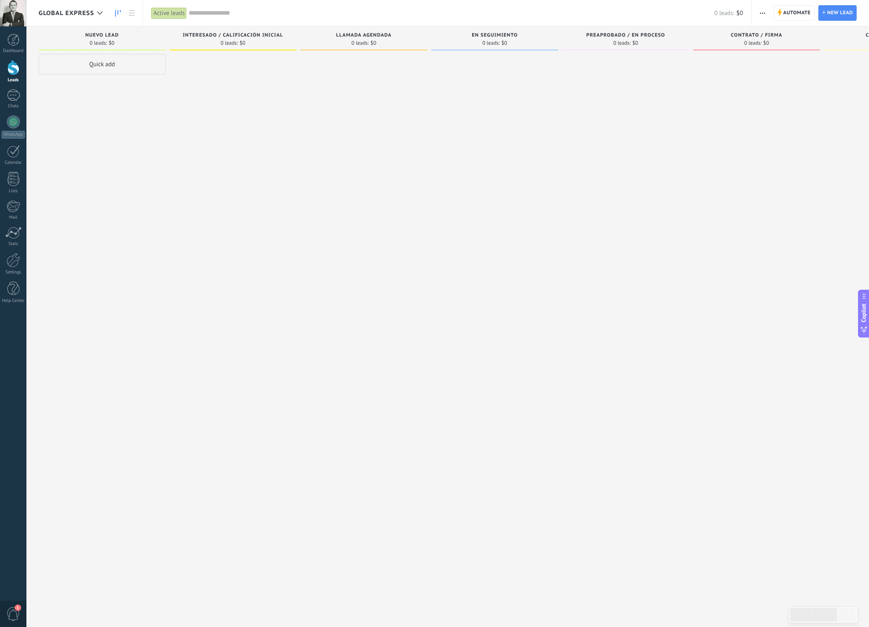
click at [83, 14] on span "Global Express" at bounding box center [66, 13] width 55 height 8
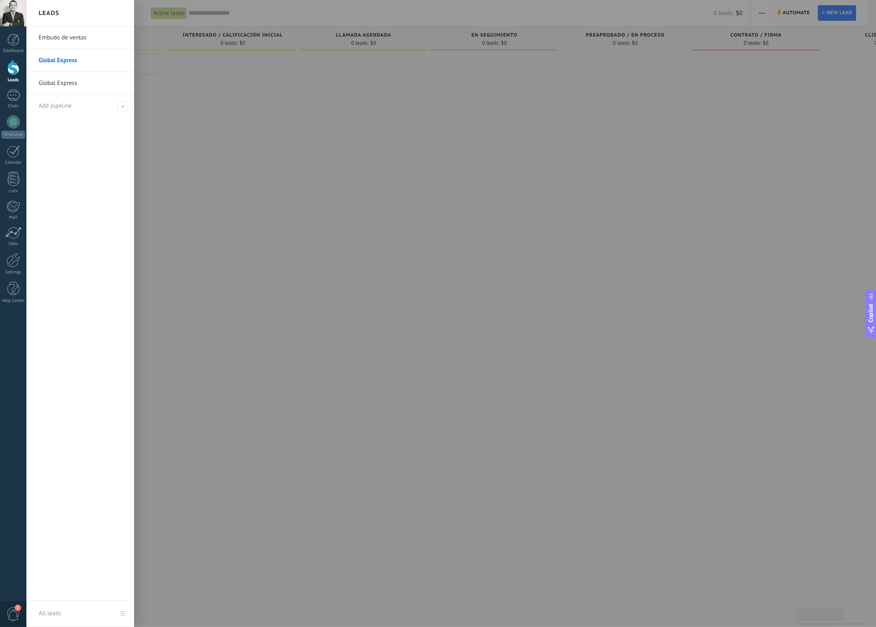
click at [50, 13] on h2 "Leads" at bounding box center [49, 13] width 21 height 26
click at [12, 45] on div at bounding box center [13, 40] width 12 height 12
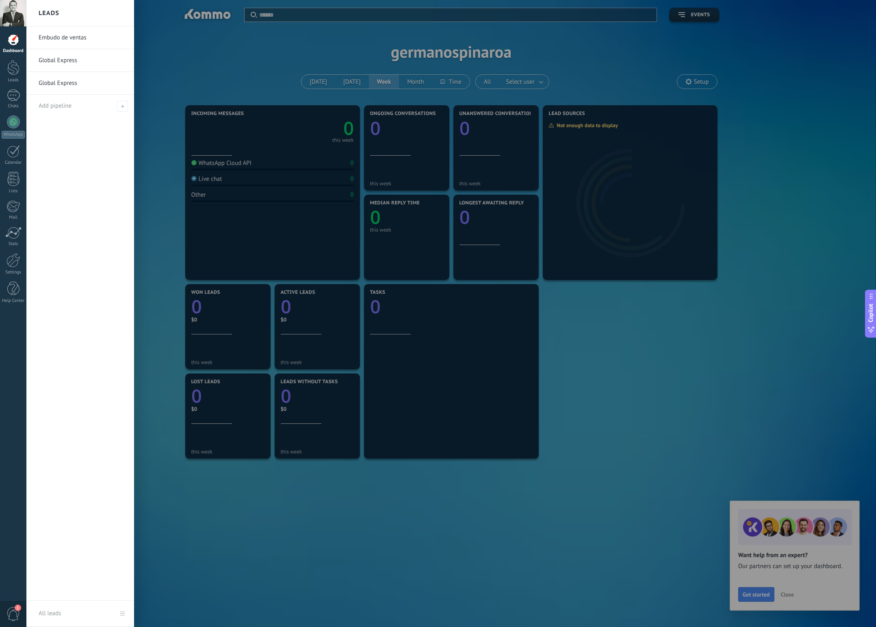
click at [54, 14] on h2 "Leads" at bounding box center [49, 13] width 21 height 26
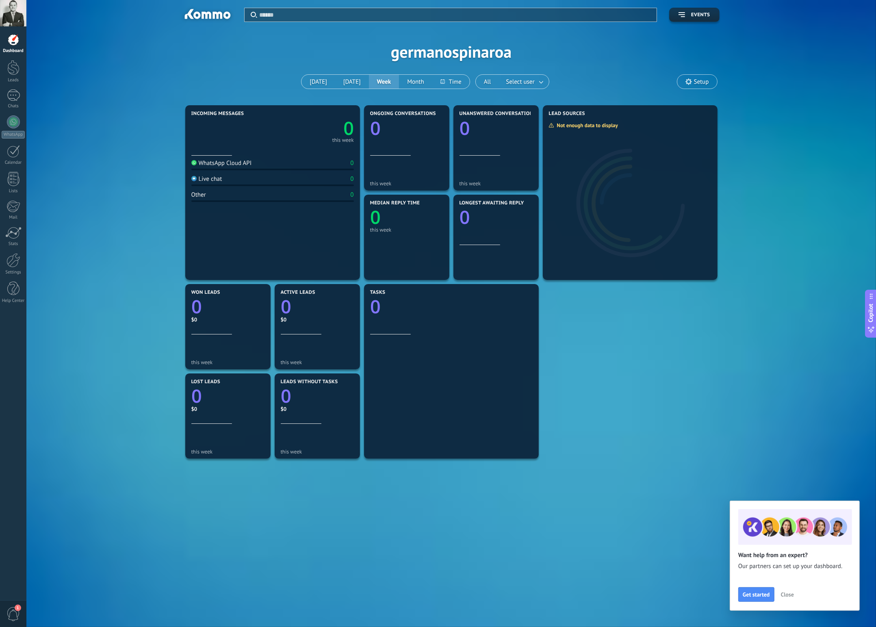
click at [14, 611] on span "1" at bounding box center [14, 614] width 14 height 14
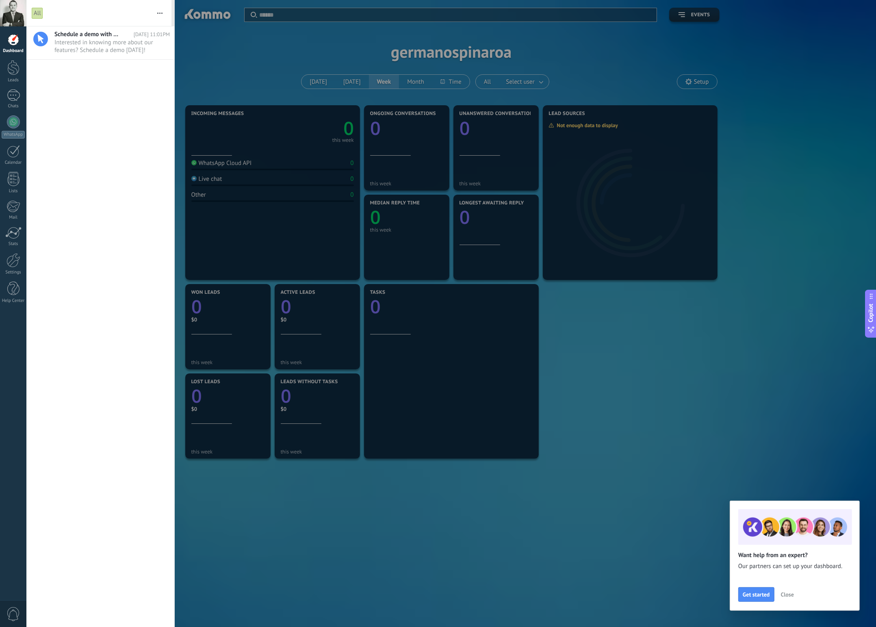
click at [14, 611] on span "0" at bounding box center [14, 614] width 14 height 14
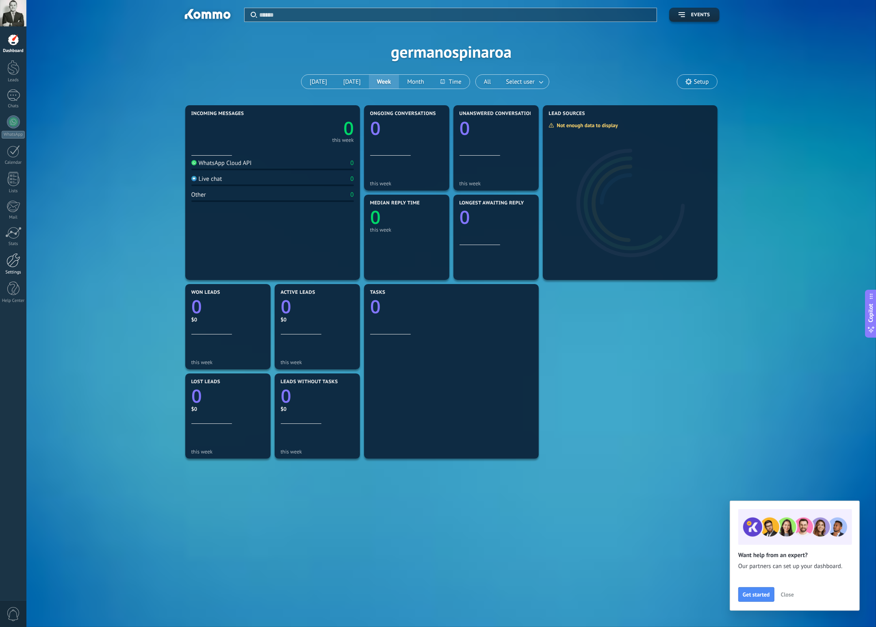
click at [17, 268] on link "Settings" at bounding box center [13, 264] width 26 height 22
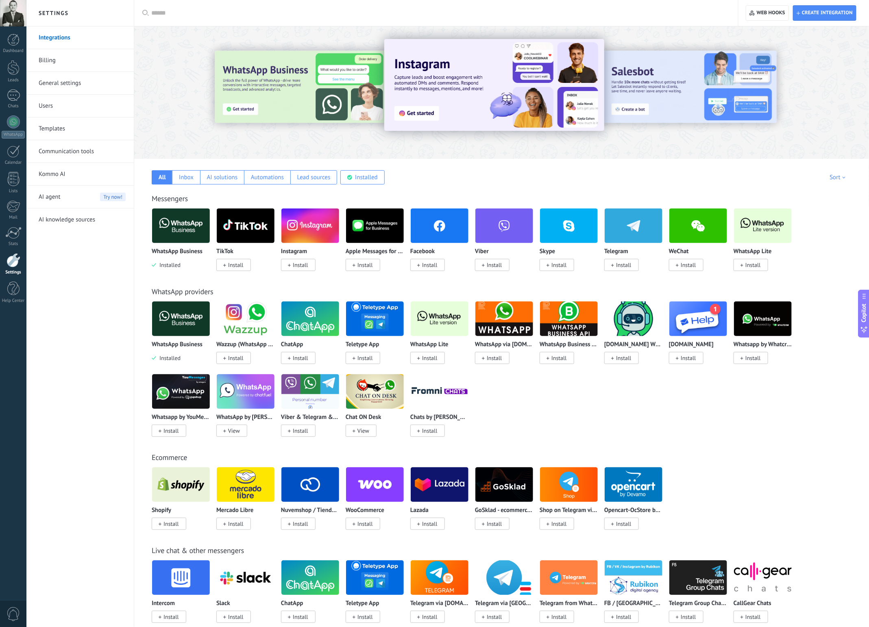
click at [50, 41] on link "Integrations" at bounding box center [82, 37] width 87 height 23
click at [58, 15] on h2 "Settings" at bounding box center [80, 13] width 87 height 26
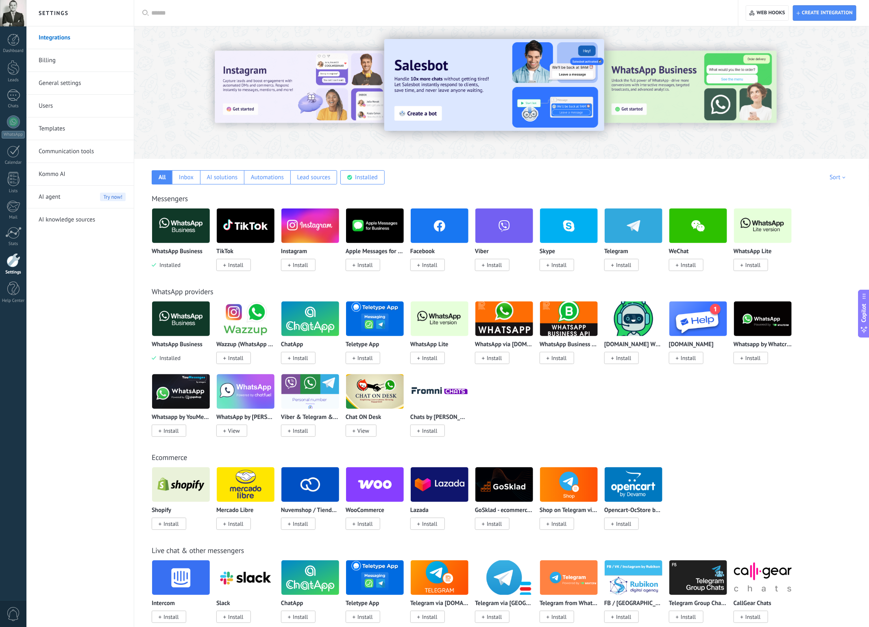
click at [51, 85] on link "General settings" at bounding box center [82, 83] width 87 height 23
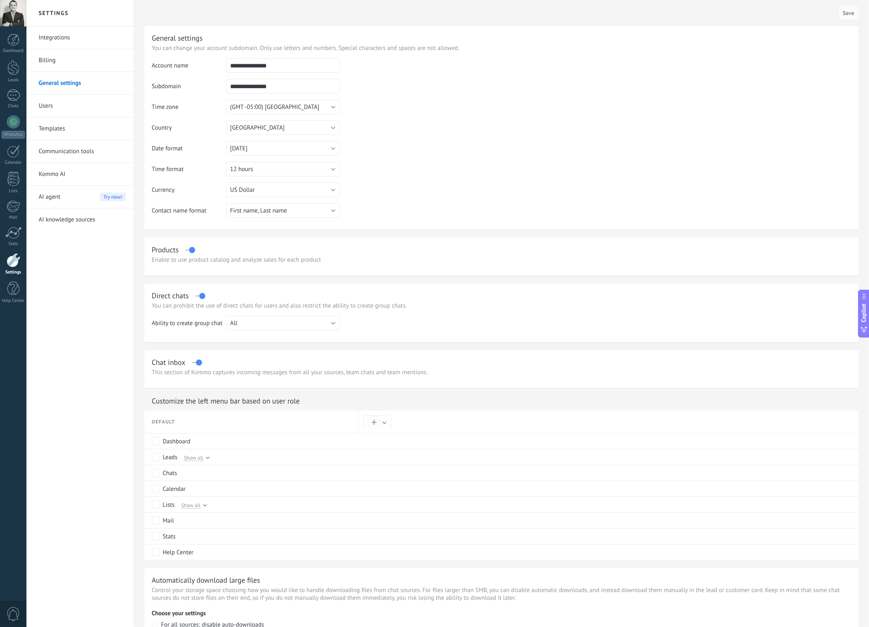
click at [43, 105] on link "Users" at bounding box center [82, 106] width 87 height 23
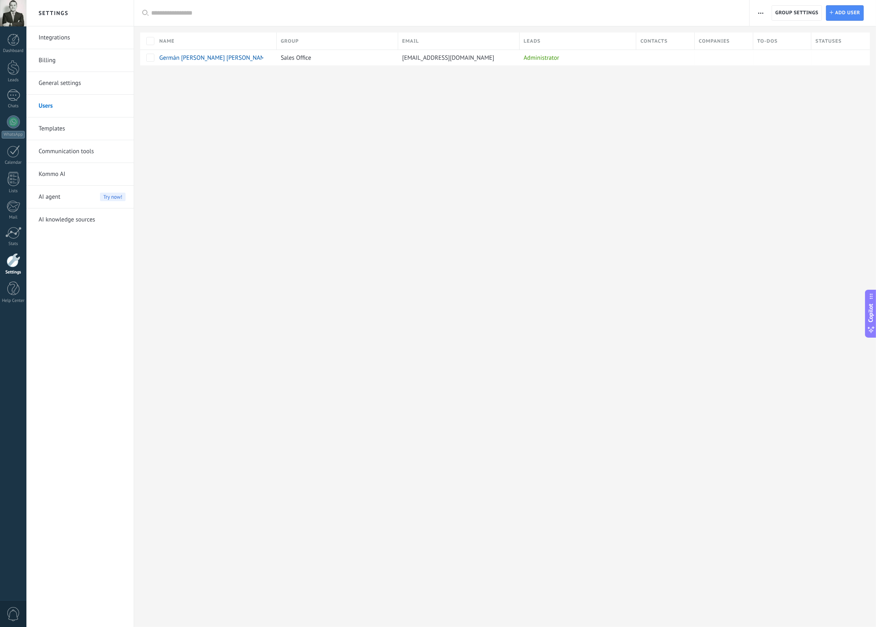
click at [51, 130] on link "Templates" at bounding box center [82, 128] width 87 height 23
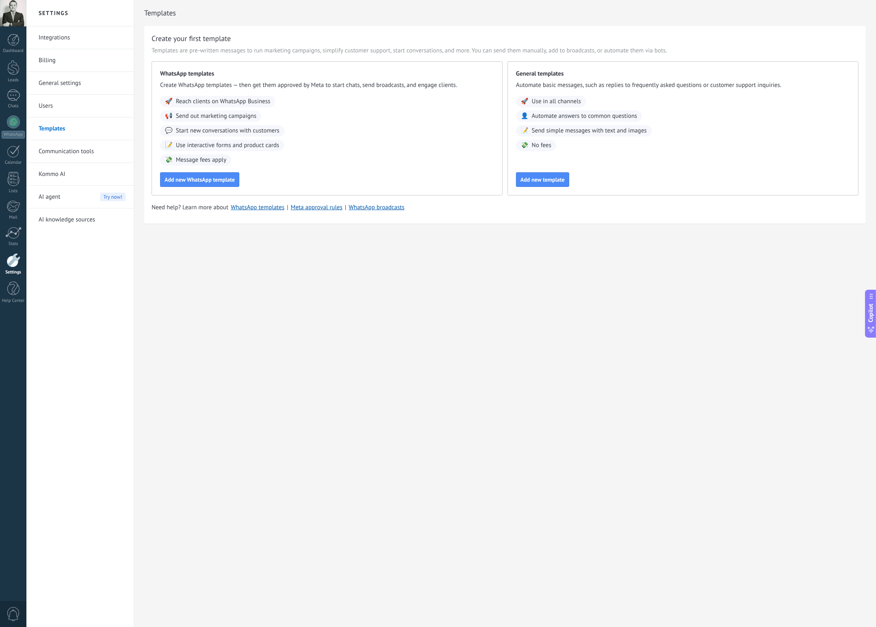
click at [47, 152] on link "Communication tools" at bounding box center [82, 151] width 87 height 23
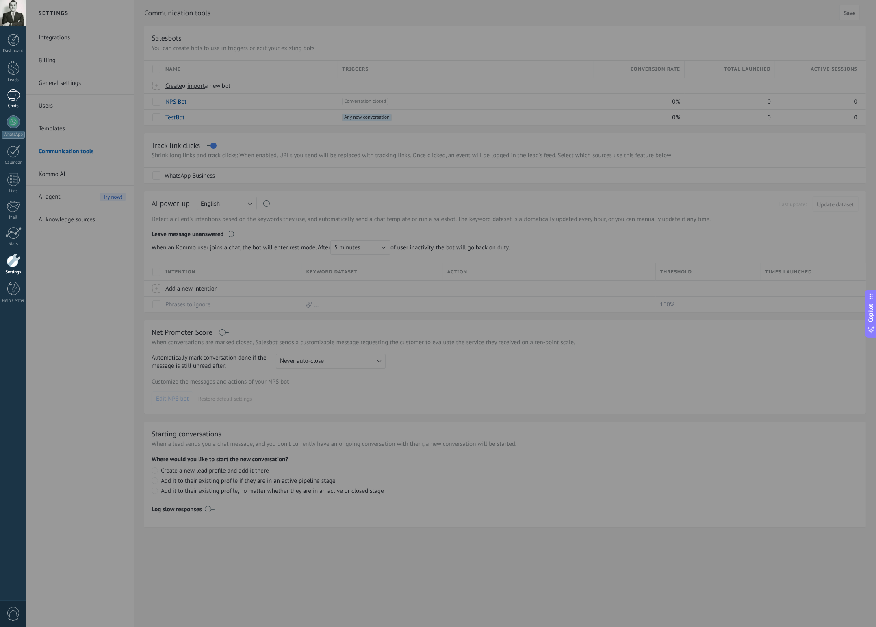
click at [17, 96] on div at bounding box center [13, 95] width 13 height 12
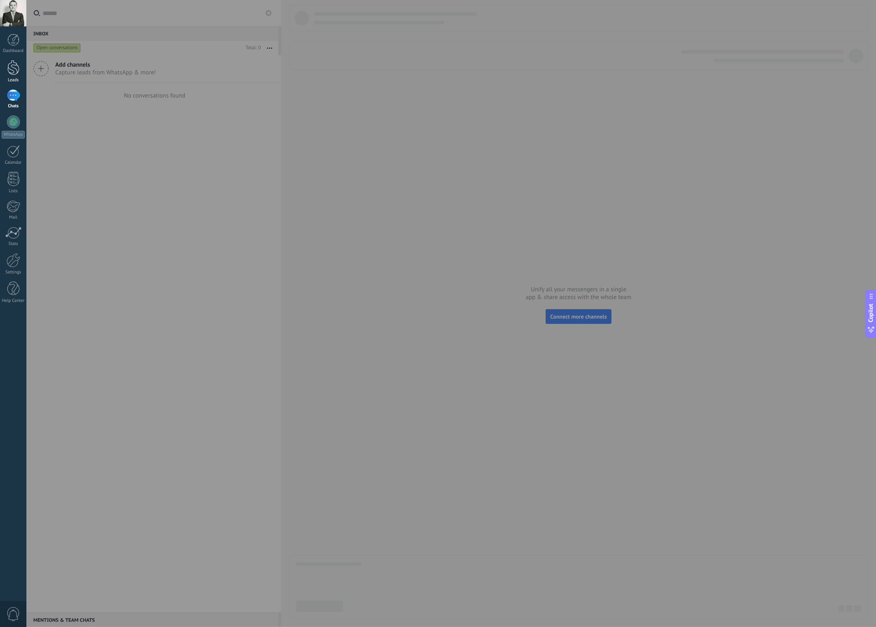
click at [12, 73] on div at bounding box center [13, 67] width 12 height 15
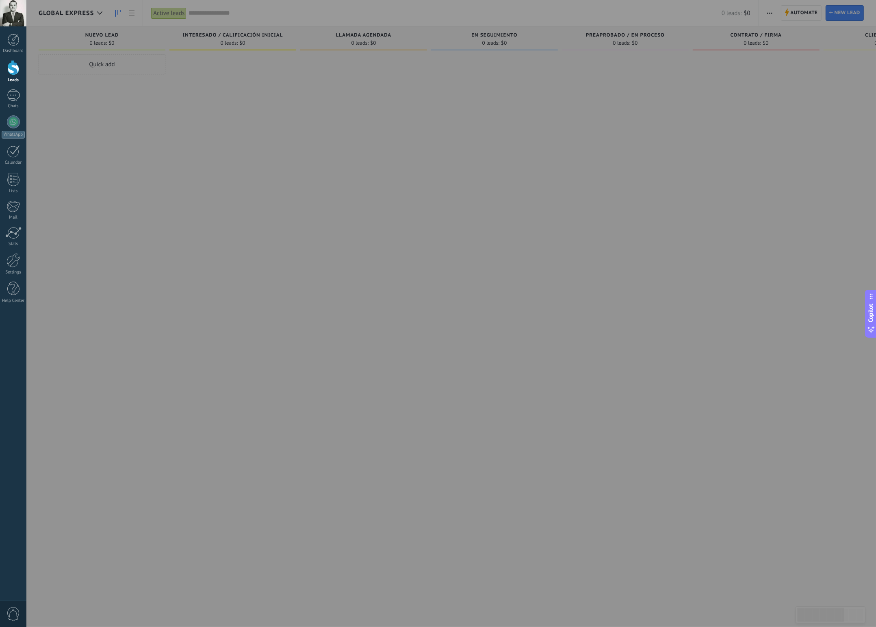
click at [15, 73] on div at bounding box center [13, 67] width 12 height 15
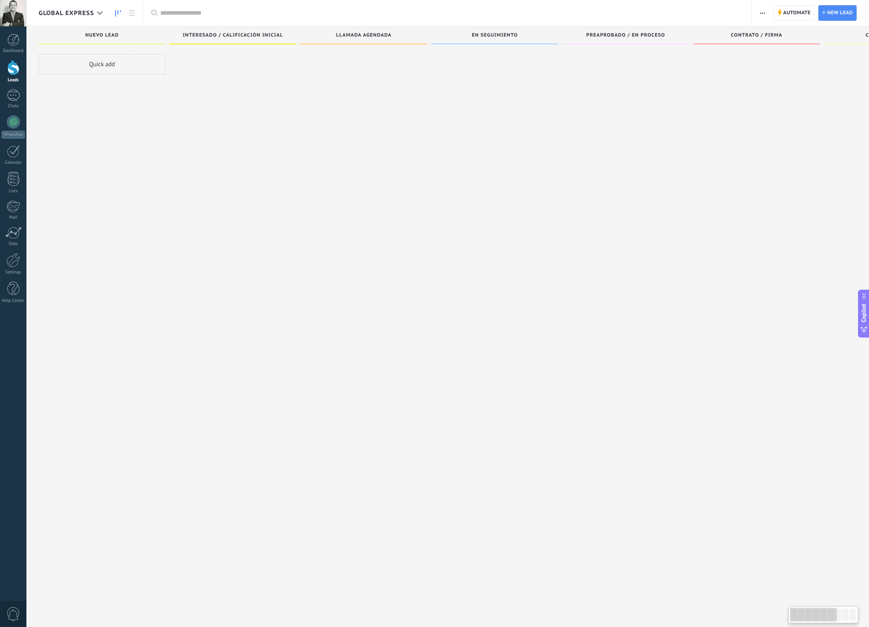
click at [15, 73] on div at bounding box center [13, 67] width 12 height 15
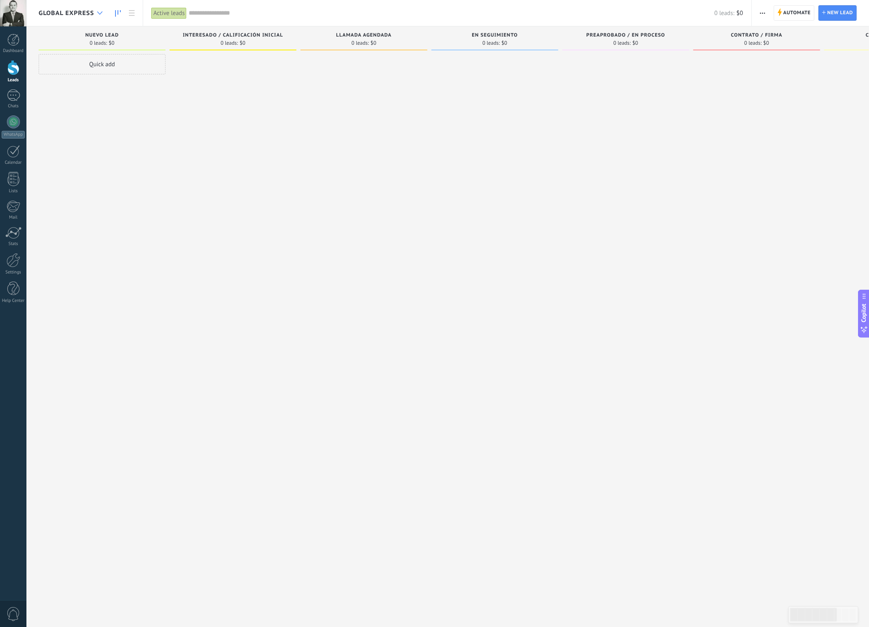
click at [98, 15] on div at bounding box center [99, 13] width 13 height 16
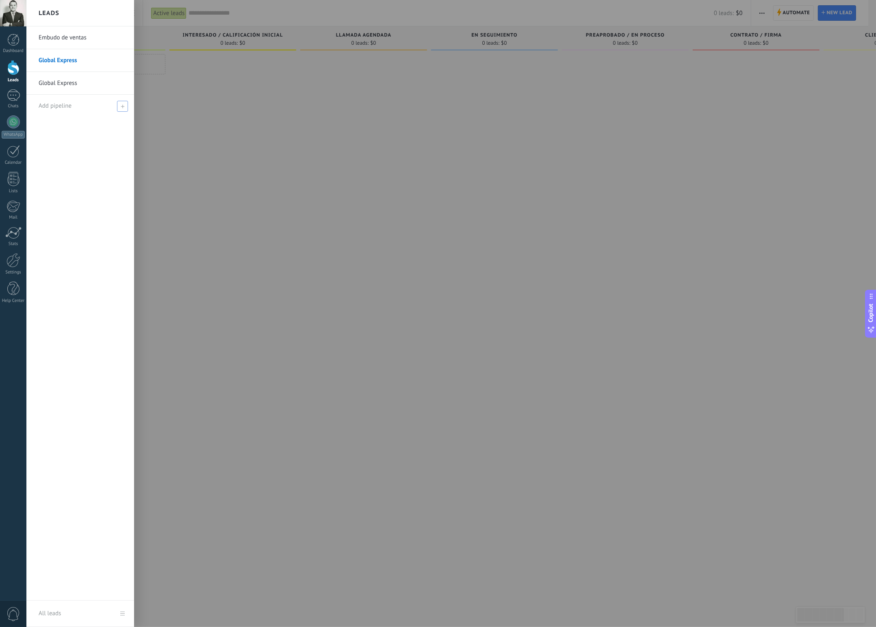
click at [67, 109] on span "Add pipeline" at bounding box center [55, 106] width 33 height 8
click at [76, 191] on div "Embudo de ventas Global Express Global Express" at bounding box center [80, 313] width 108 height 574
click at [122, 614] on link "All leads" at bounding box center [80, 614] width 108 height 26
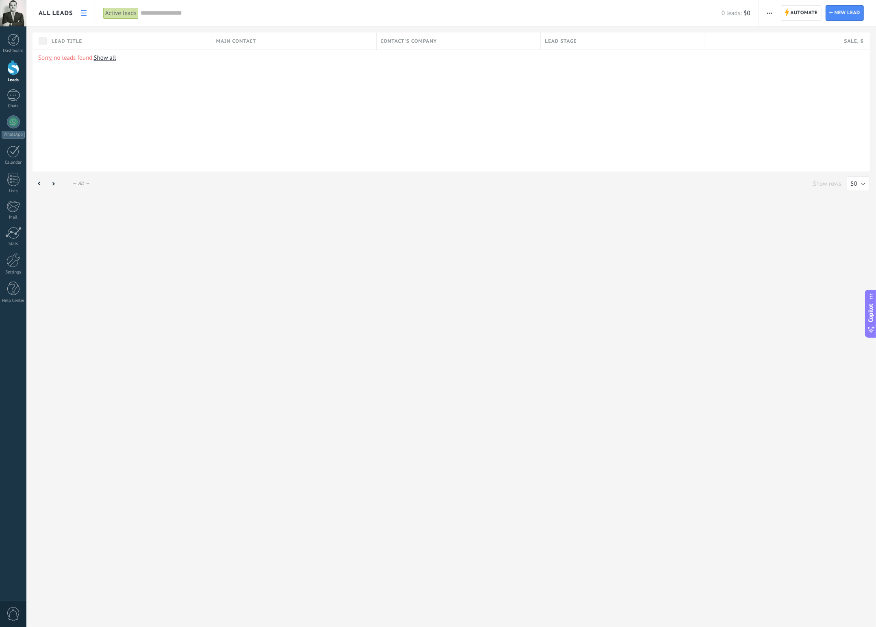
click at [767, 14] on span "button" at bounding box center [769, 12] width 5 height 15
click at [78, 14] on link at bounding box center [84, 13] width 14 height 16
click at [77, 11] on link at bounding box center [84, 13] width 14 height 16
click at [84, 11] on icon at bounding box center [84, 13] width 6 height 6
click at [67, 13] on span "All leads" at bounding box center [56, 13] width 35 height 8
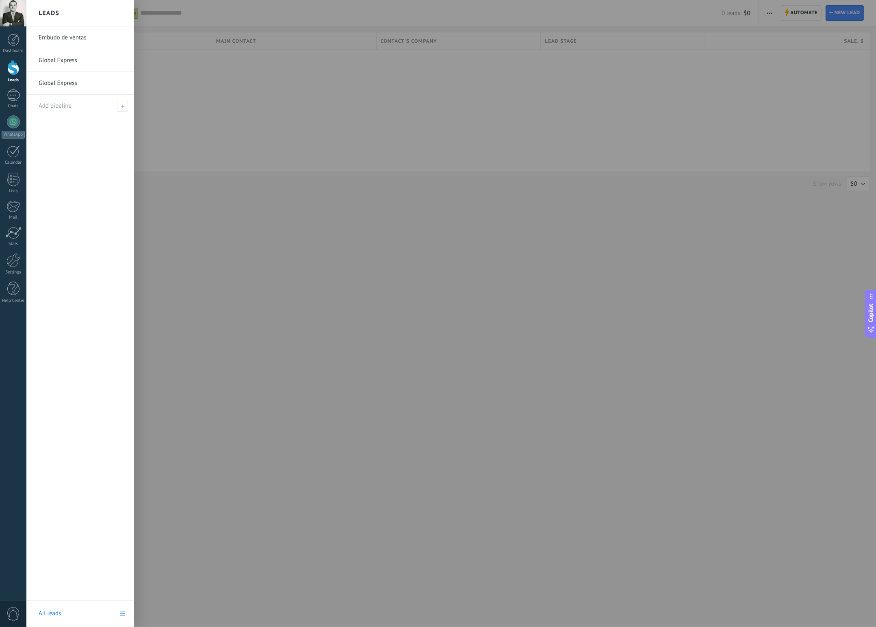
click at [56, 39] on link "Embudo de ventas" at bounding box center [82, 37] width 87 height 23
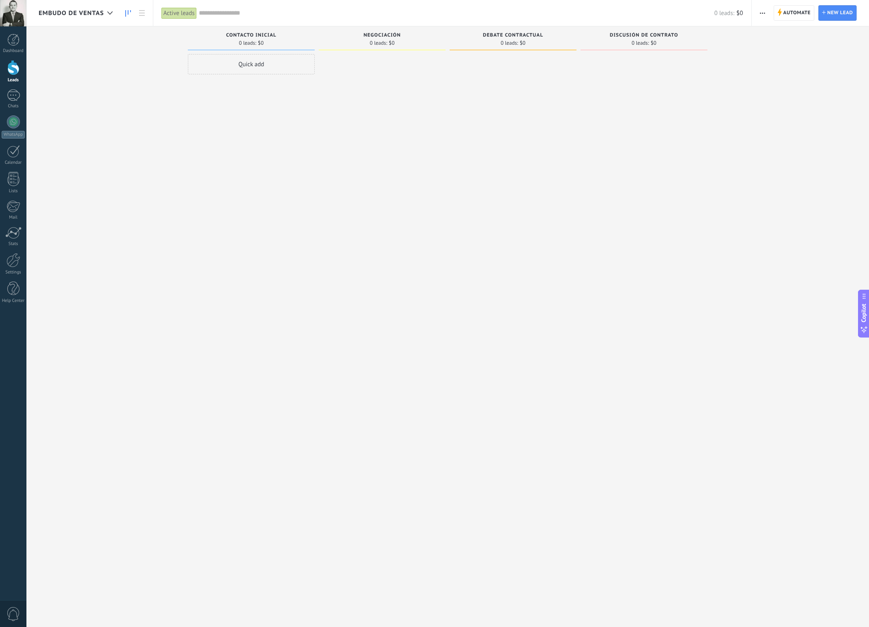
click at [760, 13] on icon "button" at bounding box center [762, 13] width 5 height 1
click at [811, 74] on div "Edit card layout" at bounding box center [789, 67] width 75 height 16
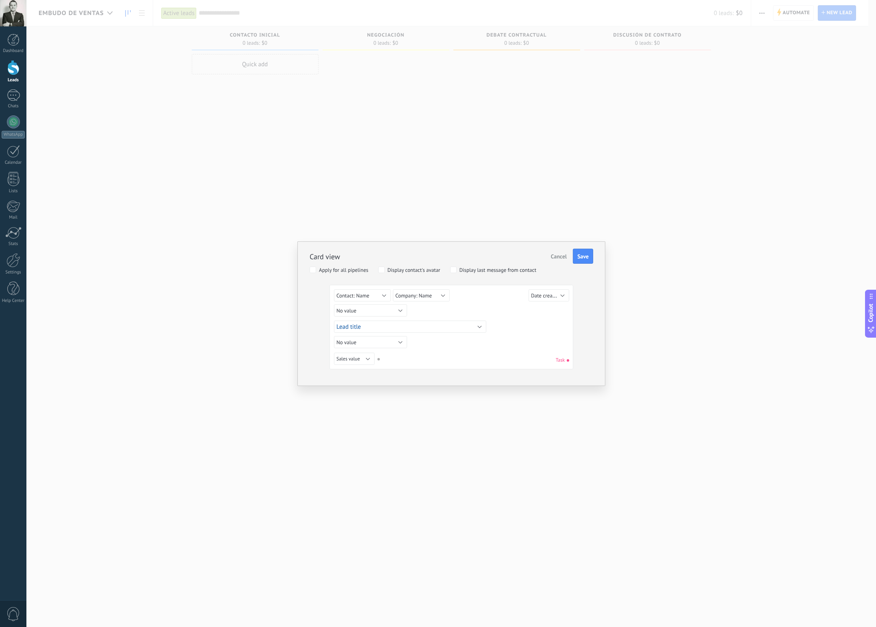
click at [558, 256] on span "Cancel" at bounding box center [559, 256] width 16 height 7
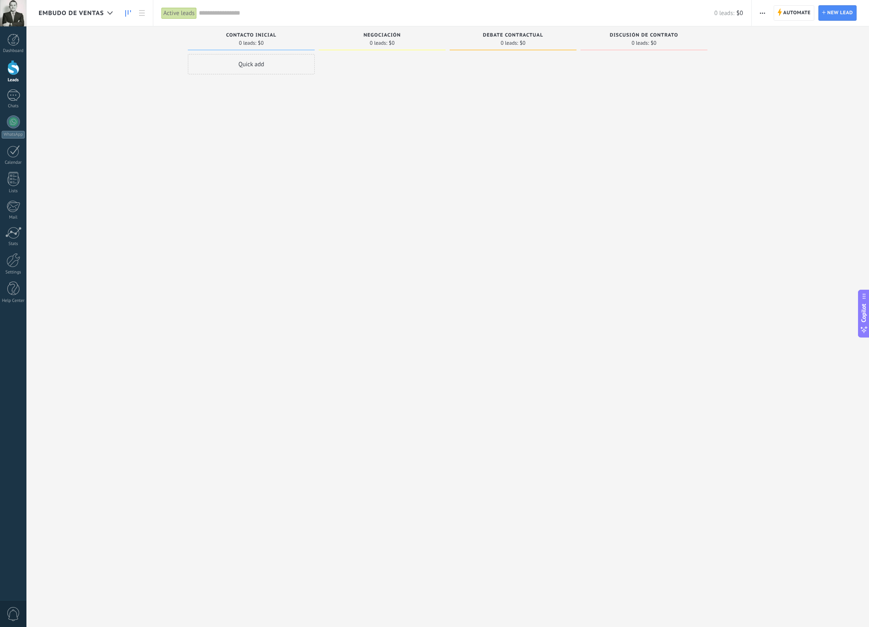
click at [59, 11] on span "Embudo de ventas" at bounding box center [71, 13] width 65 height 8
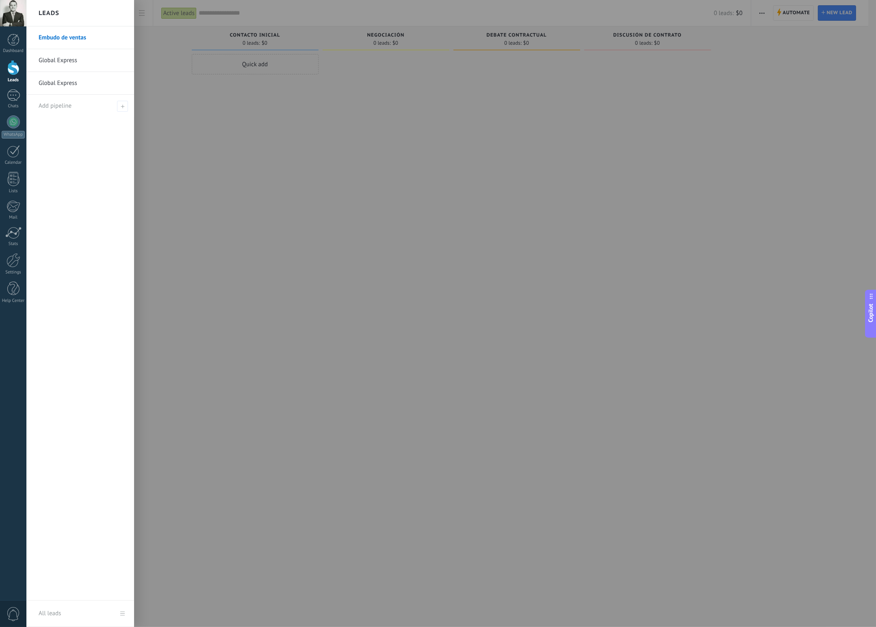
click at [51, 63] on link "Global Express" at bounding box center [82, 60] width 87 height 23
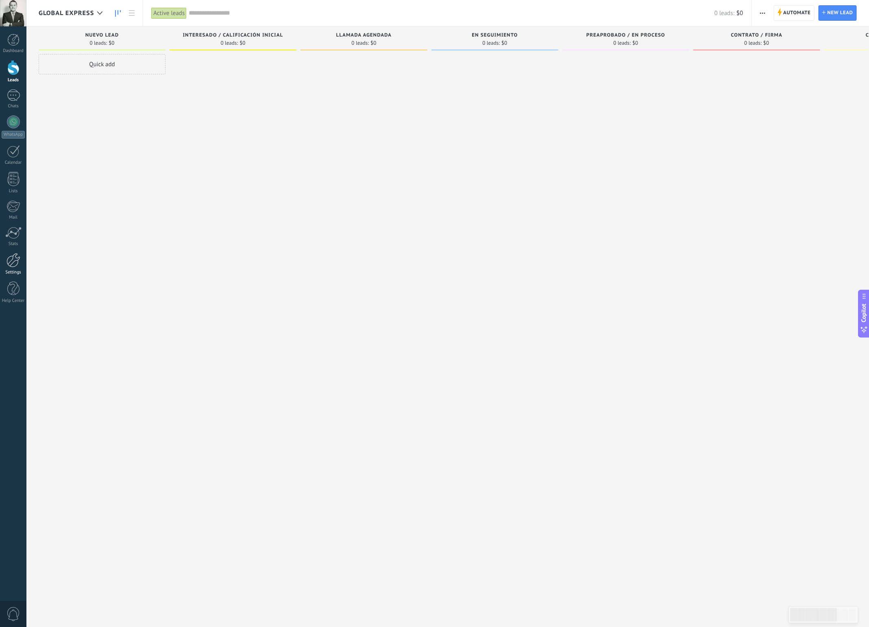
click at [11, 261] on div at bounding box center [14, 260] width 14 height 14
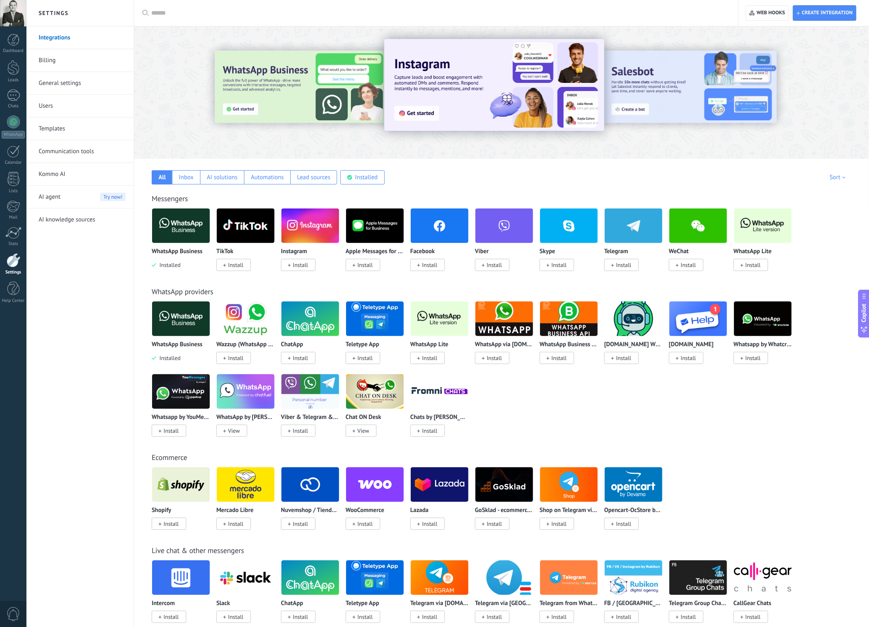
click at [200, 20] on div at bounding box center [438, 13] width 575 height 26
click at [65, 13] on h2 "Settings" at bounding box center [80, 13] width 87 height 26
click at [165, 18] on div at bounding box center [438, 13] width 575 height 26
click at [166, 15] on input "text" at bounding box center [438, 13] width 575 height 9
click at [69, 61] on link "Billing" at bounding box center [82, 60] width 87 height 23
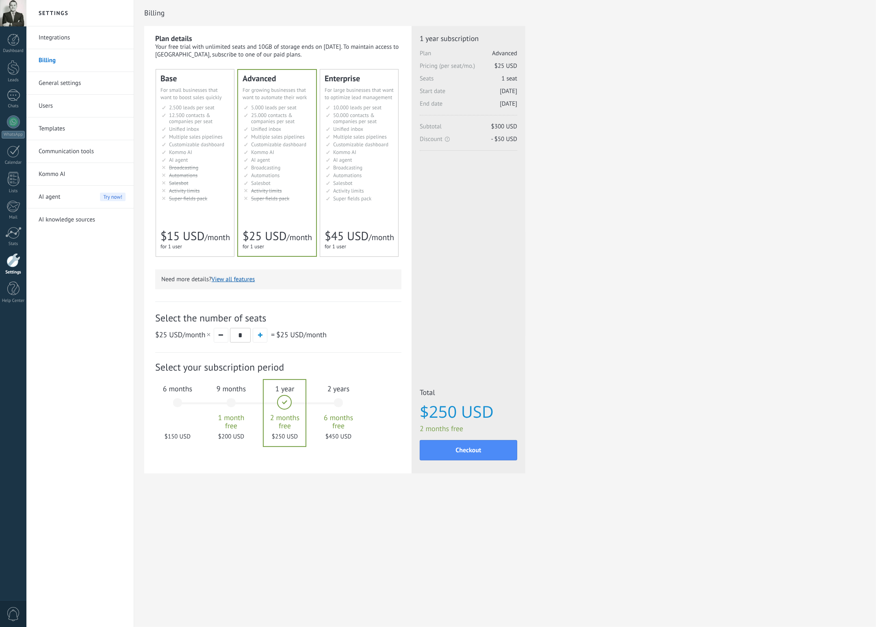
click at [61, 88] on link "General settings" at bounding box center [82, 83] width 87 height 23
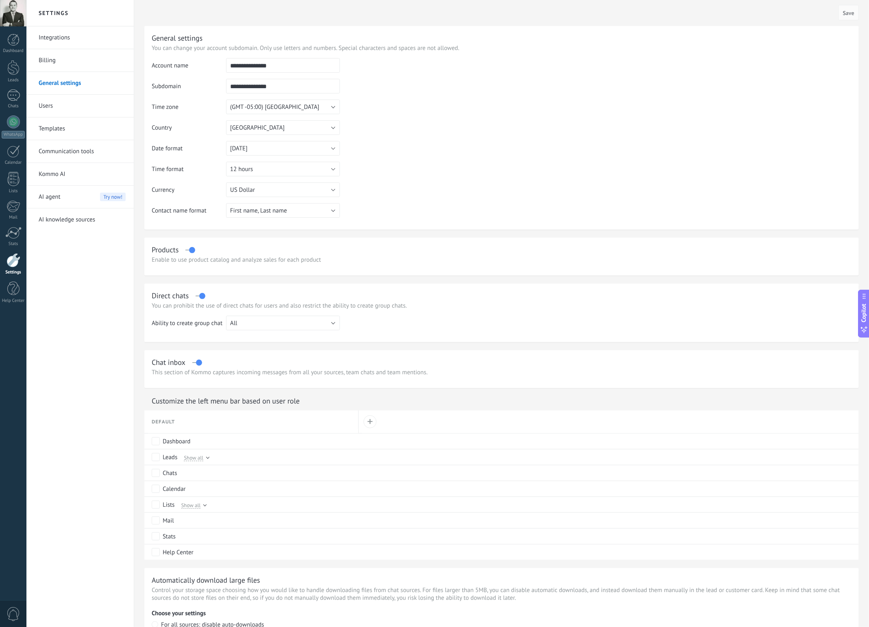
click at [57, 113] on link "Users" at bounding box center [82, 106] width 87 height 23
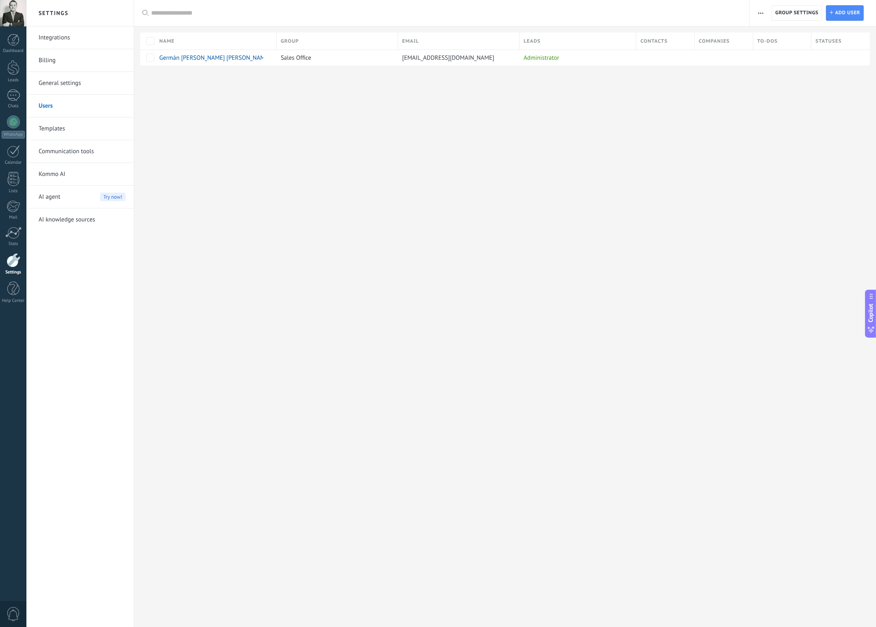
click at [54, 130] on link "Templates" at bounding box center [82, 128] width 87 height 23
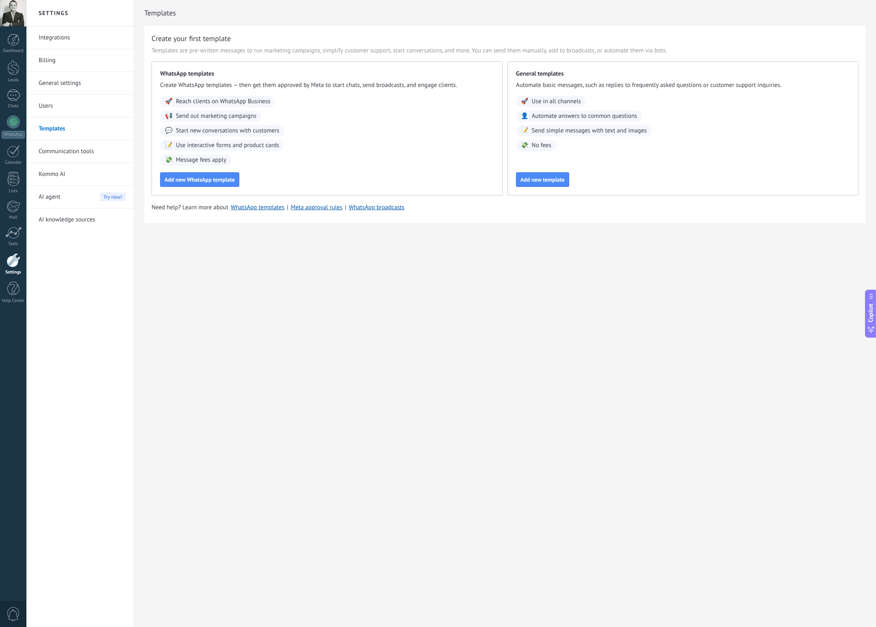
click at [59, 155] on link "Communication tools" at bounding box center [82, 151] width 87 height 23
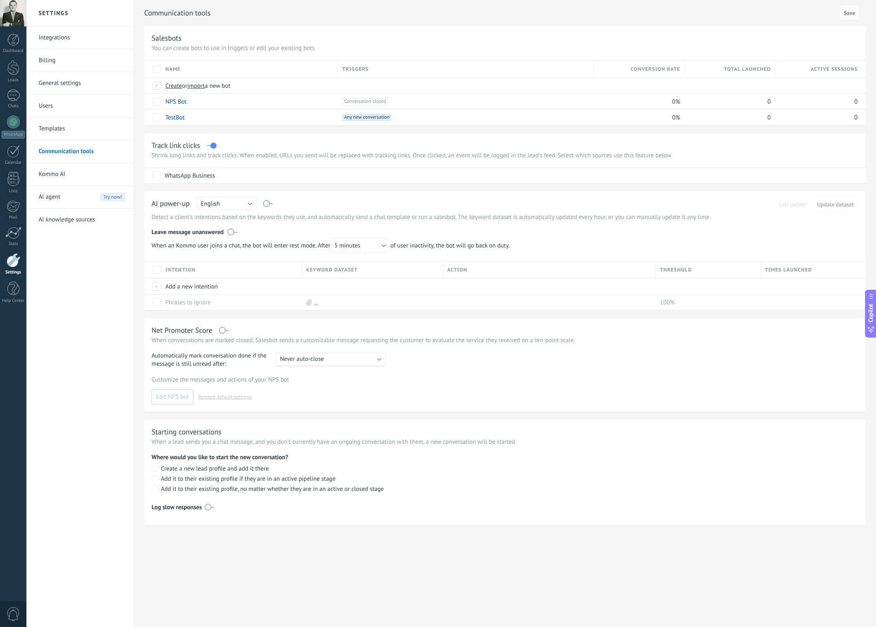
click at [48, 176] on link "Kommo AI" at bounding box center [82, 174] width 87 height 23
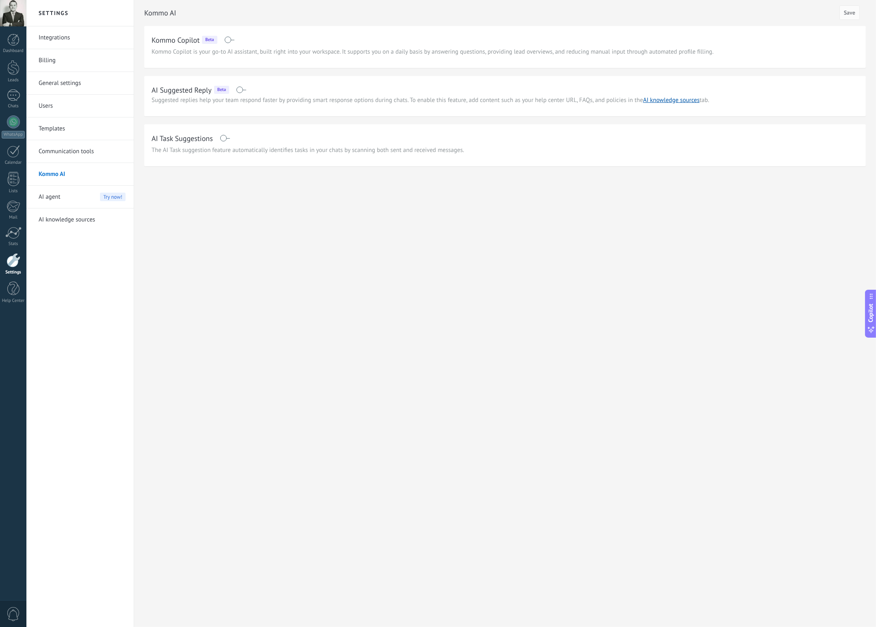
click at [55, 219] on link "AI knowledge sources" at bounding box center [82, 220] width 87 height 23
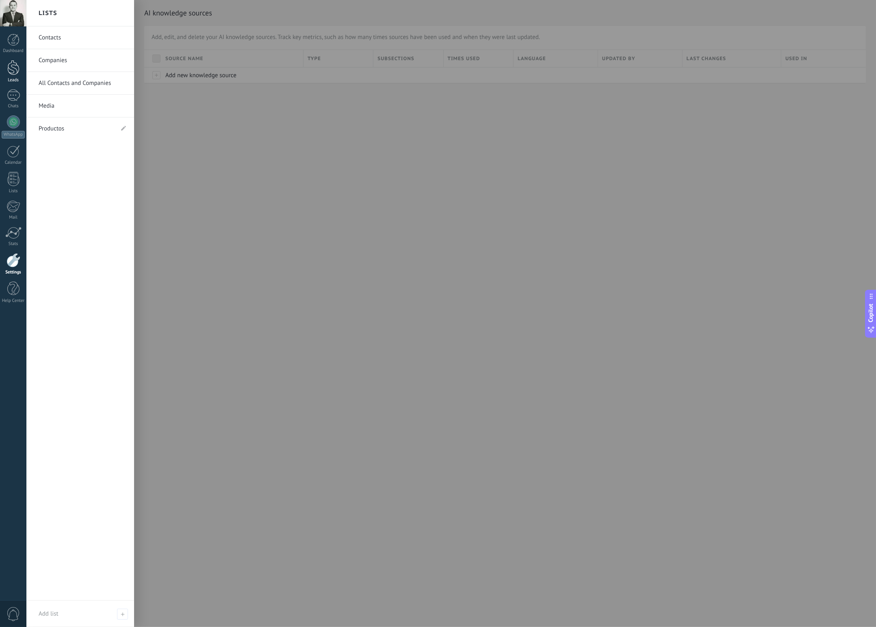
click at [16, 71] on div at bounding box center [13, 67] width 12 height 15
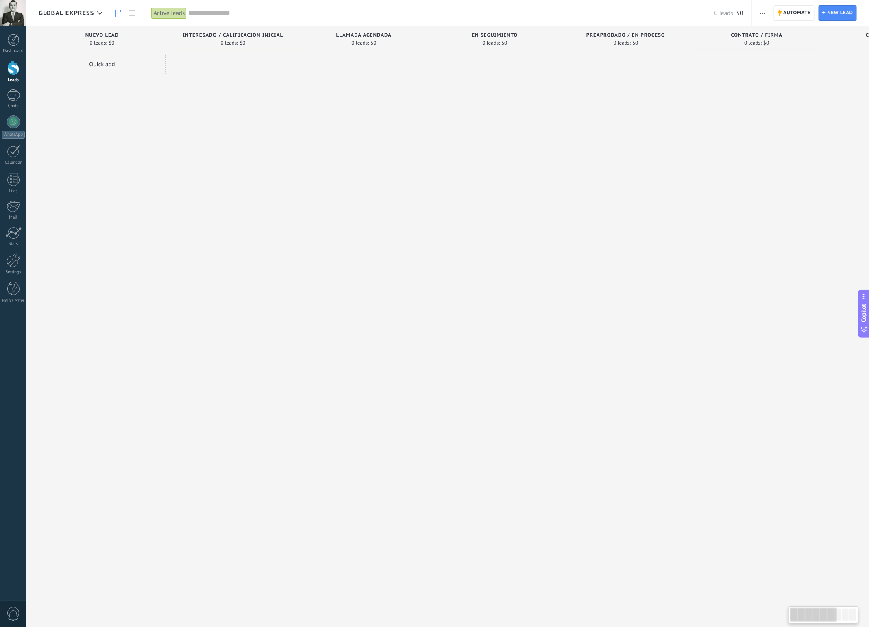
click at [47, 13] on span "Global Express" at bounding box center [66, 13] width 55 height 8
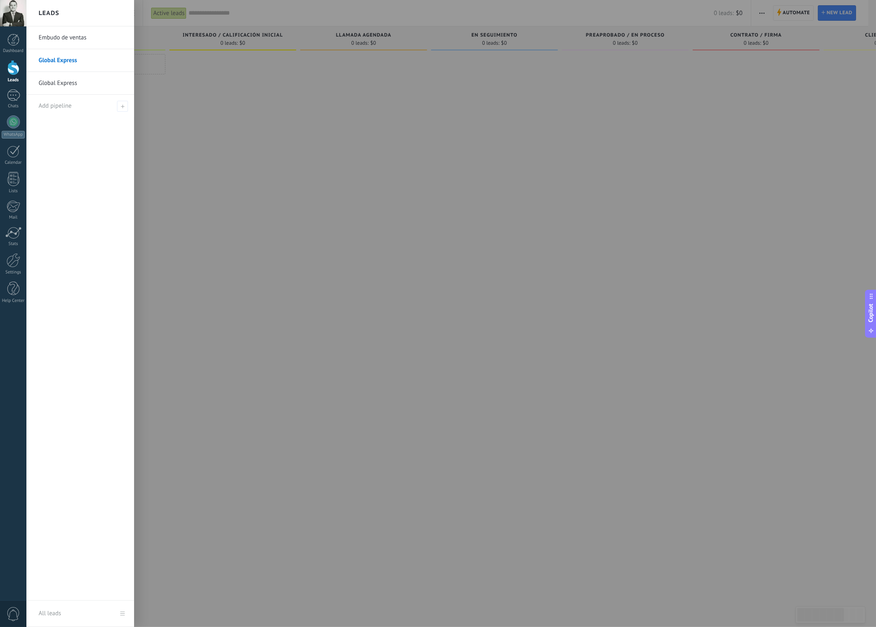
click at [47, 13] on h2 "Leads" at bounding box center [49, 13] width 21 height 26
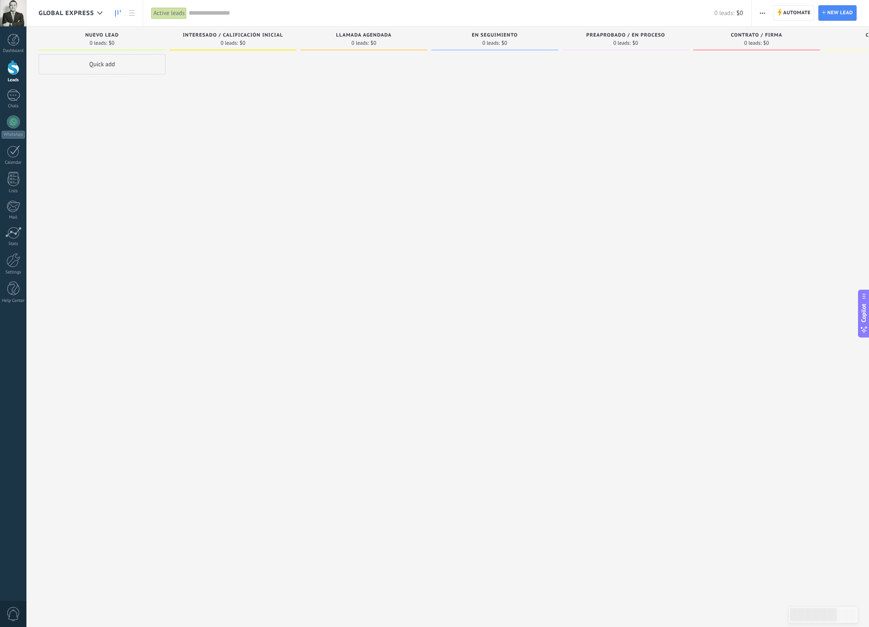
click at [406, 465] on div at bounding box center [363, 314] width 127 height 521
click at [393, 102] on div at bounding box center [363, 314] width 127 height 521
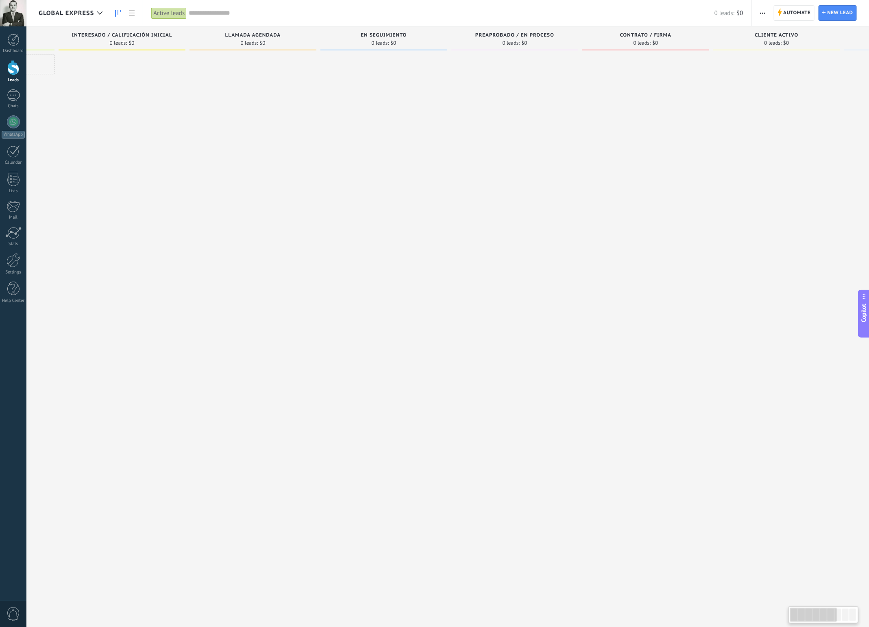
drag, startPoint x: 330, startPoint y: 46, endPoint x: 555, endPoint y: 50, distance: 224.8
click at [573, 50] on div "Incoming leads Requests: 0 0 0 0 0 0 0 0 0 Nuevo Lead 0 leads: $0 Quick add Int…" at bounding box center [521, 300] width 1186 height 549
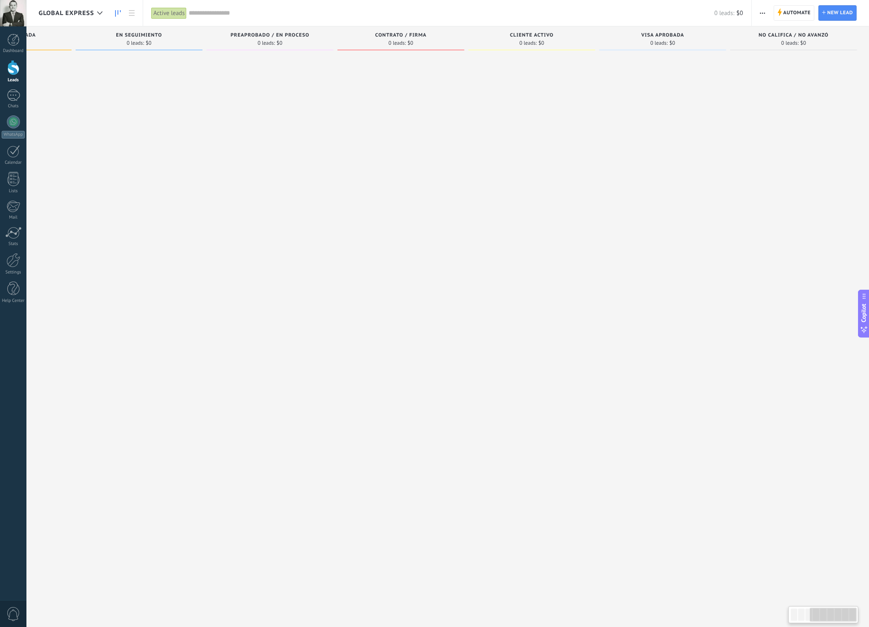
drag, startPoint x: 554, startPoint y: 51, endPoint x: 216, endPoint y: 74, distance: 338.9
click at [217, 74] on div "Preaprobado / En Proceso 0 leads: $0" at bounding box center [271, 300] width 131 height 549
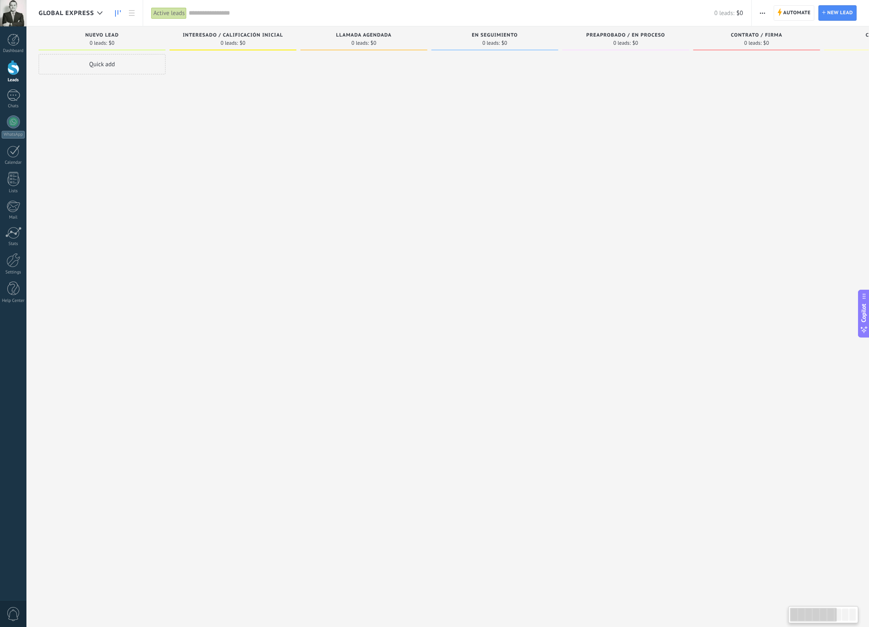
drag, startPoint x: 475, startPoint y: 40, endPoint x: 940, endPoint y: 26, distance: 464.8
click at [869, 26] on html ".abecls-1,.abecls-2{fill-rule:evenodd}.abecls-2{fill:#fff} .abhcls-1{fill:none}…" at bounding box center [434, 313] width 869 height 627
click at [199, 12] on input "text" at bounding box center [452, 13] width 526 height 9
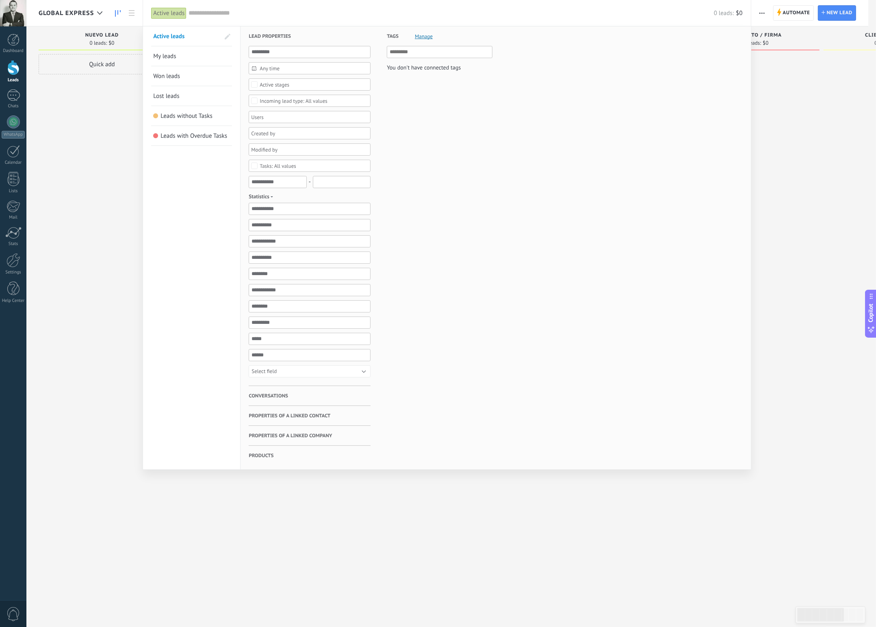
click at [129, 9] on div at bounding box center [438, 313] width 876 height 627
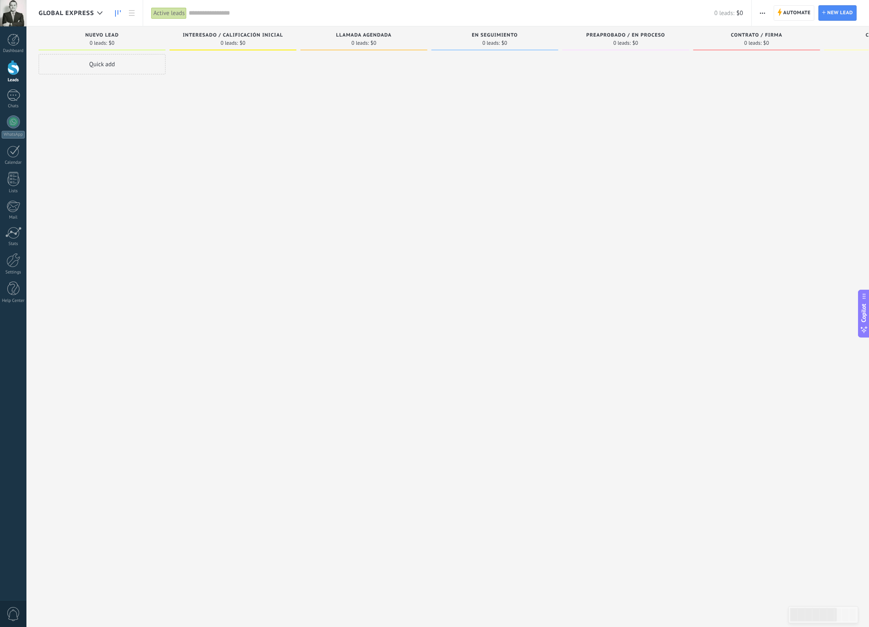
click at [130, 12] on icon at bounding box center [132, 13] width 6 height 6
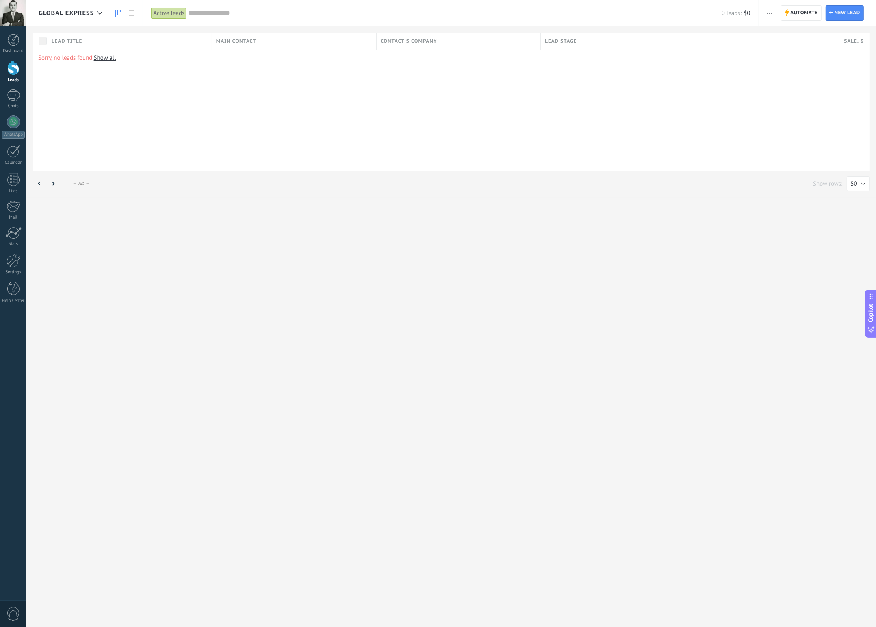
click at [115, 14] on use at bounding box center [118, 13] width 6 height 7
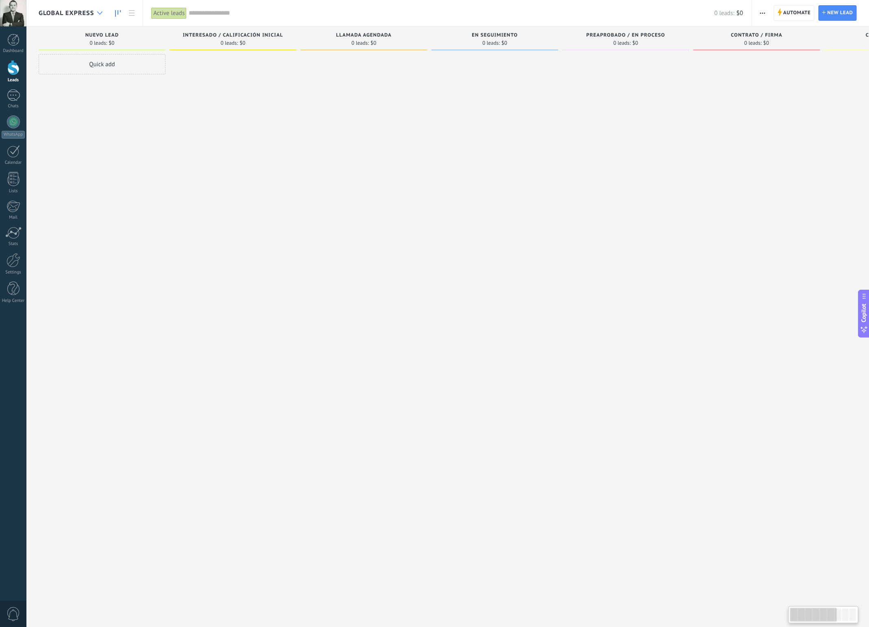
click at [102, 13] on icon at bounding box center [99, 12] width 5 height 3
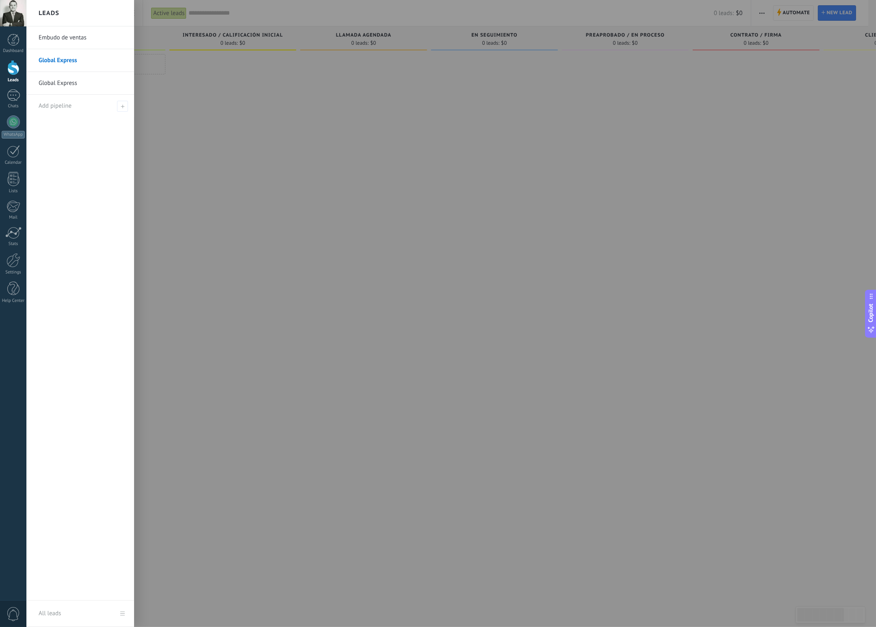
click at [48, 34] on link "Embudo de ventas" at bounding box center [82, 37] width 87 height 23
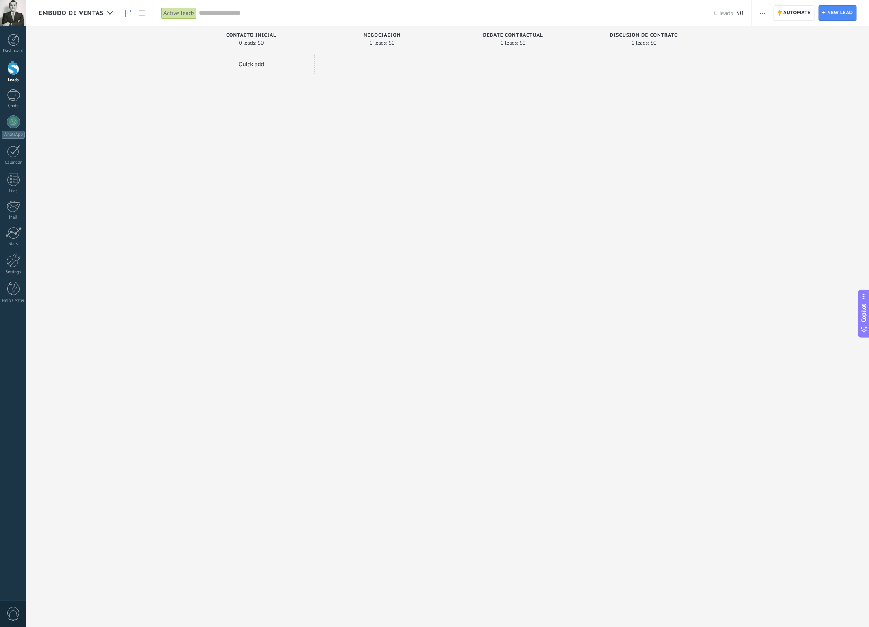
click at [760, 11] on span "button" at bounding box center [762, 12] width 5 height 15
click at [813, 38] on div "New broadcast" at bounding box center [789, 34] width 75 height 16
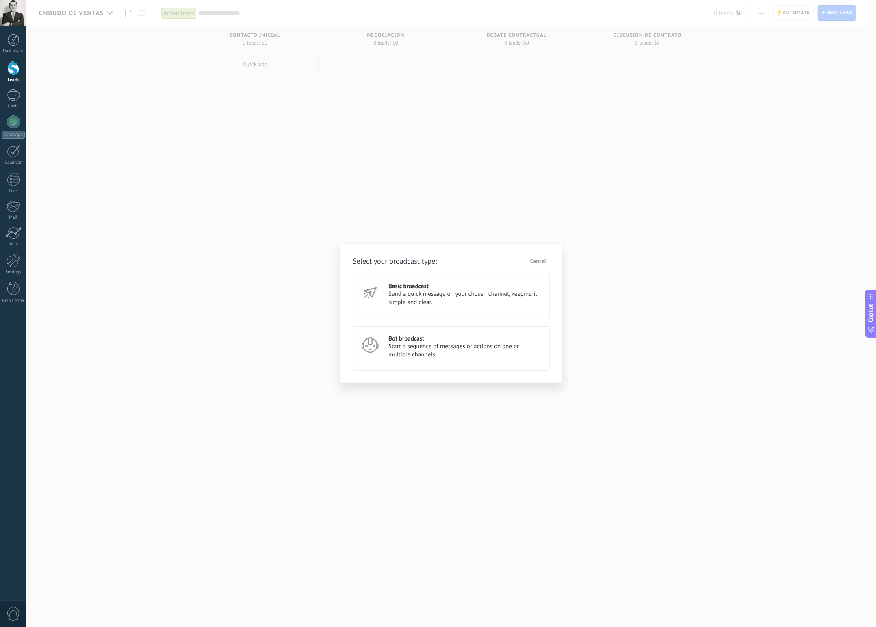
click at [539, 260] on span "Cancel" at bounding box center [538, 261] width 16 height 6
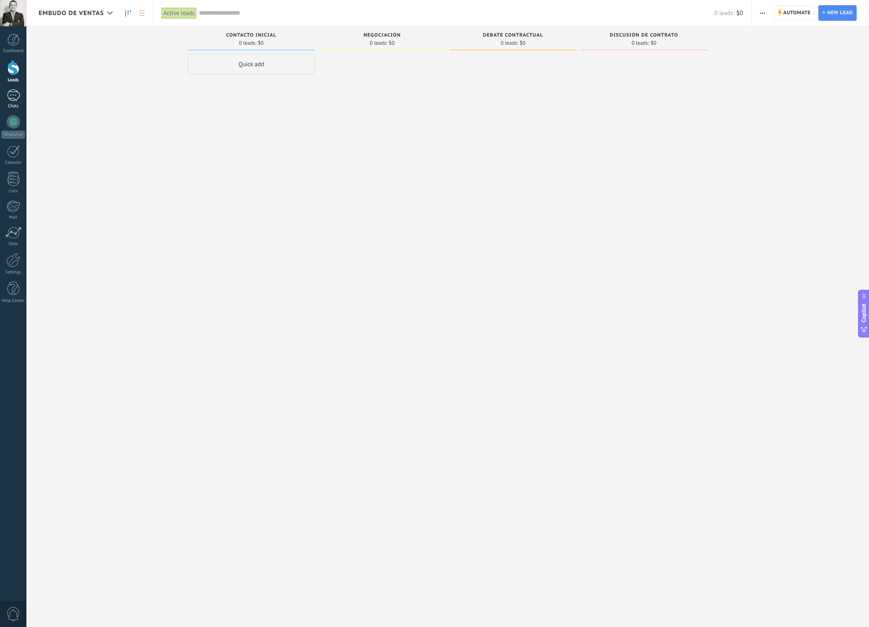
click at [14, 99] on div at bounding box center [13, 95] width 13 height 12
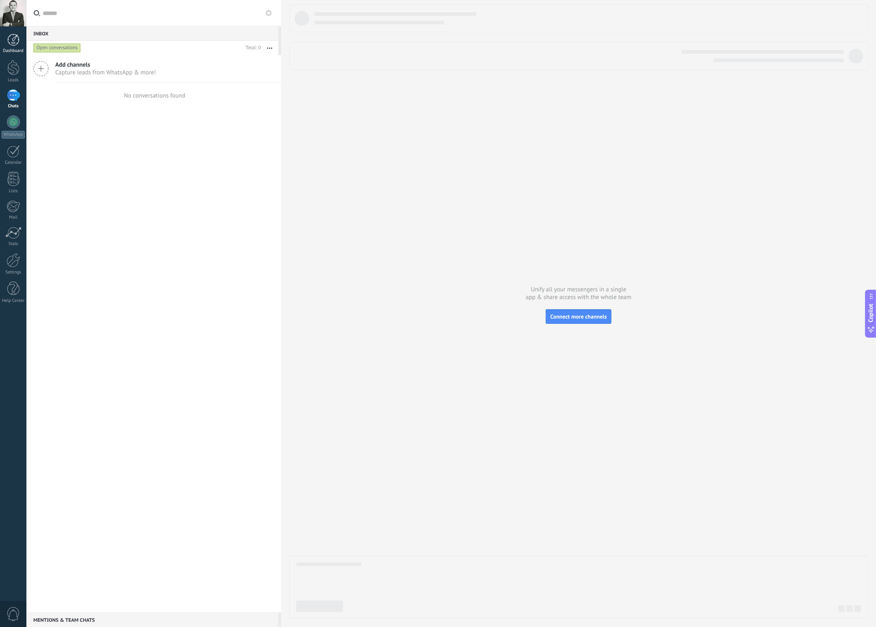
click at [11, 41] on div at bounding box center [13, 40] width 12 height 12
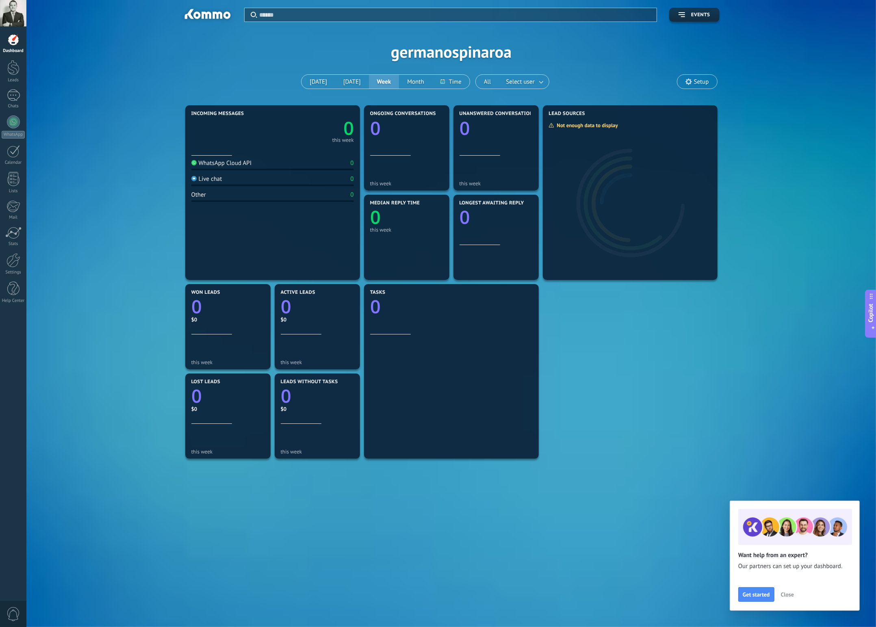
click at [696, 84] on span "Setup" at bounding box center [701, 81] width 15 height 7
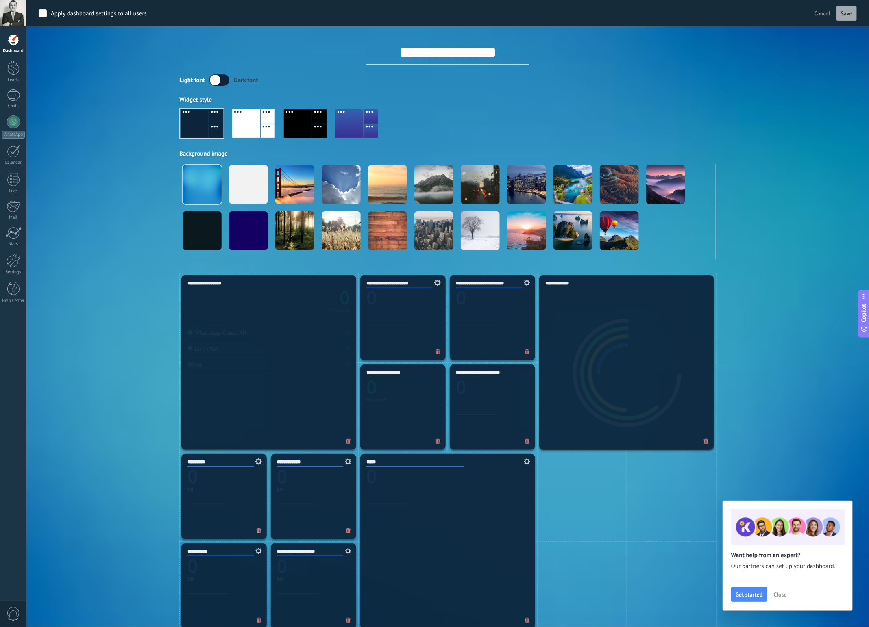
click at [221, 81] on label at bounding box center [219, 79] width 20 height 11
click at [783, 595] on span "Close" at bounding box center [779, 595] width 13 height 6
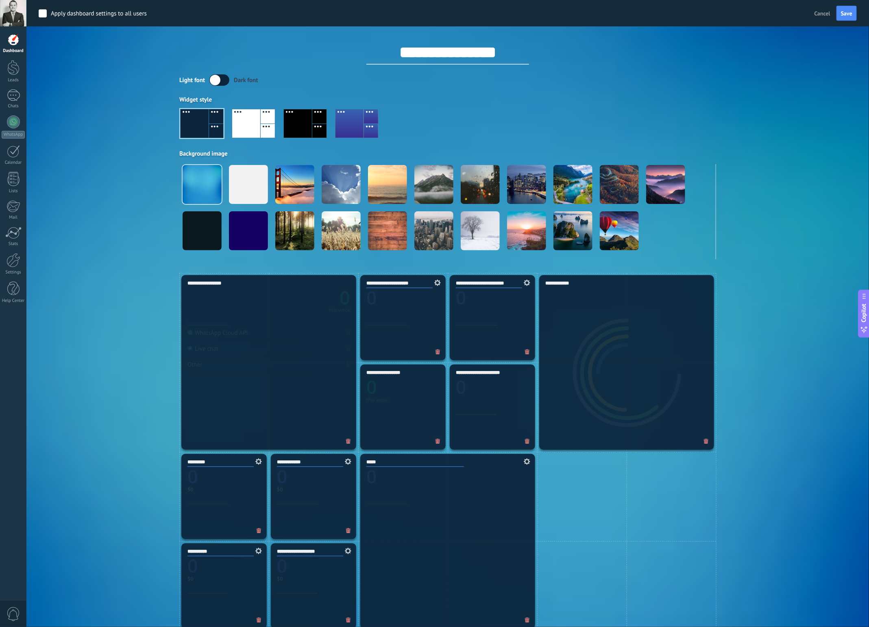
click at [46, 161] on div "Apply Events germanospinaroa [DATE] [DATE] Week Month All Select user Setup" at bounding box center [448, 136] width 818 height 273
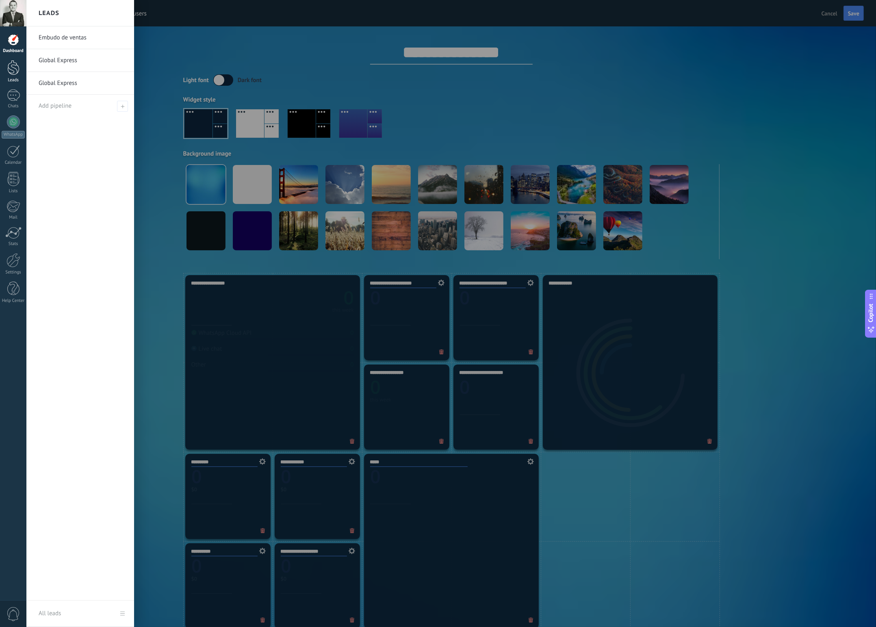
click at [8, 70] on div at bounding box center [13, 67] width 12 height 15
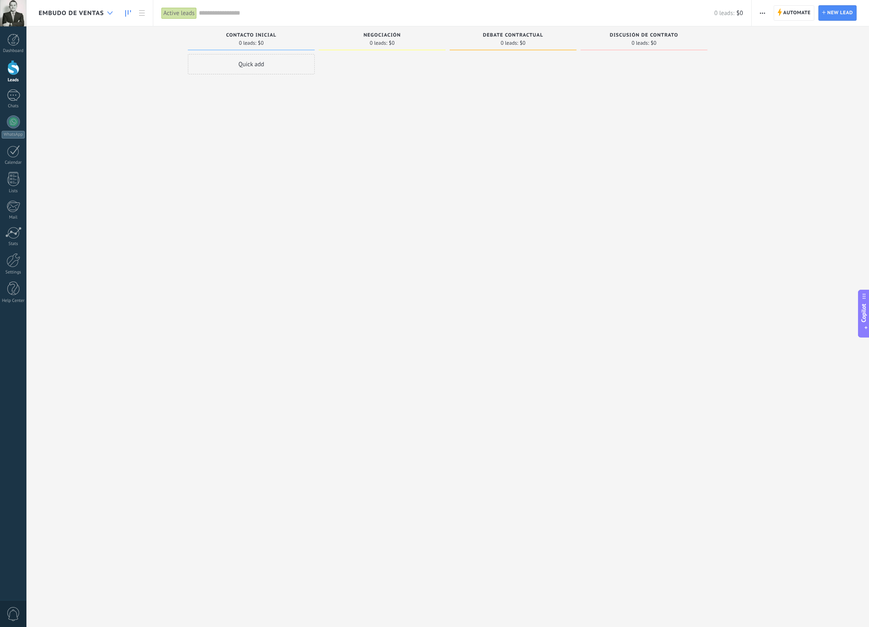
click at [103, 17] on div at bounding box center [109, 13] width 13 height 16
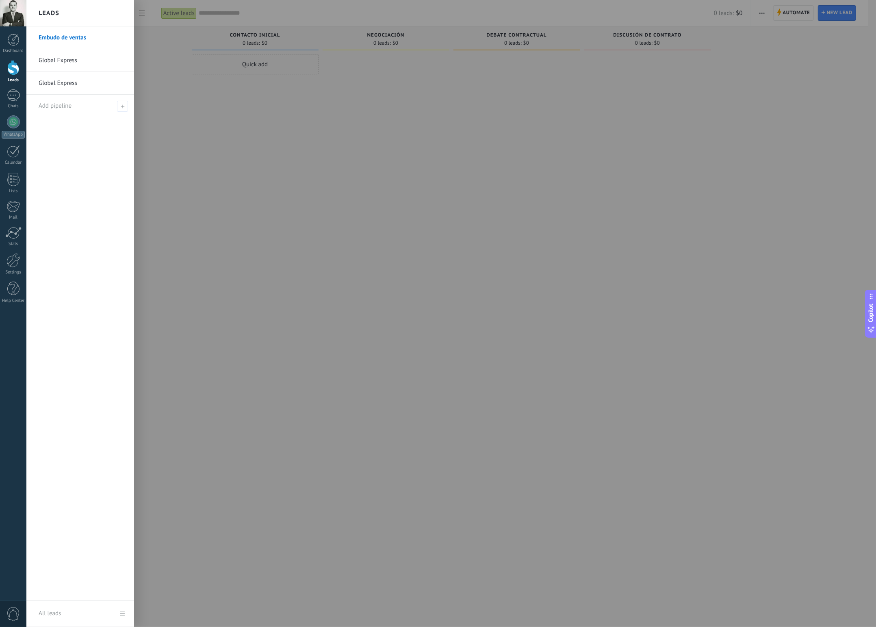
click at [81, 61] on link "Global Express" at bounding box center [82, 60] width 87 height 23
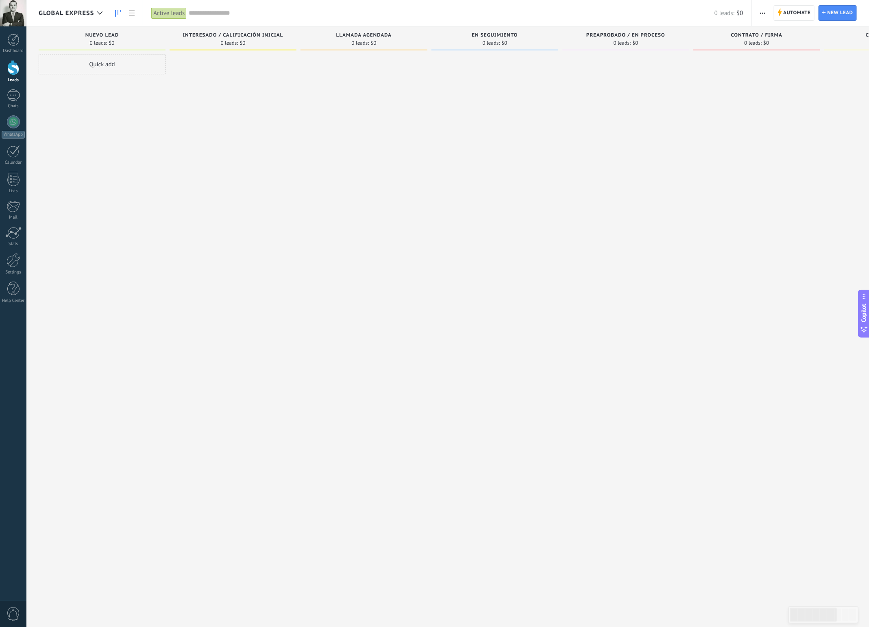
click at [760, 13] on icon "button" at bounding box center [762, 13] width 5 height 1
click at [510, 226] on div at bounding box center [494, 314] width 127 height 521
click at [796, 14] on span "Automate" at bounding box center [796, 13] width 27 height 15
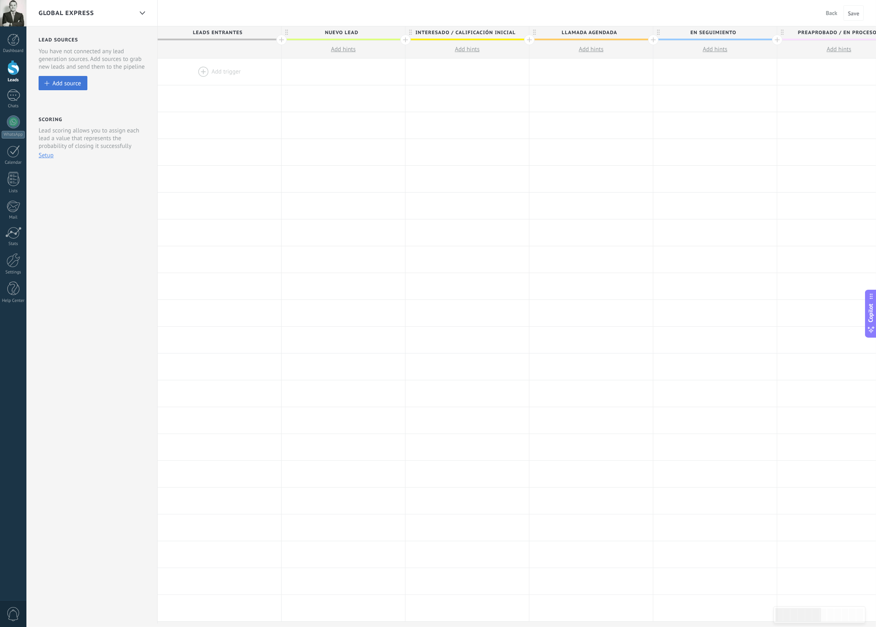
click at [57, 83] on div "Add source" at bounding box center [66, 83] width 29 height 7
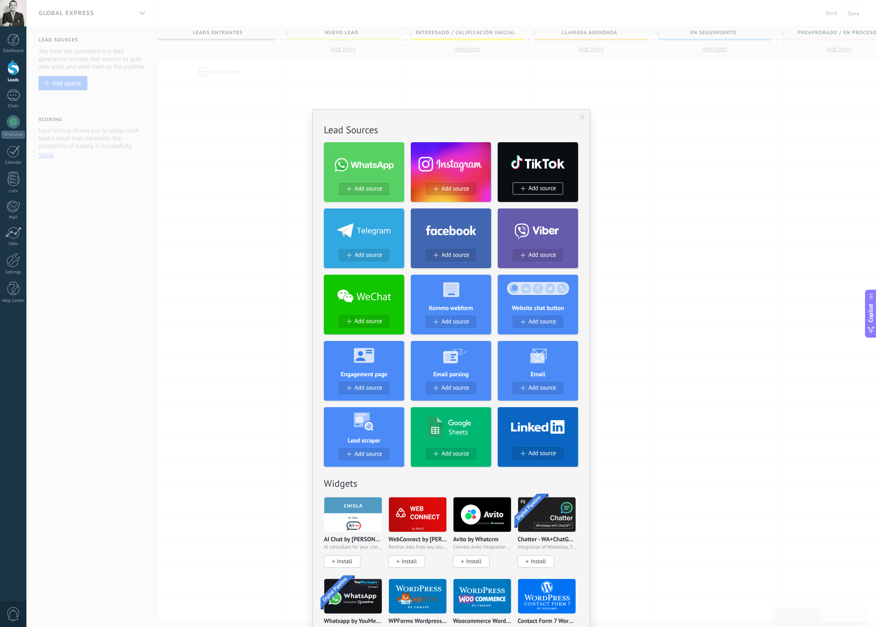
click at [604, 347] on div "No results. Lead Sources Add source Add source Add source Add source Add source…" at bounding box center [451, 313] width 850 height 627
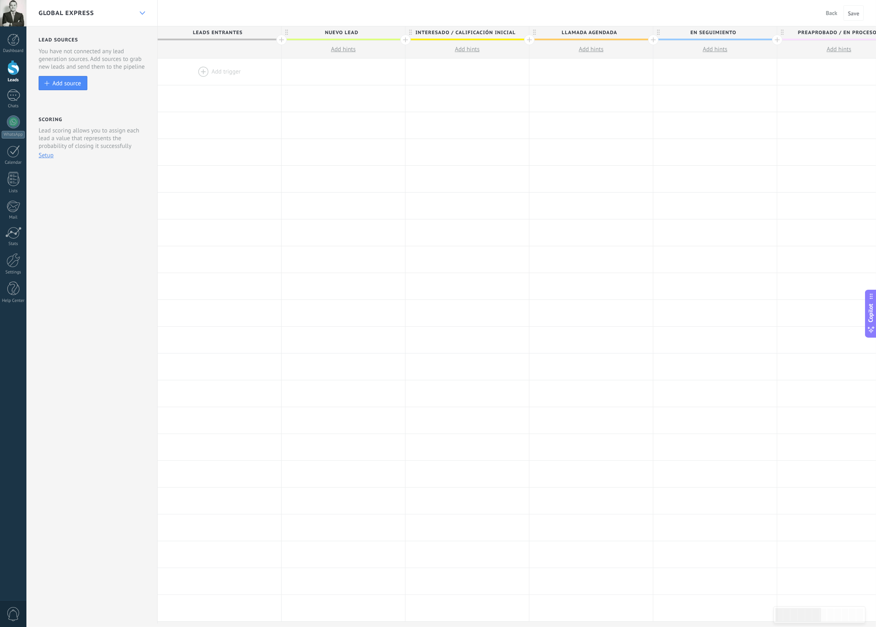
click at [137, 13] on div at bounding box center [142, 13] width 14 height 16
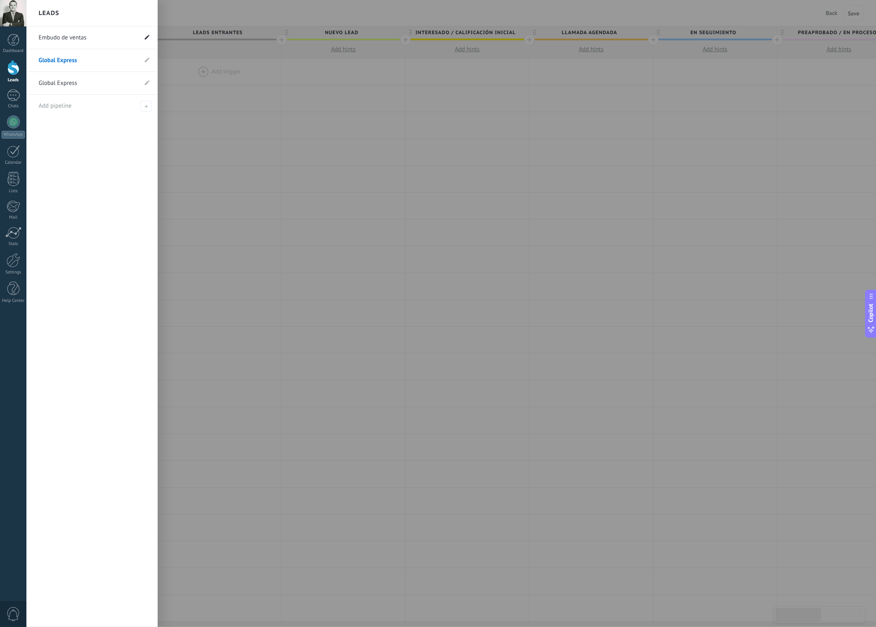
click at [147, 37] on use at bounding box center [147, 37] width 5 height 5
click at [32, 38] on span at bounding box center [33, 37] width 2 height 7
click at [146, 39] on icon at bounding box center [145, 37] width 9 height 5
click at [146, 39] on use at bounding box center [147, 37] width 5 height 5
click at [130, 37] on input "**********" at bounding box center [88, 37] width 99 height 13
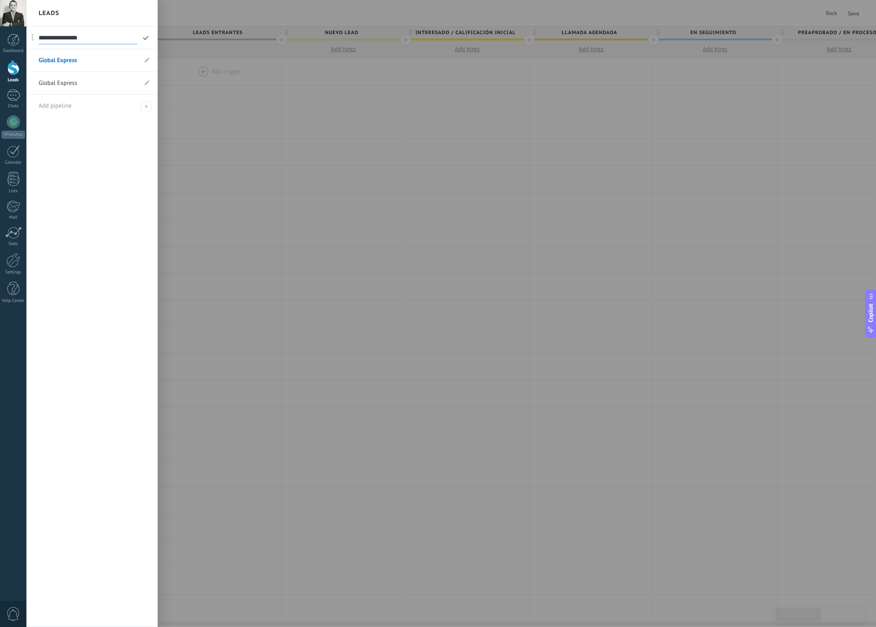
click at [130, 37] on input "**********" at bounding box center [88, 37] width 99 height 13
click at [147, 83] on use at bounding box center [147, 82] width 5 height 5
click at [138, 85] on use at bounding box center [138, 83] width 4 height 5
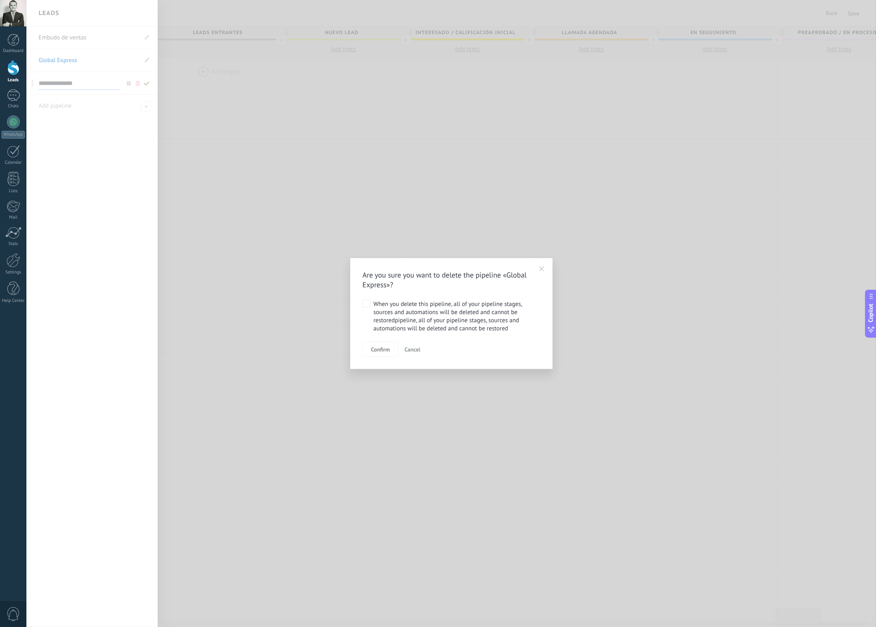
click at [371, 304] on label "When you delete this pipeline, all of your pipeline stages, sources and automat…" at bounding box center [450, 315] width 175 height 33
click at [376, 349] on span "Confirm" at bounding box center [380, 350] width 19 height 6
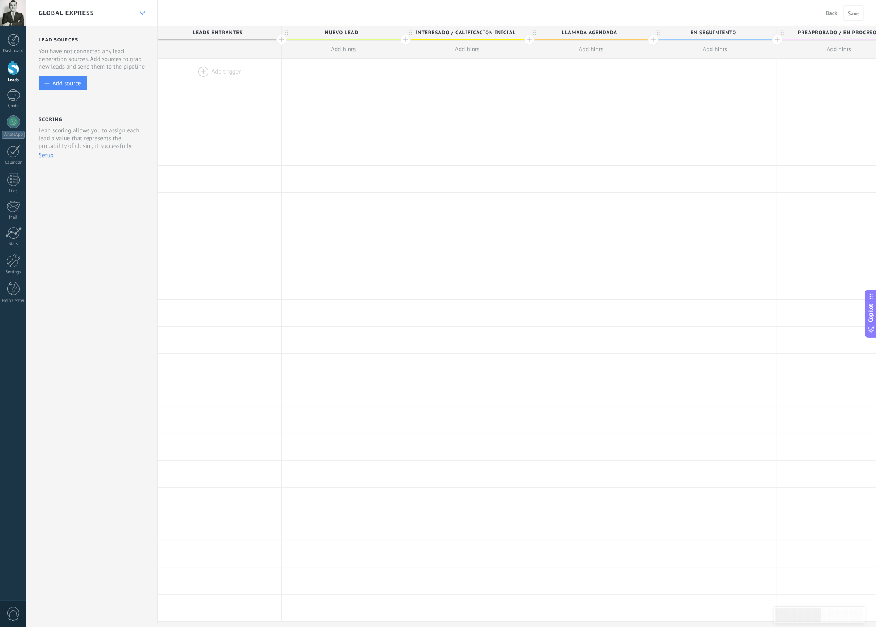
click at [142, 13] on icon at bounding box center [142, 12] width 5 height 3
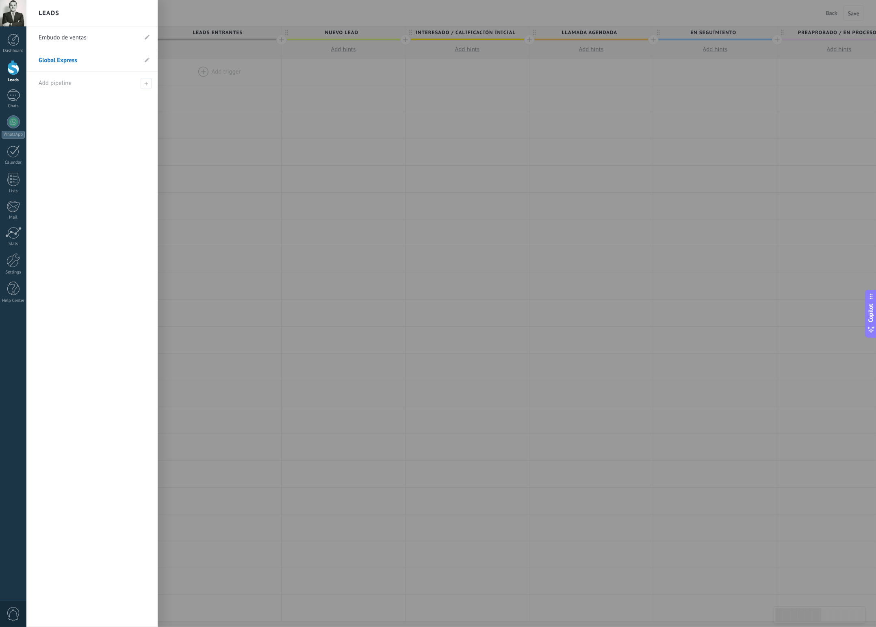
click at [103, 61] on link "Global Express" at bounding box center [88, 60] width 99 height 23
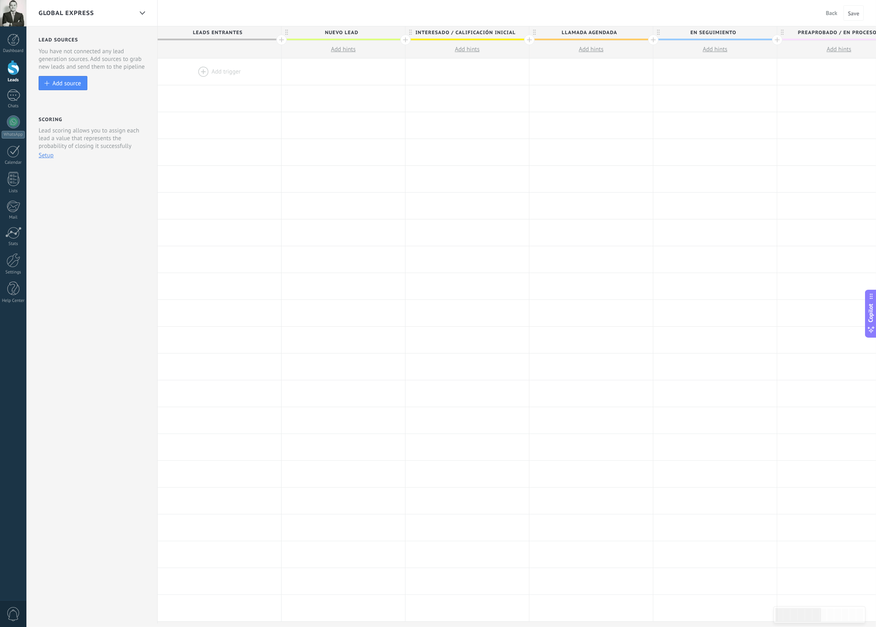
click at [111, 14] on div "Global Express" at bounding box center [86, 13] width 94 height 26
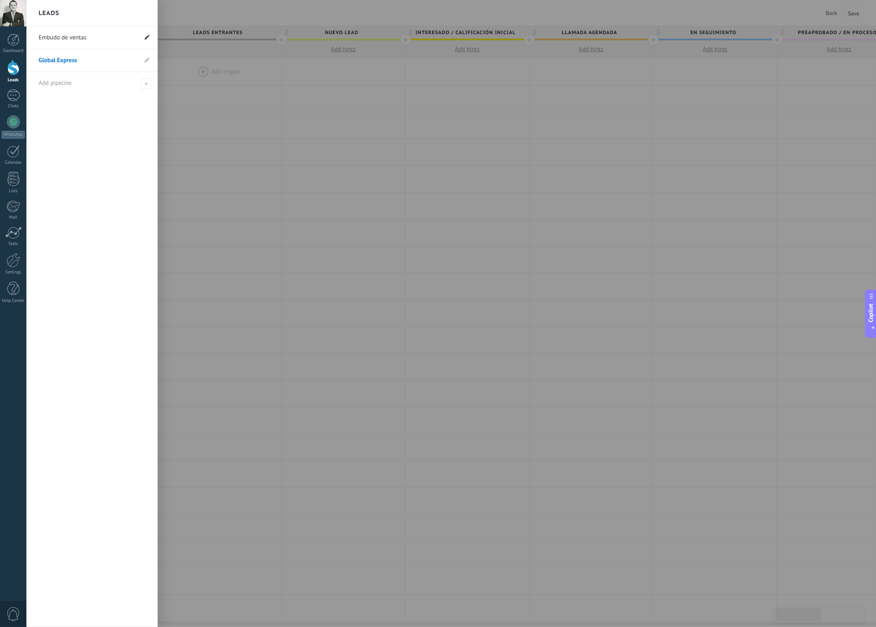
click at [148, 37] on use at bounding box center [147, 37] width 5 height 5
click at [148, 37] on icon at bounding box center [145, 37] width 9 height 5
click at [148, 61] on icon at bounding box center [147, 59] width 5 height 5
click at [148, 60] on use at bounding box center [146, 60] width 6 height 4
click at [148, 36] on use at bounding box center [147, 37] width 5 height 5
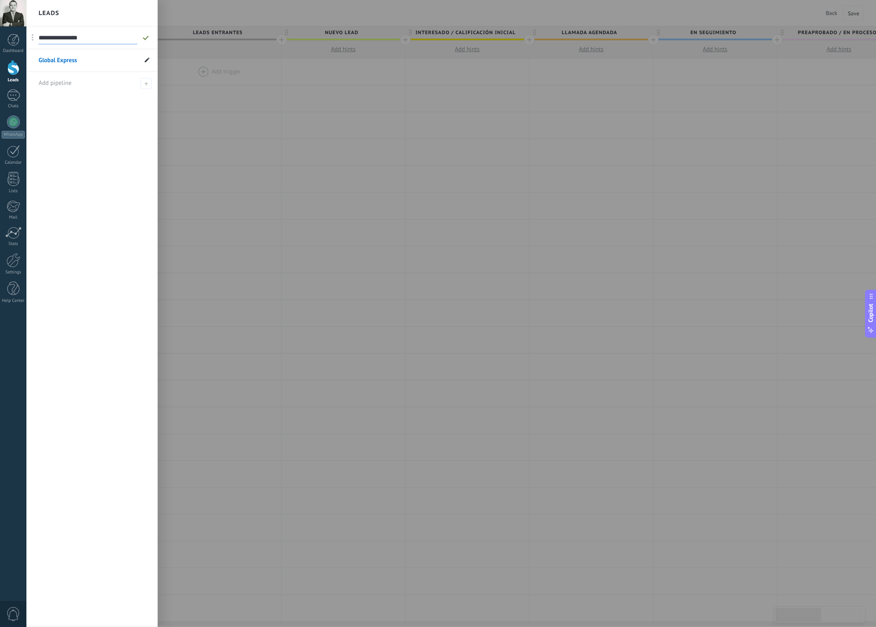
click at [146, 60] on icon at bounding box center [147, 59] width 5 height 5
click at [82, 59] on input "**********" at bounding box center [80, 60] width 82 height 13
click at [92, 37] on link "Embudo de ventas" at bounding box center [88, 37] width 99 height 23
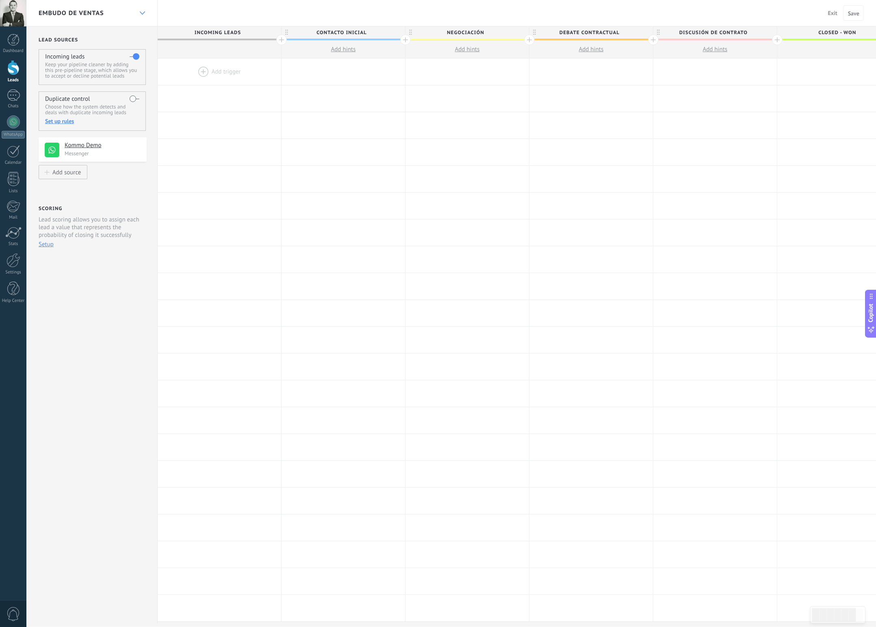
click at [136, 14] on div at bounding box center [142, 13] width 14 height 16
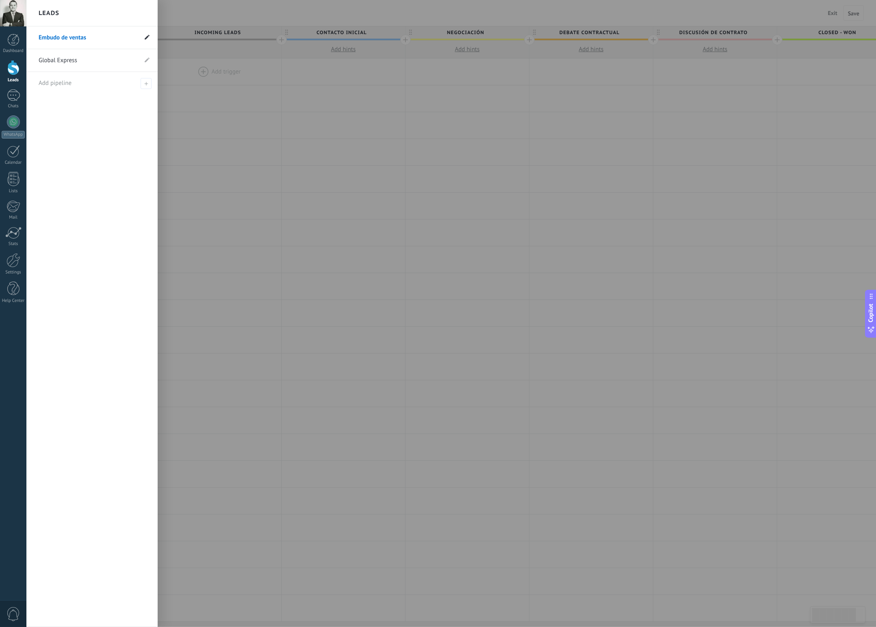
click at [148, 35] on use at bounding box center [147, 37] width 5 height 5
type input "**********"
click at [145, 62] on use at bounding box center [147, 59] width 5 height 5
click at [136, 61] on use at bounding box center [138, 60] width 4 height 5
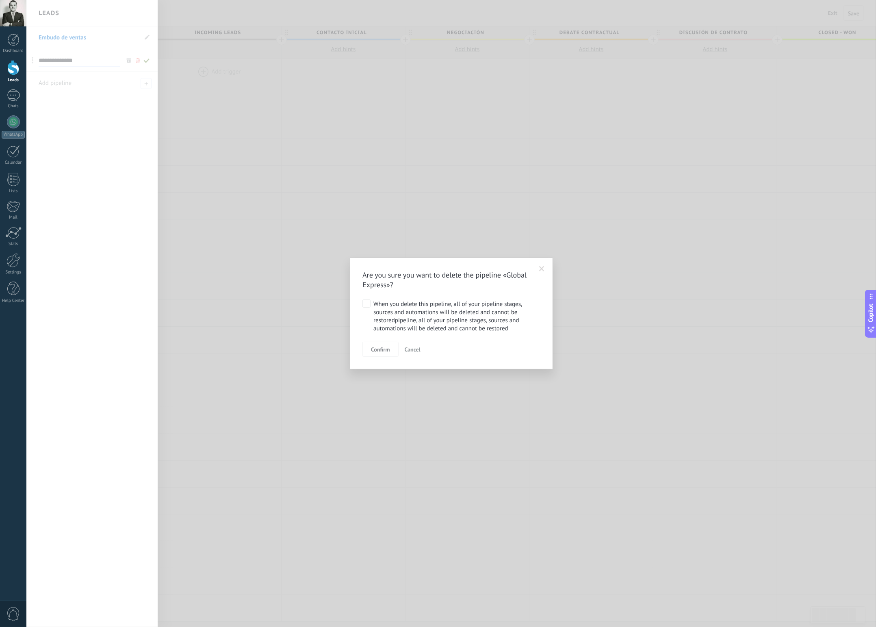
click at [412, 348] on span "Cancel" at bounding box center [413, 349] width 16 height 7
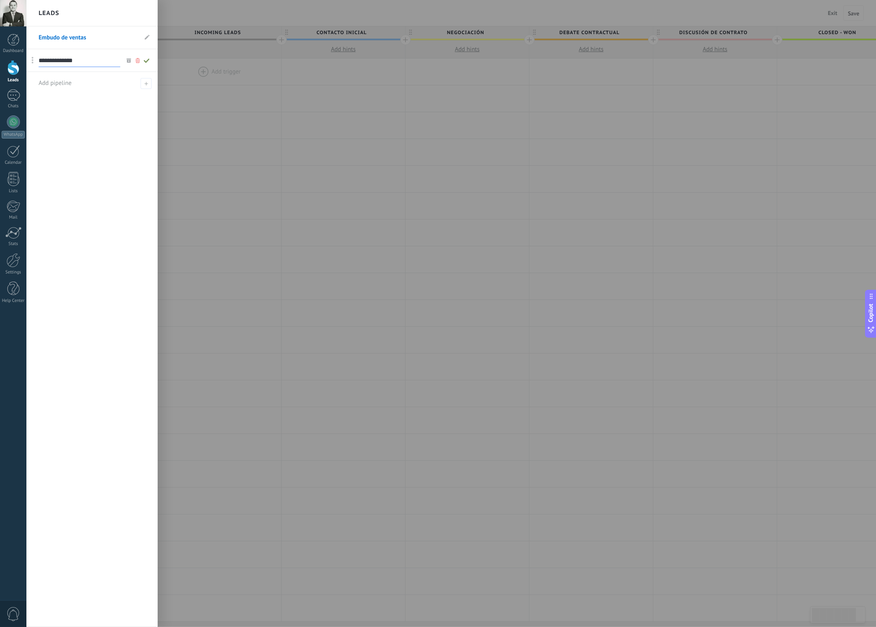
click at [128, 61] on use at bounding box center [128, 60] width 4 height 4
click at [87, 35] on link "Embudo de ventas" at bounding box center [88, 37] width 99 height 23
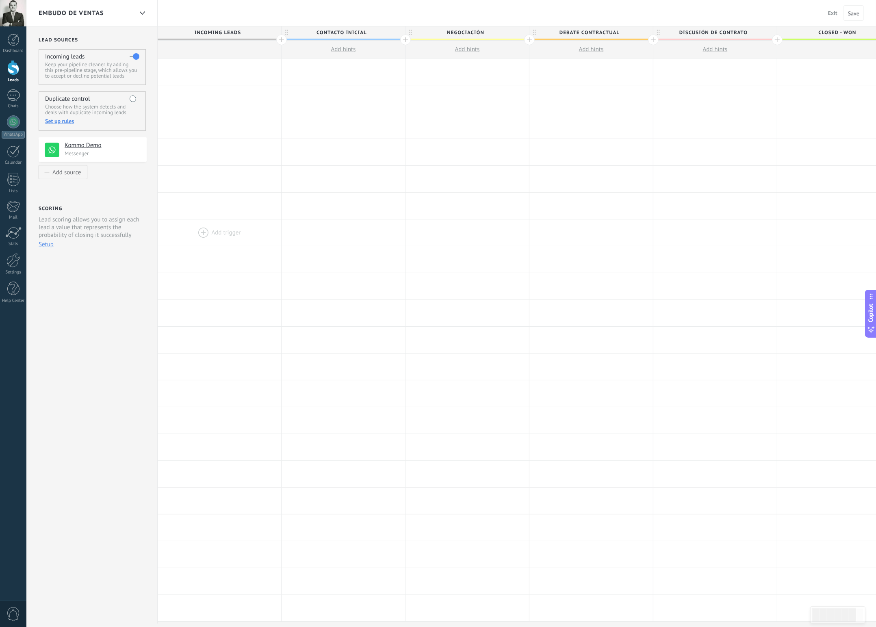
click at [168, 227] on div at bounding box center [220, 232] width 124 height 26
click at [142, 15] on div at bounding box center [142, 13] width 14 height 16
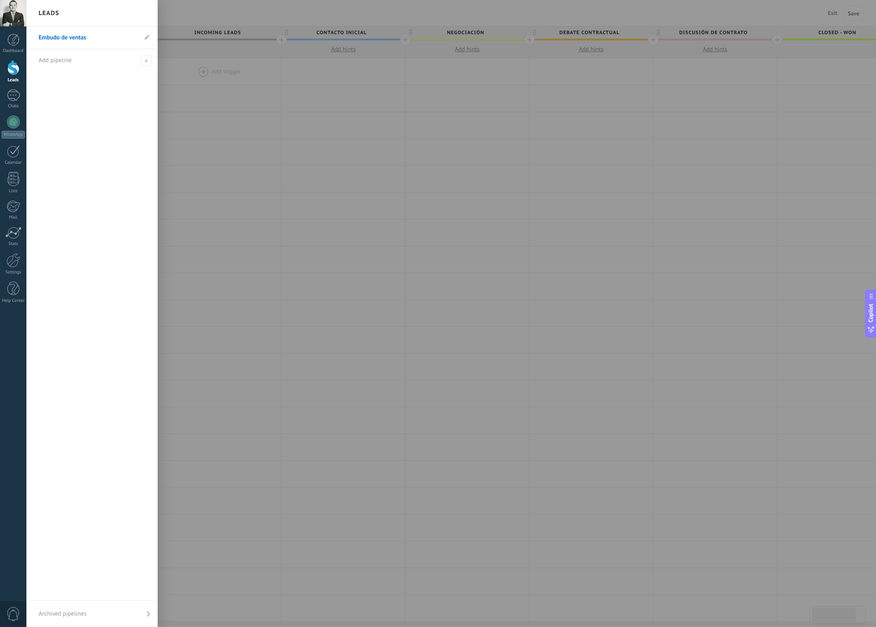
click at [174, 13] on div at bounding box center [464, 313] width 876 height 627
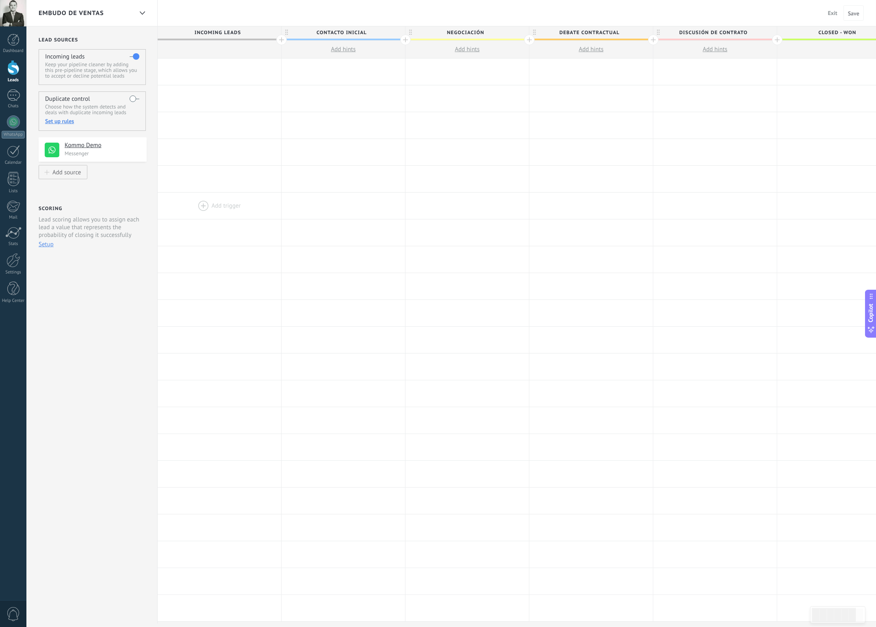
click at [250, 193] on div at bounding box center [220, 206] width 124 height 26
click at [17, 43] on div at bounding box center [13, 40] width 12 height 12
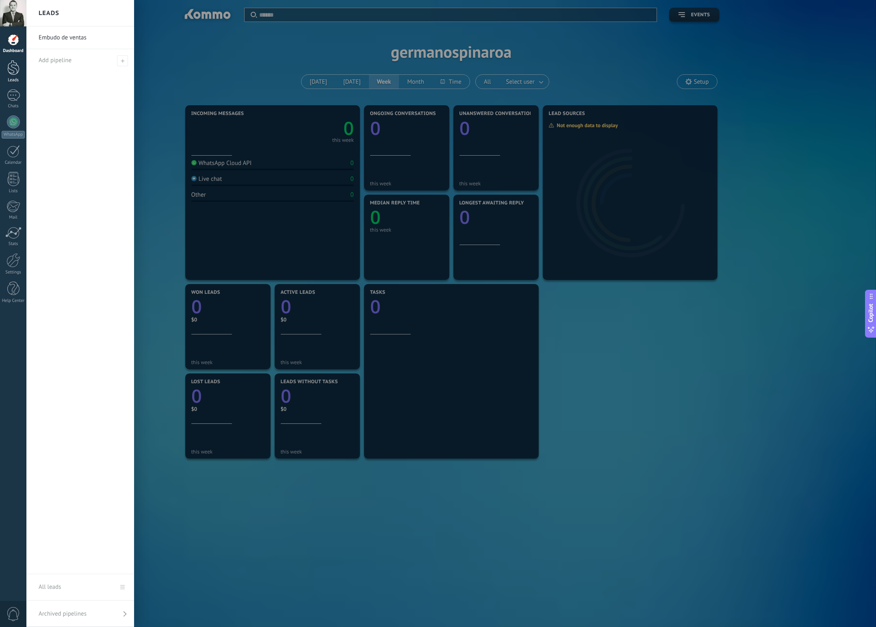
click at [15, 70] on div at bounding box center [13, 67] width 12 height 15
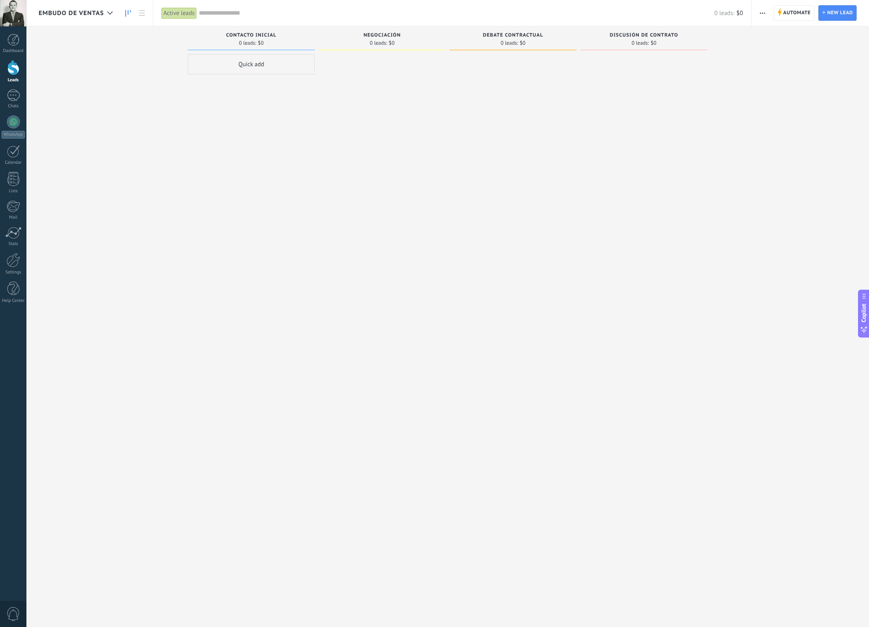
click at [94, 13] on span "Embudo de ventas" at bounding box center [71, 13] width 65 height 8
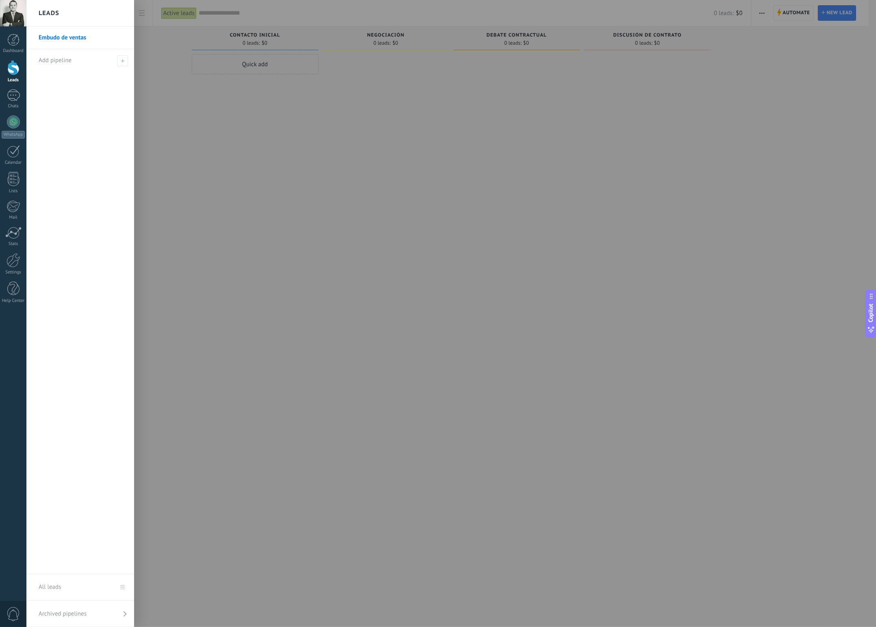
click at [83, 39] on link "Embudo de ventas" at bounding box center [82, 37] width 87 height 23
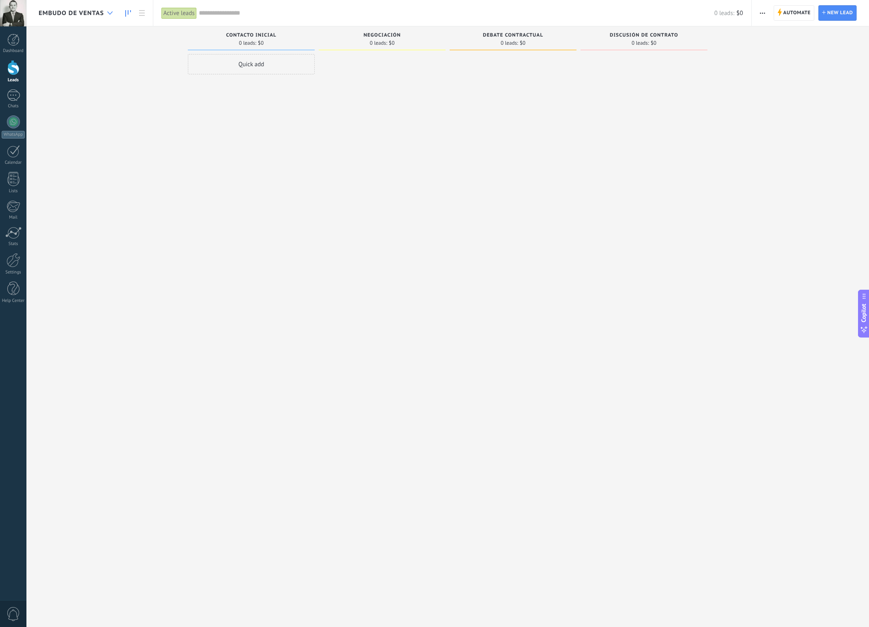
click at [110, 13] on icon at bounding box center [109, 12] width 5 height 3
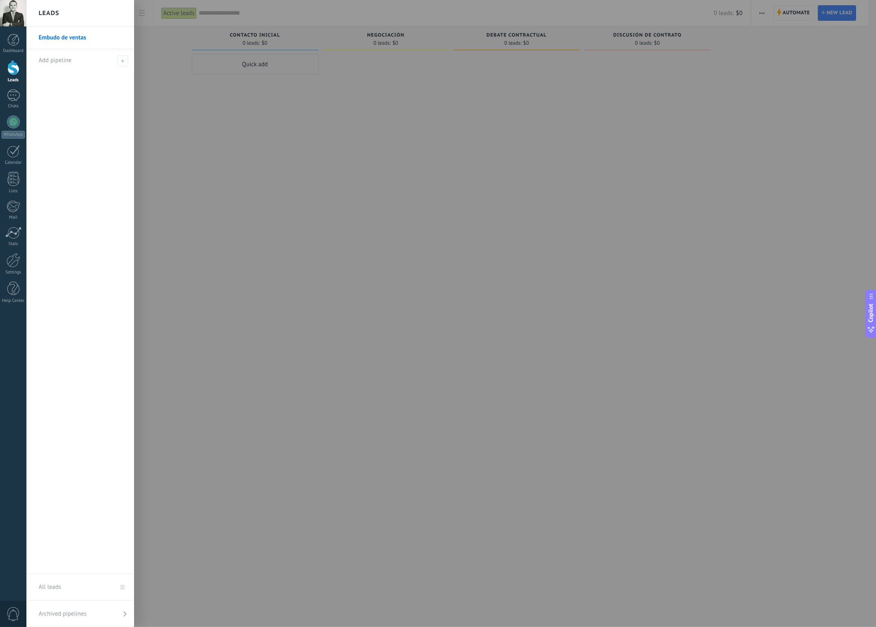
click at [56, 38] on link "Embudo de ventas" at bounding box center [82, 37] width 87 height 23
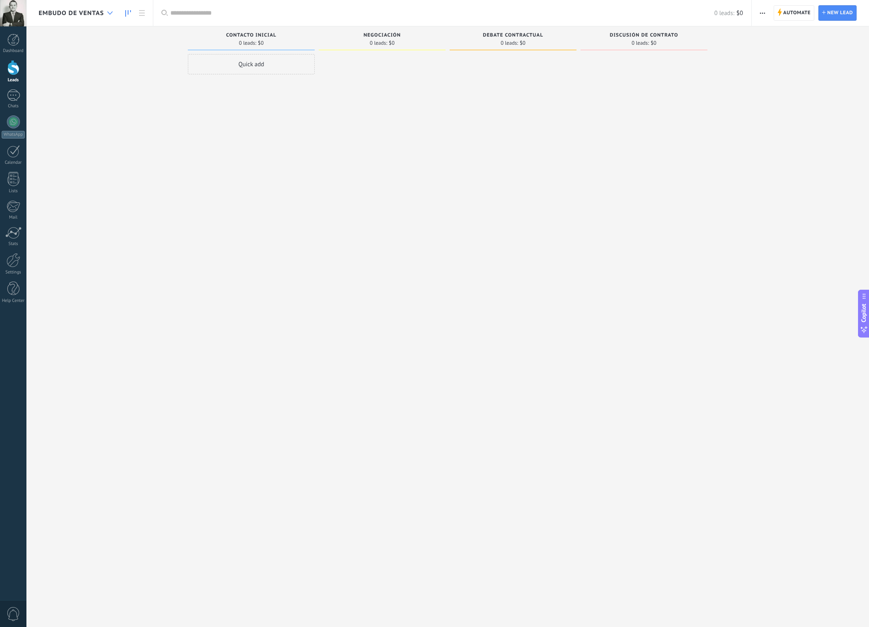
click at [111, 17] on div at bounding box center [109, 13] width 13 height 16
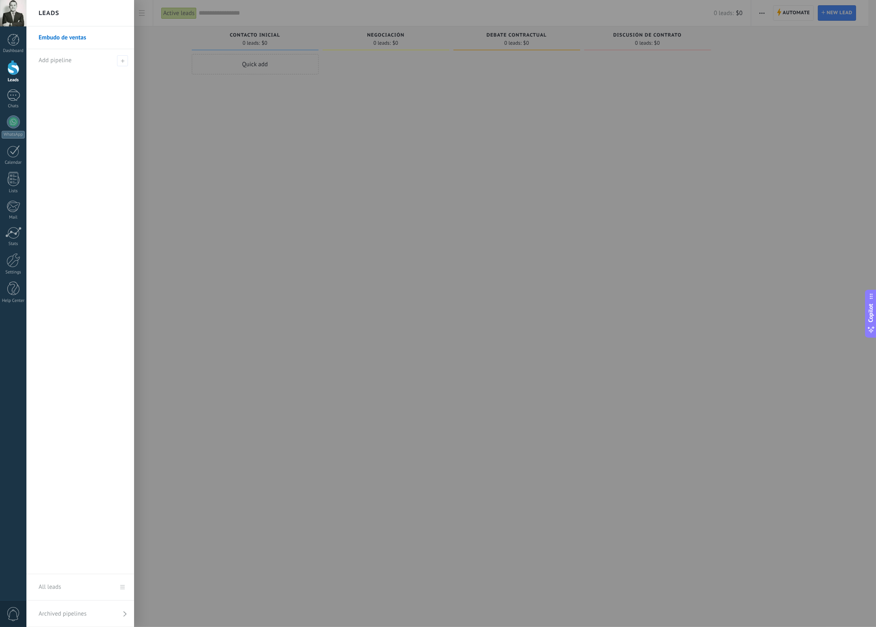
click at [801, 12] on div at bounding box center [464, 313] width 876 height 627
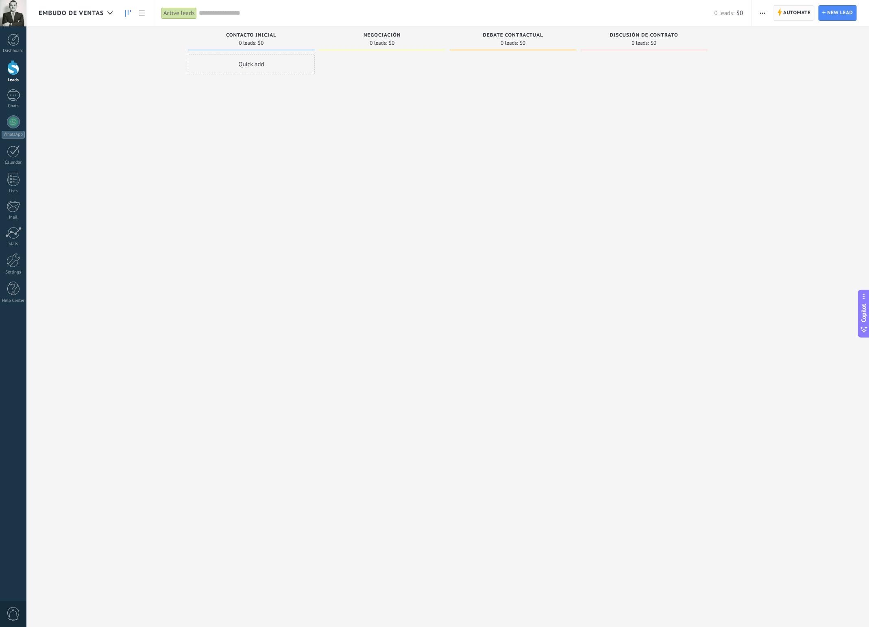
click at [805, 12] on span "Automate" at bounding box center [796, 13] width 27 height 15
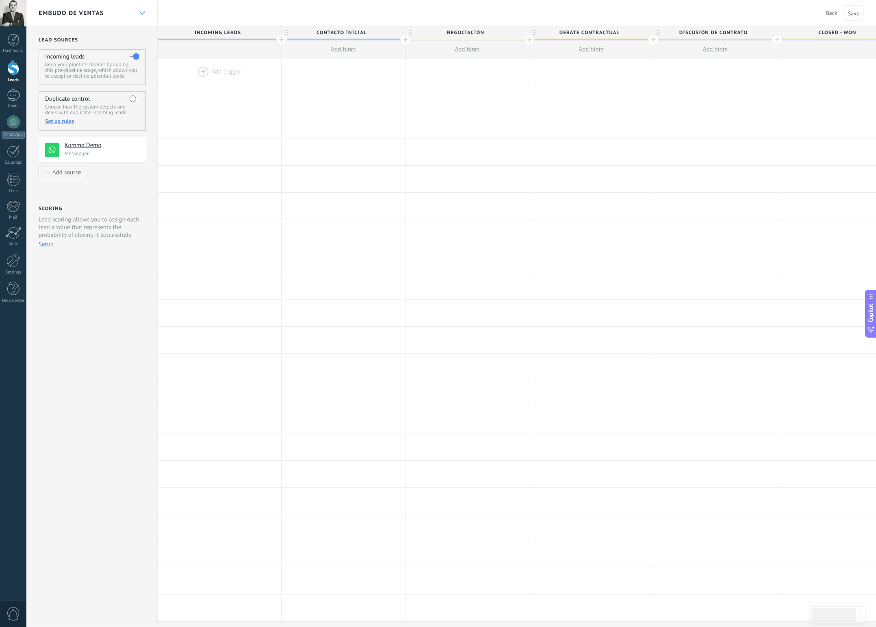
click at [141, 12] on icon at bounding box center [142, 12] width 5 height 3
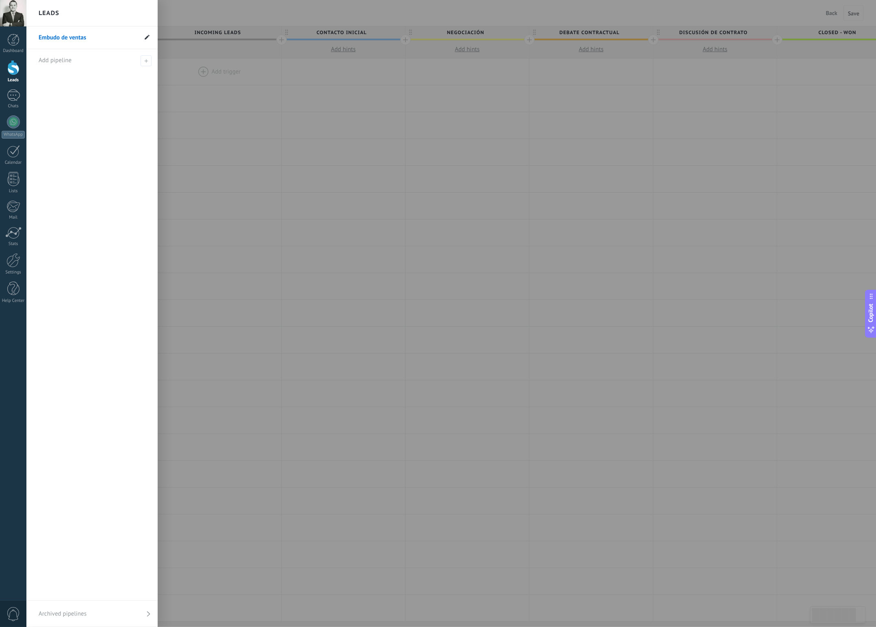
click at [149, 38] on icon at bounding box center [147, 37] width 5 height 5
click at [106, 38] on input "**********" at bounding box center [88, 37] width 99 height 13
type input "*"
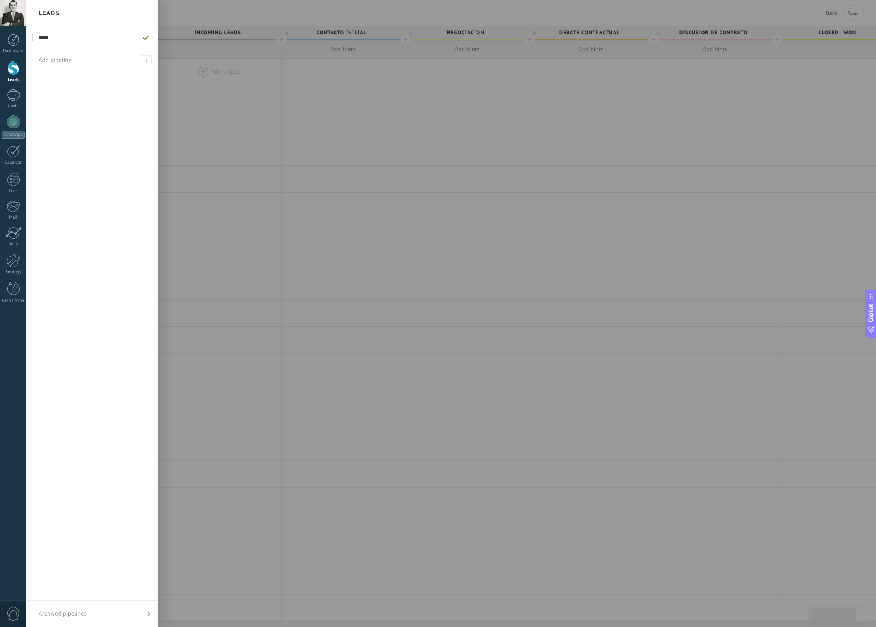
type input "**********"
click at [148, 38] on icon at bounding box center [145, 37] width 9 height 5
click at [168, 10] on div at bounding box center [464, 313] width 876 height 627
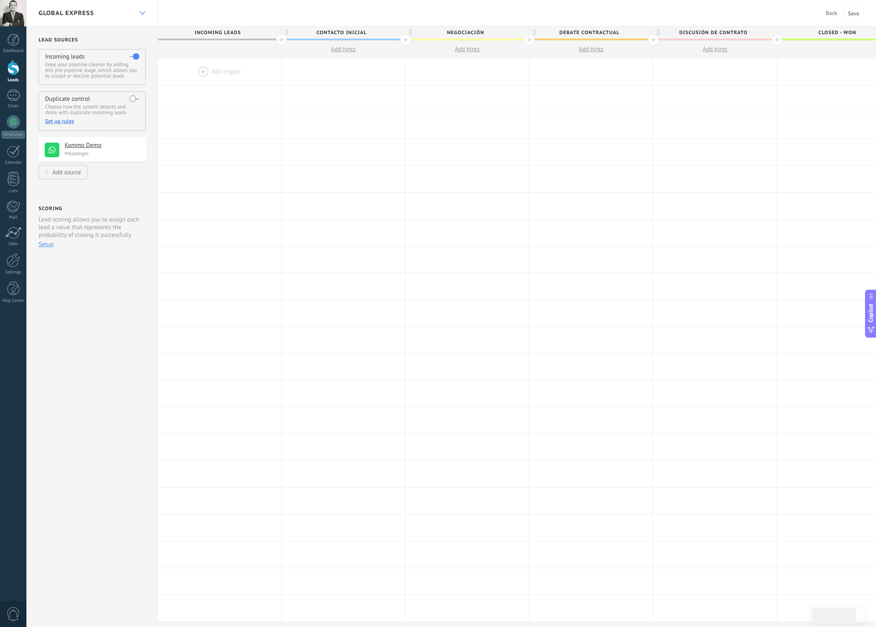
click at [142, 13] on icon at bounding box center [142, 12] width 5 height 3
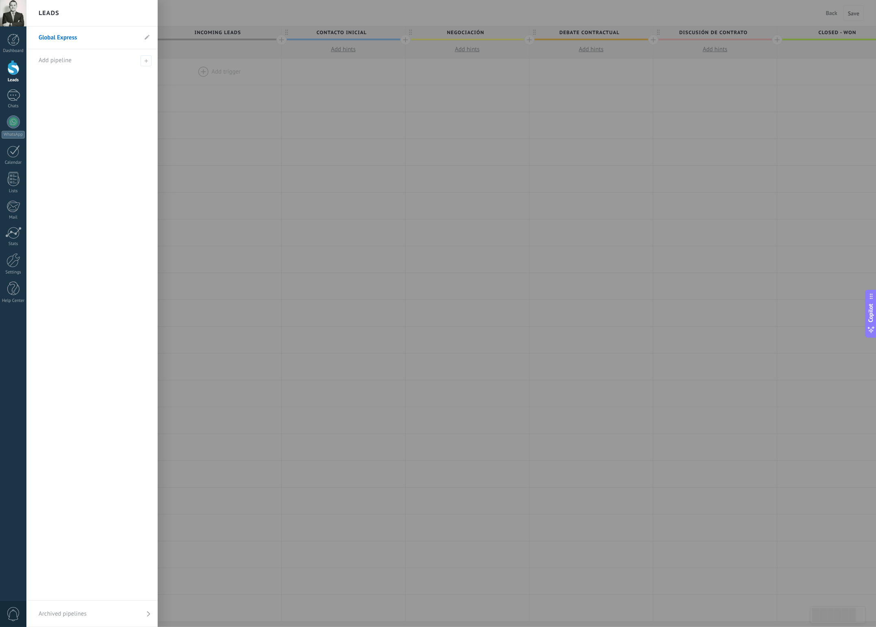
click at [141, 13] on div "Leads" at bounding box center [91, 13] width 131 height 26
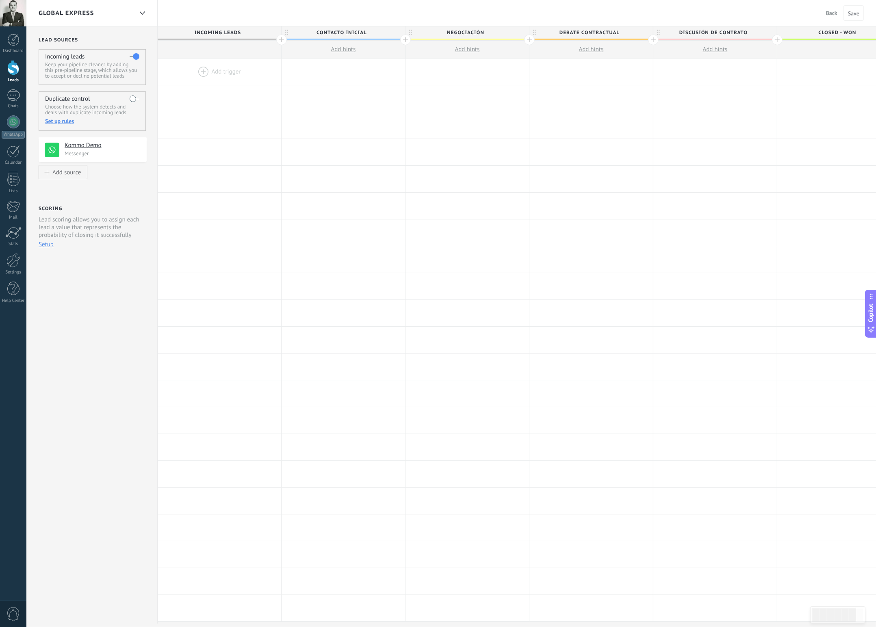
click at [173, 15] on div "Global Express Back Cancel Save" at bounding box center [451, 13] width 850 height 26
click at [292, 18] on div "Global Express Back Cancel Save" at bounding box center [451, 13] width 850 height 26
click at [852, 11] on span "Save" at bounding box center [853, 14] width 11 height 6
click at [15, 122] on div at bounding box center [13, 121] width 13 height 13
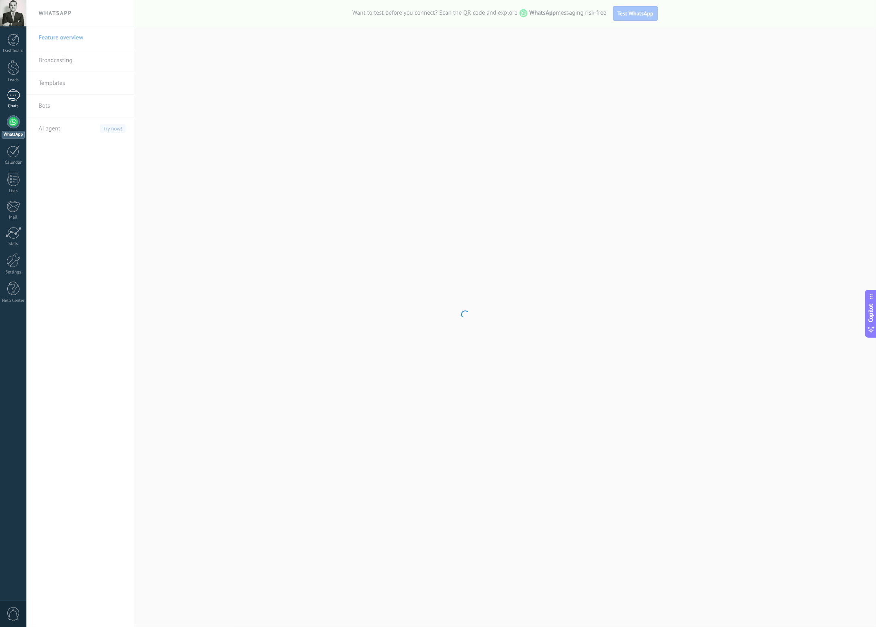
click at [14, 95] on div at bounding box center [13, 95] width 13 height 12
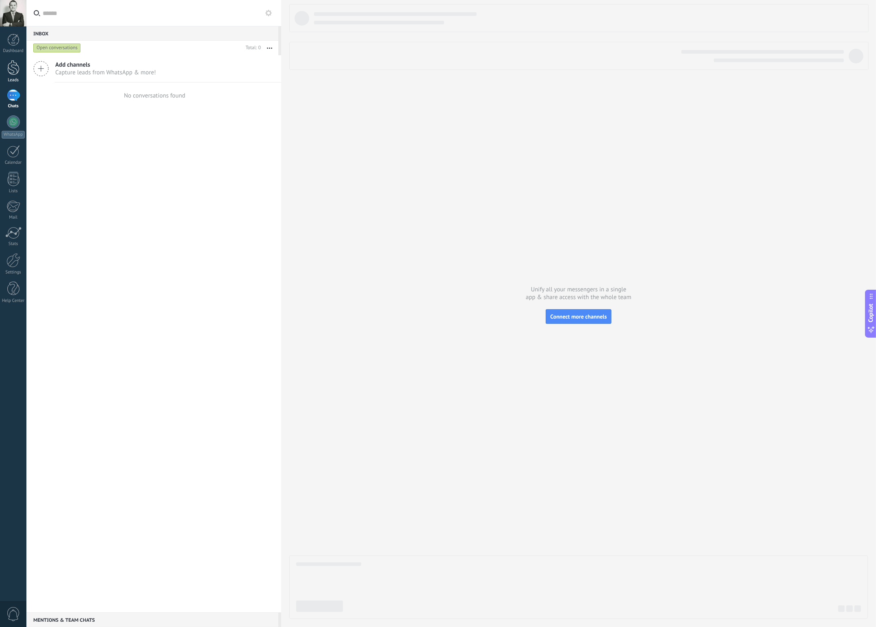
click at [11, 78] on div "Leads" at bounding box center [14, 80] width 24 height 5
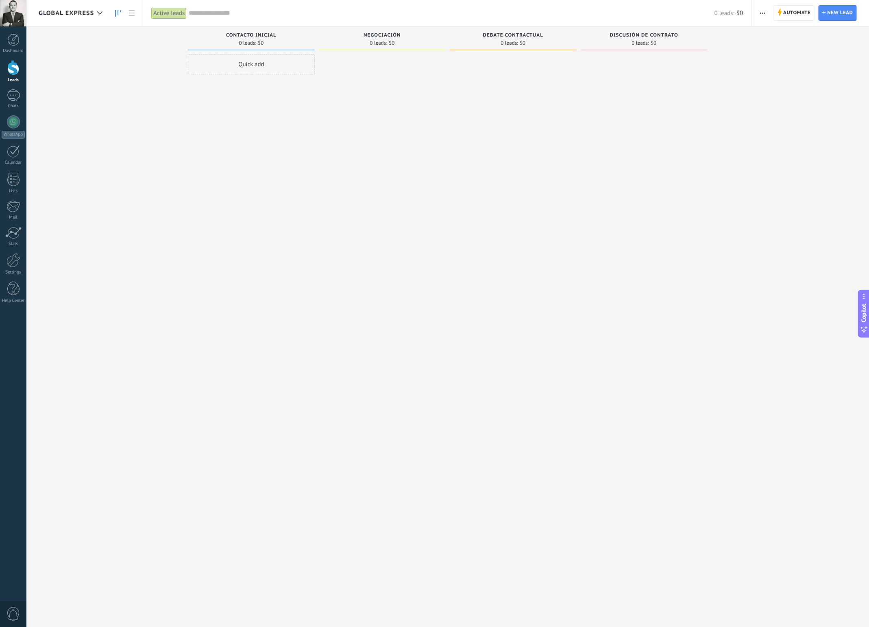
click at [761, 13] on span "button" at bounding box center [762, 12] width 5 height 15
click at [789, 53] on span "Edit pipeline" at bounding box center [783, 51] width 33 height 16
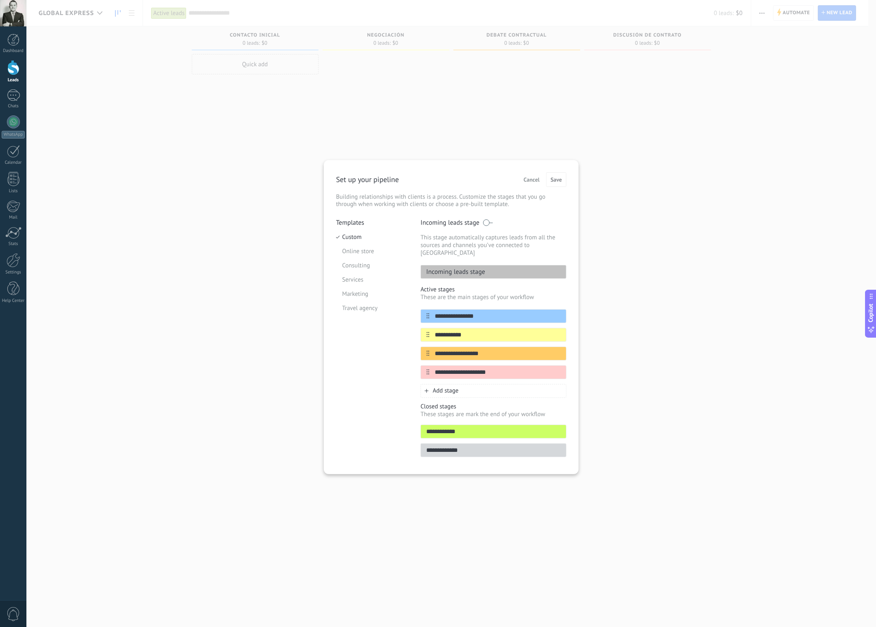
click at [471, 268] on p "Incoming leads stage" at bounding box center [453, 272] width 64 height 8
click at [535, 178] on span "Cancel" at bounding box center [532, 180] width 16 height 6
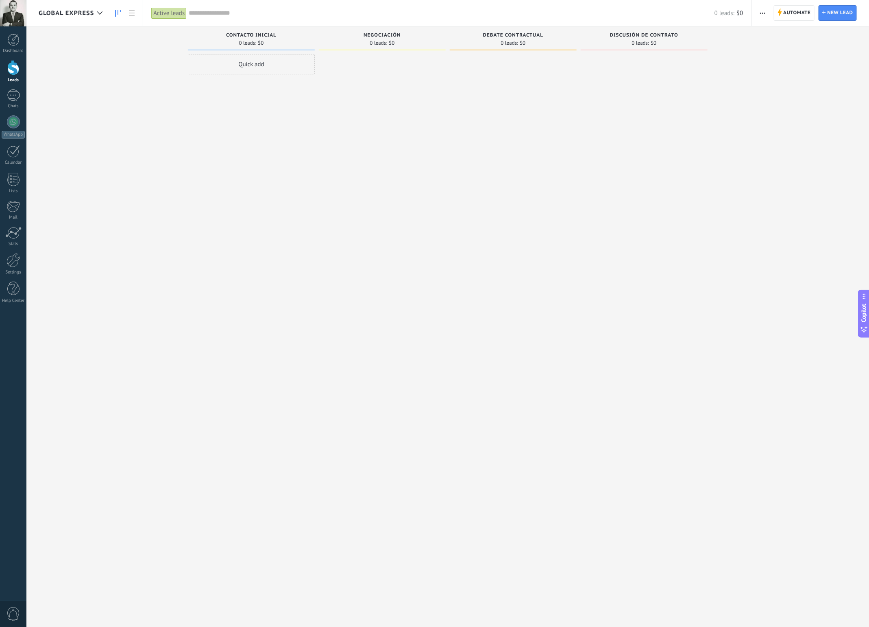
click at [441, 135] on div at bounding box center [382, 314] width 127 height 521
click at [62, 11] on span "Global Express" at bounding box center [66, 13] width 55 height 8
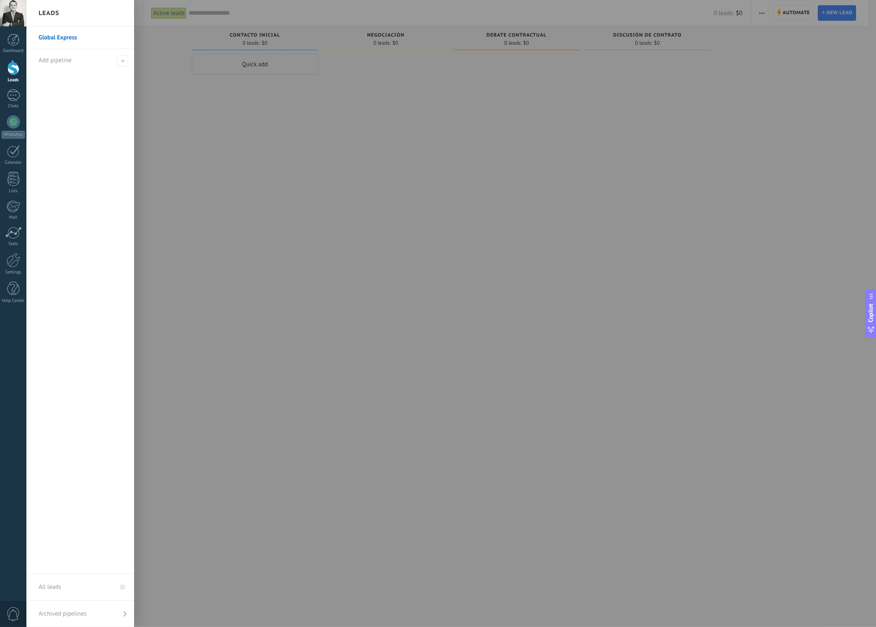
click at [56, 13] on h2 "Leads" at bounding box center [49, 13] width 21 height 26
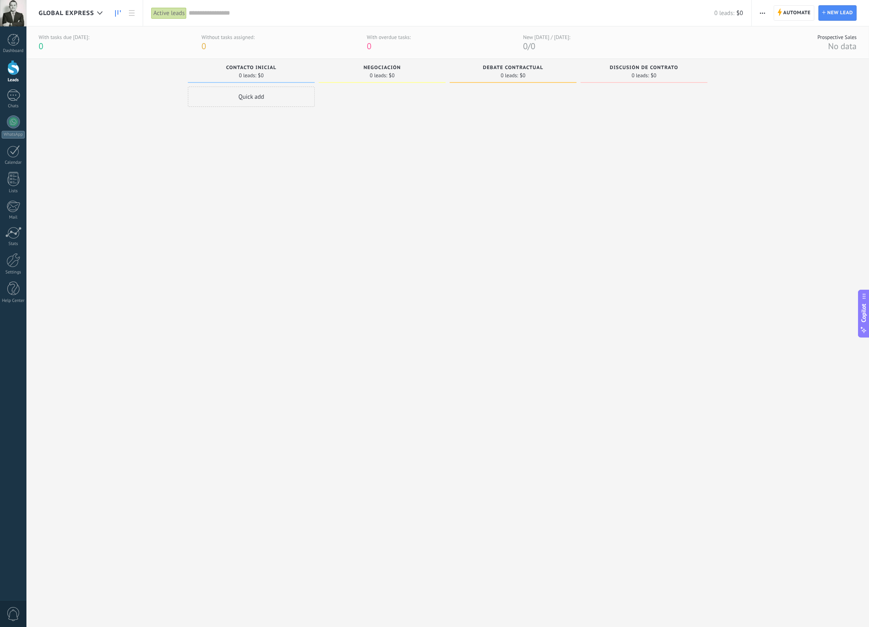
click at [764, 10] on span "button" at bounding box center [762, 12] width 5 height 15
click at [792, 50] on span "Edit pipeline" at bounding box center [783, 51] width 33 height 16
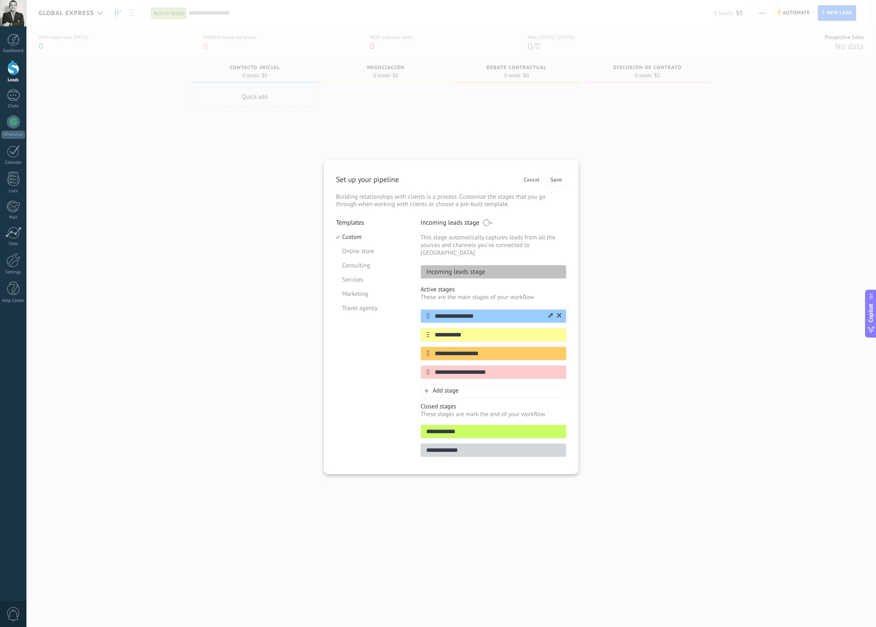
click at [459, 312] on input "**********" at bounding box center [489, 316] width 118 height 9
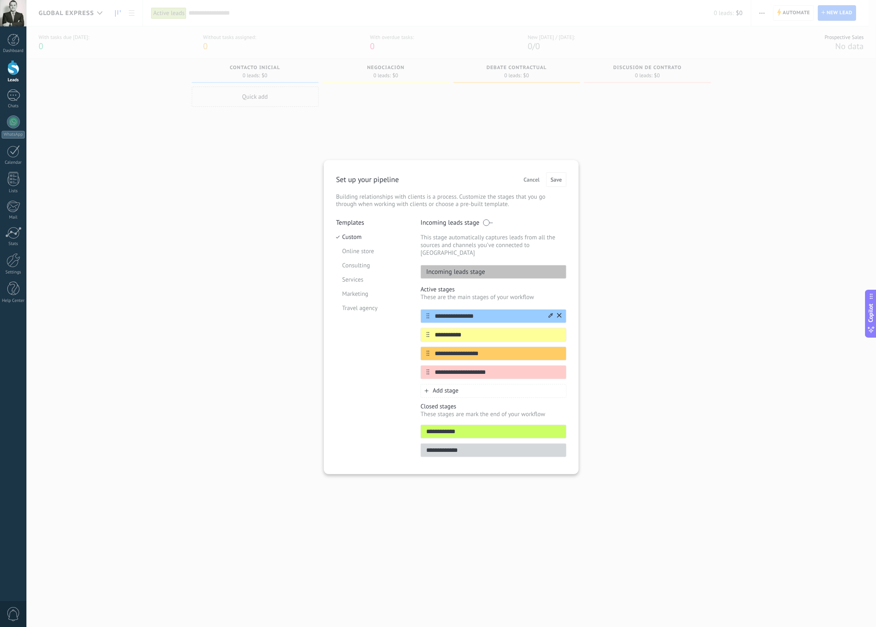
paste input "text"
type input "**********"
click at [551, 313] on icon at bounding box center [551, 315] width 4 height 5
click at [511, 353] on span at bounding box center [513, 357] width 8 height 8
click at [454, 330] on input "**********" at bounding box center [489, 334] width 118 height 9
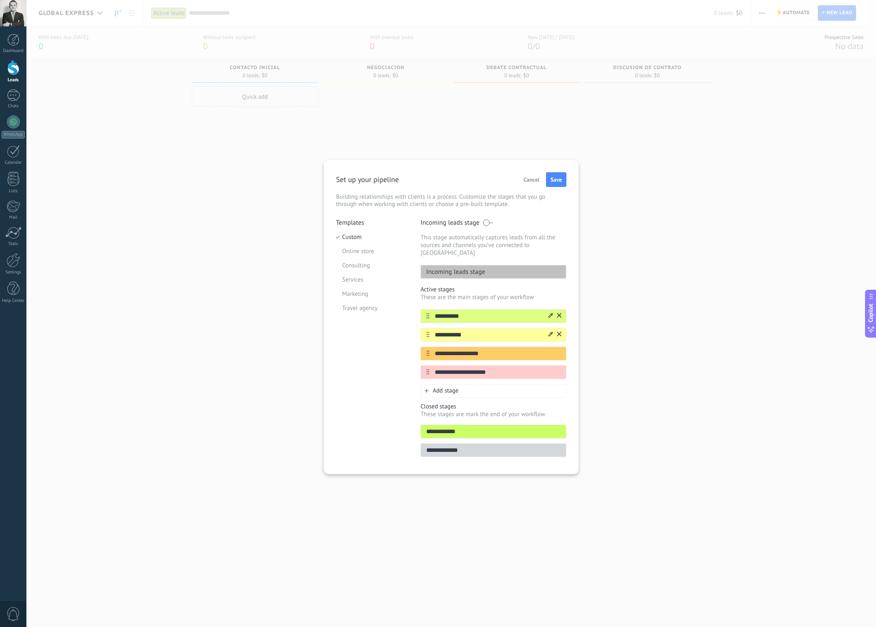
click at [454, 330] on input "**********" at bounding box center [489, 334] width 118 height 9
paste input "**********"
type input "**********"
click at [452, 349] on input "**********" at bounding box center [489, 353] width 118 height 9
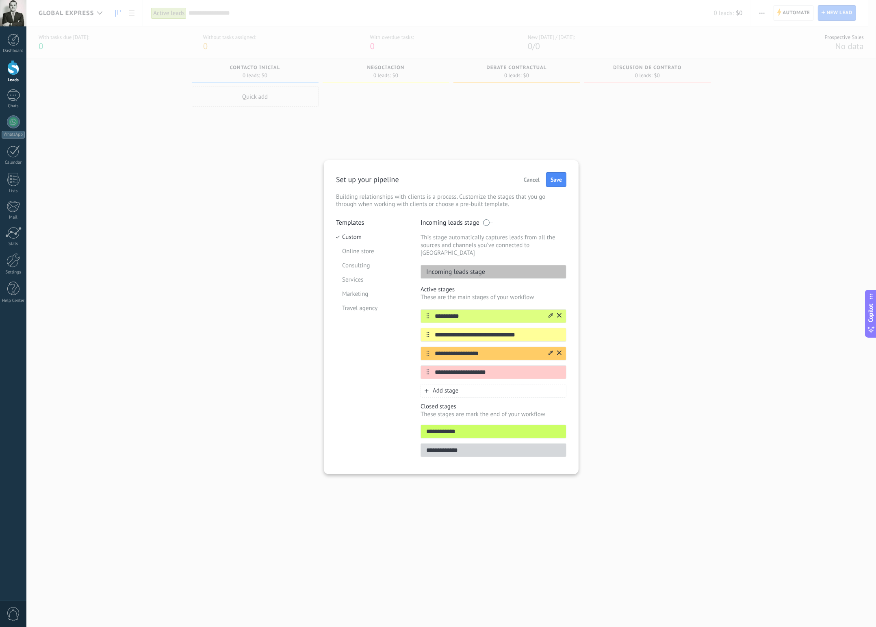
click at [452, 349] on input "**********" at bounding box center [489, 353] width 118 height 9
paste input "text"
type input "**********"
click at [457, 368] on input "**********" at bounding box center [489, 372] width 118 height 9
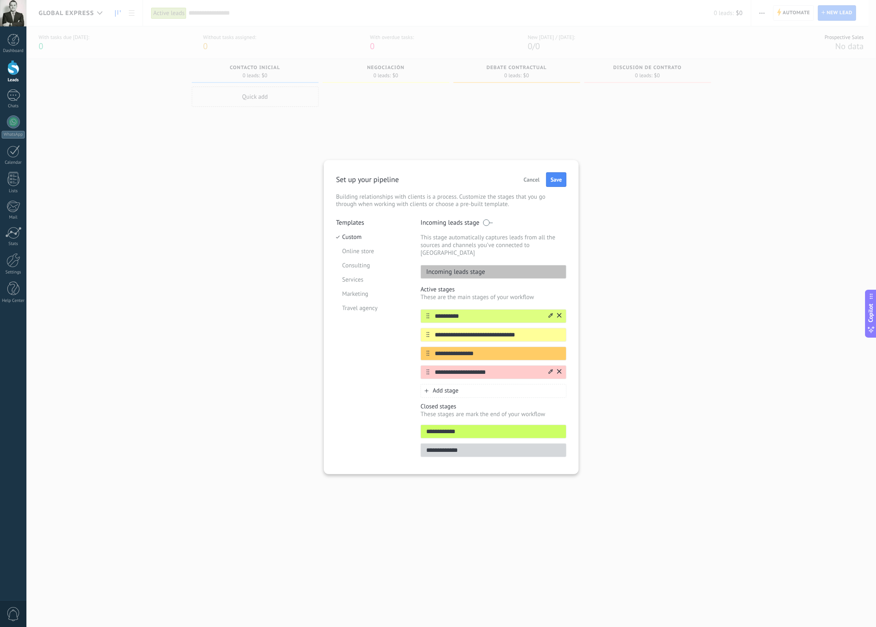
click at [457, 368] on input "**********" at bounding box center [489, 372] width 118 height 9
paste input "text"
type input "**********"
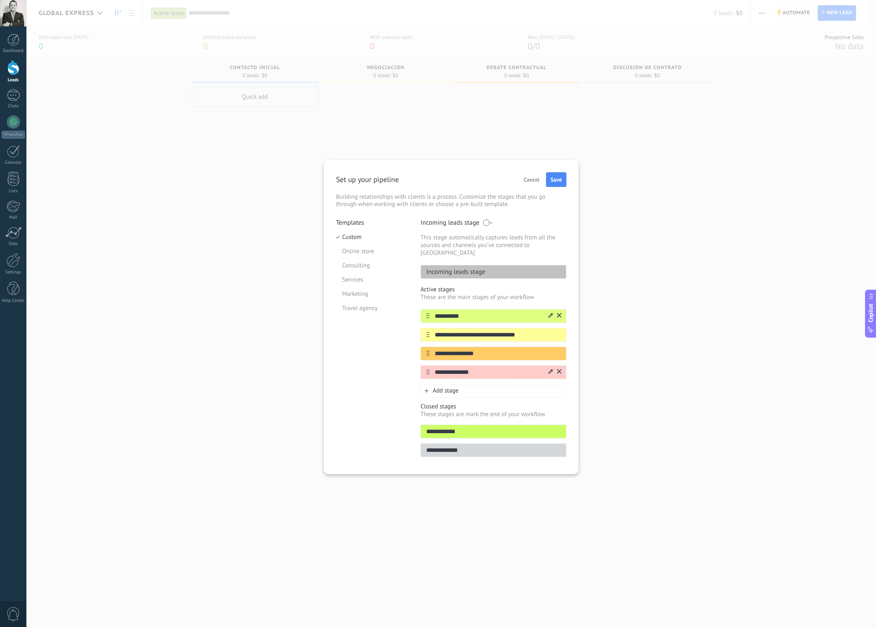
click at [550, 369] on icon at bounding box center [551, 371] width 4 height 4
click at [559, 395] on span at bounding box center [560, 399] width 8 height 8
click at [443, 387] on span "Add stage" at bounding box center [446, 391] width 26 height 8
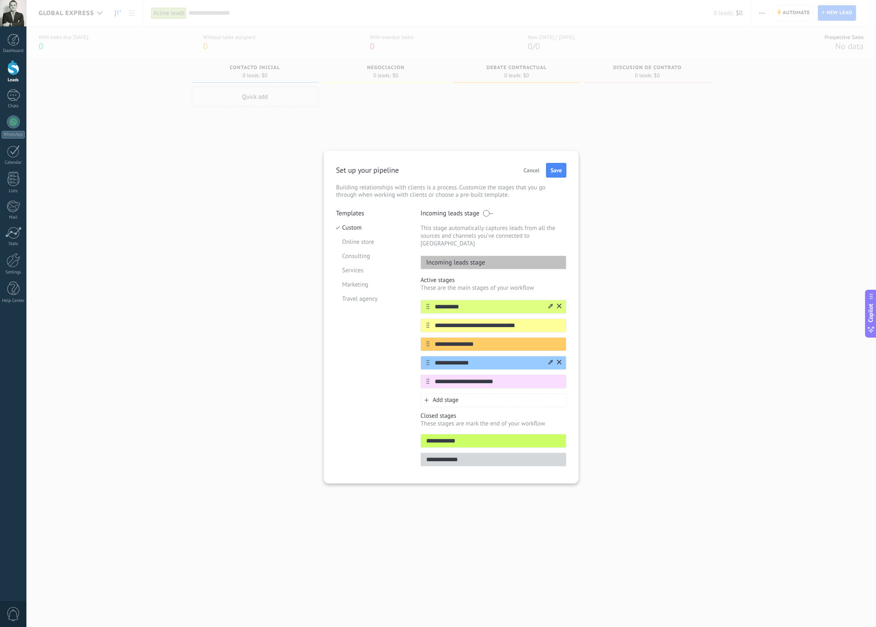
type input "**********"
click at [452, 396] on span "Add stage" at bounding box center [446, 400] width 26 height 8
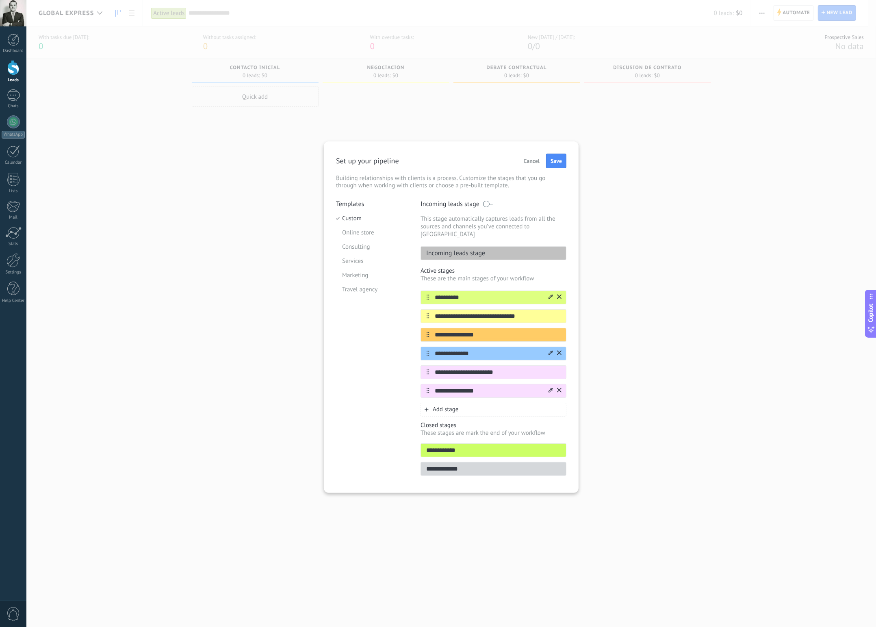
type input "**********"
click at [550, 388] on icon at bounding box center [551, 390] width 4 height 5
click at [524, 414] on span at bounding box center [525, 418] width 8 height 8
click at [444, 406] on span "Add stage" at bounding box center [446, 410] width 26 height 8
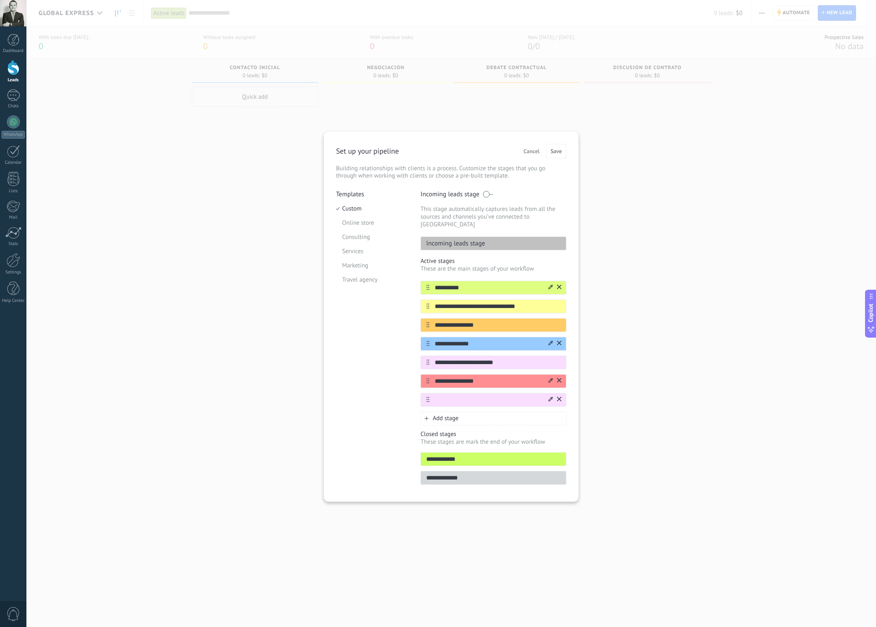
click at [462, 395] on input "text" at bounding box center [489, 399] width 118 height 9
type input "**********"
click at [551, 397] on icon at bounding box center [551, 399] width 4 height 5
click at [560, 437] on span at bounding box center [560, 441] width 8 height 8
click at [444, 416] on span "Add stage" at bounding box center [446, 419] width 26 height 8
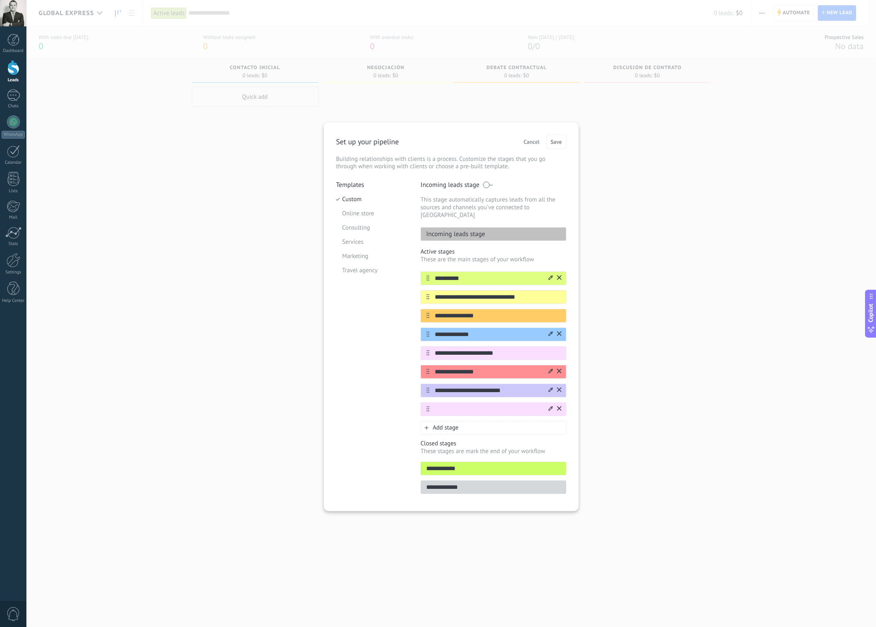
click at [456, 405] on input "text" at bounding box center [489, 409] width 118 height 9
click at [552, 406] on icon at bounding box center [551, 408] width 4 height 4
click at [512, 446] on span at bounding box center [513, 450] width 8 height 8
click at [476, 405] on input "text" at bounding box center [489, 409] width 118 height 9
paste input "**********"
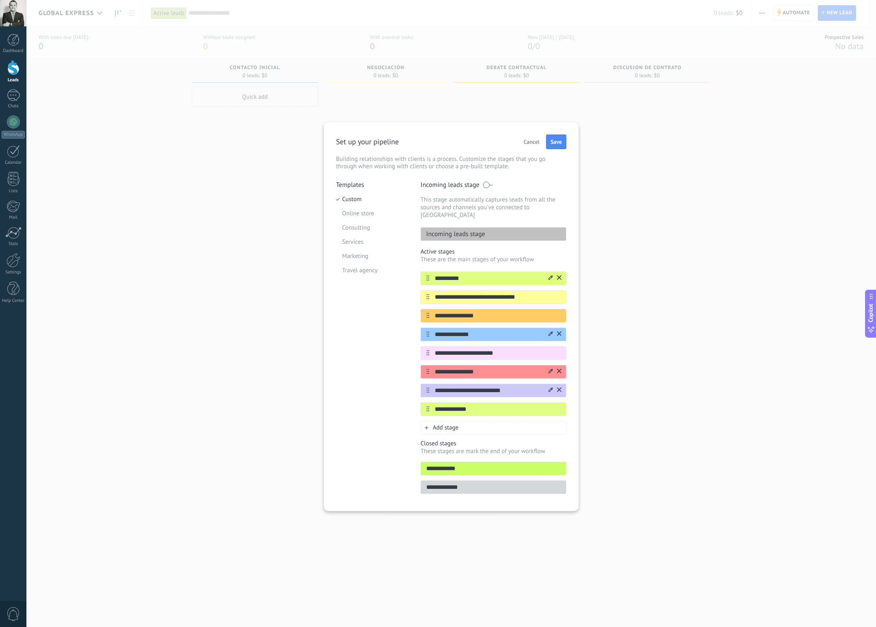
type input "**********"
click at [466, 421] on div "Add stage" at bounding box center [494, 428] width 146 height 14
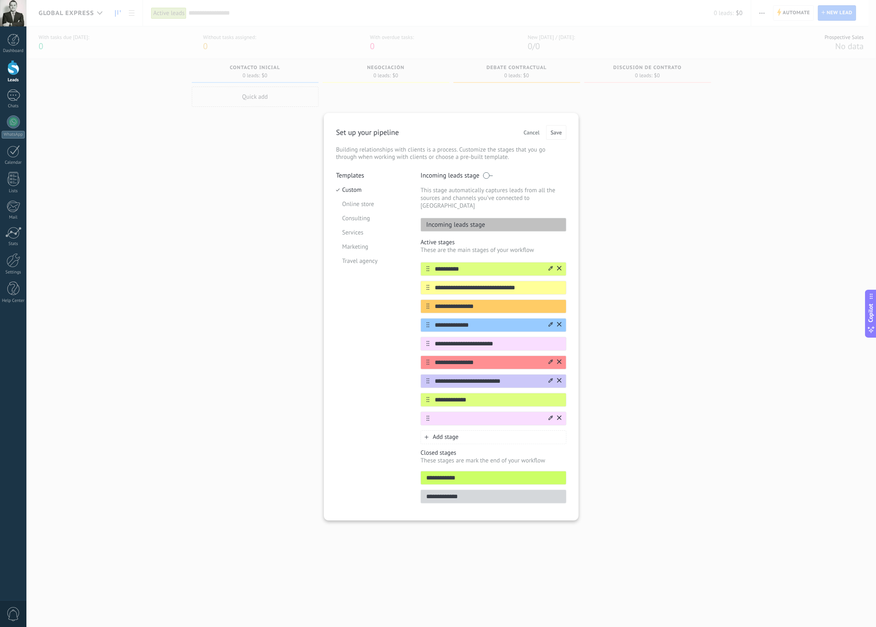
click at [497, 414] on input "text" at bounding box center [489, 418] width 118 height 9
type input "**********"
click at [552, 415] on icon at bounding box center [551, 417] width 4 height 5
click at [543, 469] on span at bounding box center [542, 473] width 8 height 8
click at [556, 139] on button "Save" at bounding box center [556, 132] width 20 height 15
